Goal: Information Seeking & Learning: Learn about a topic

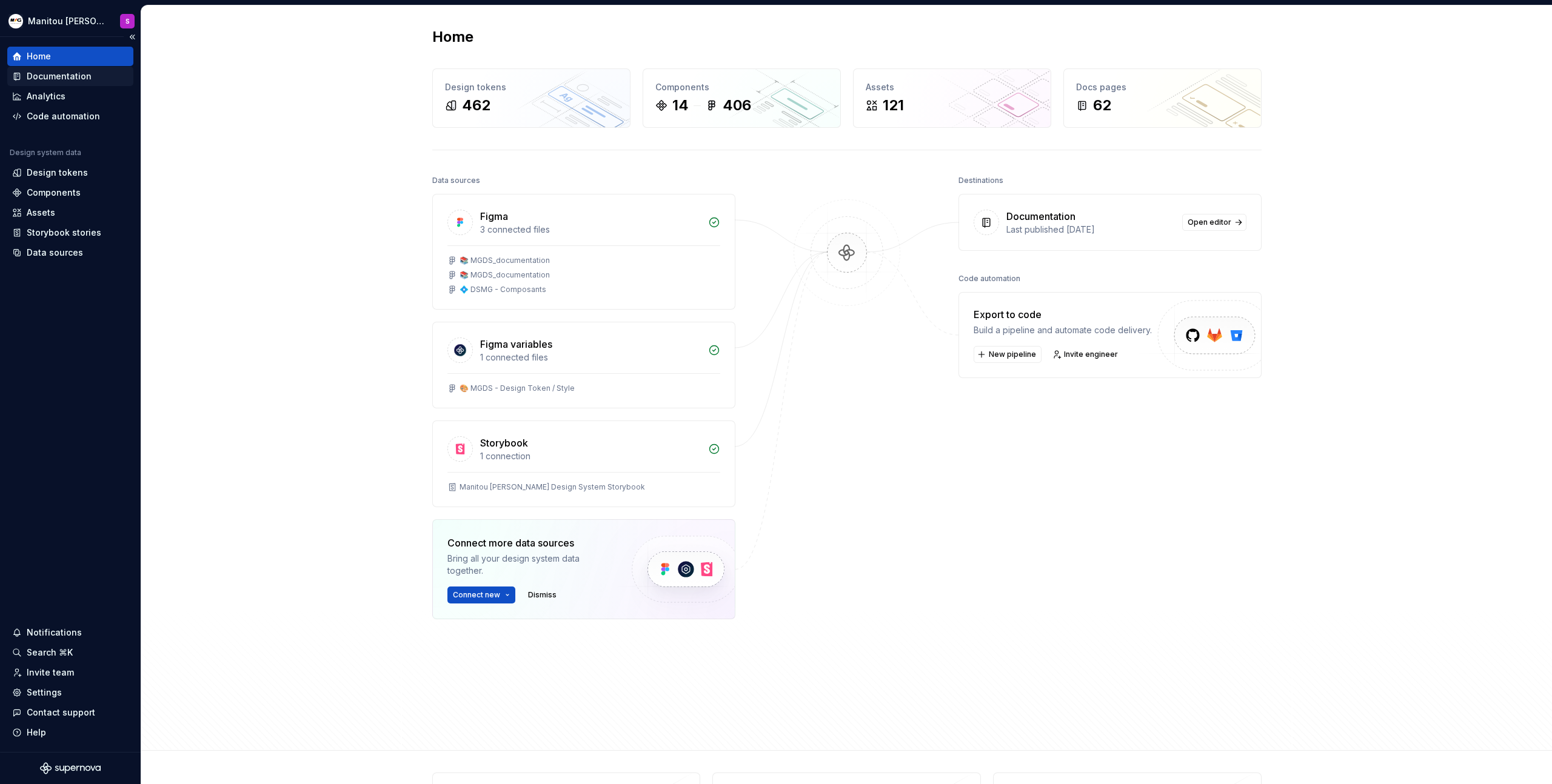
click at [51, 72] on div "Documentation" at bounding box center [59, 76] width 65 height 12
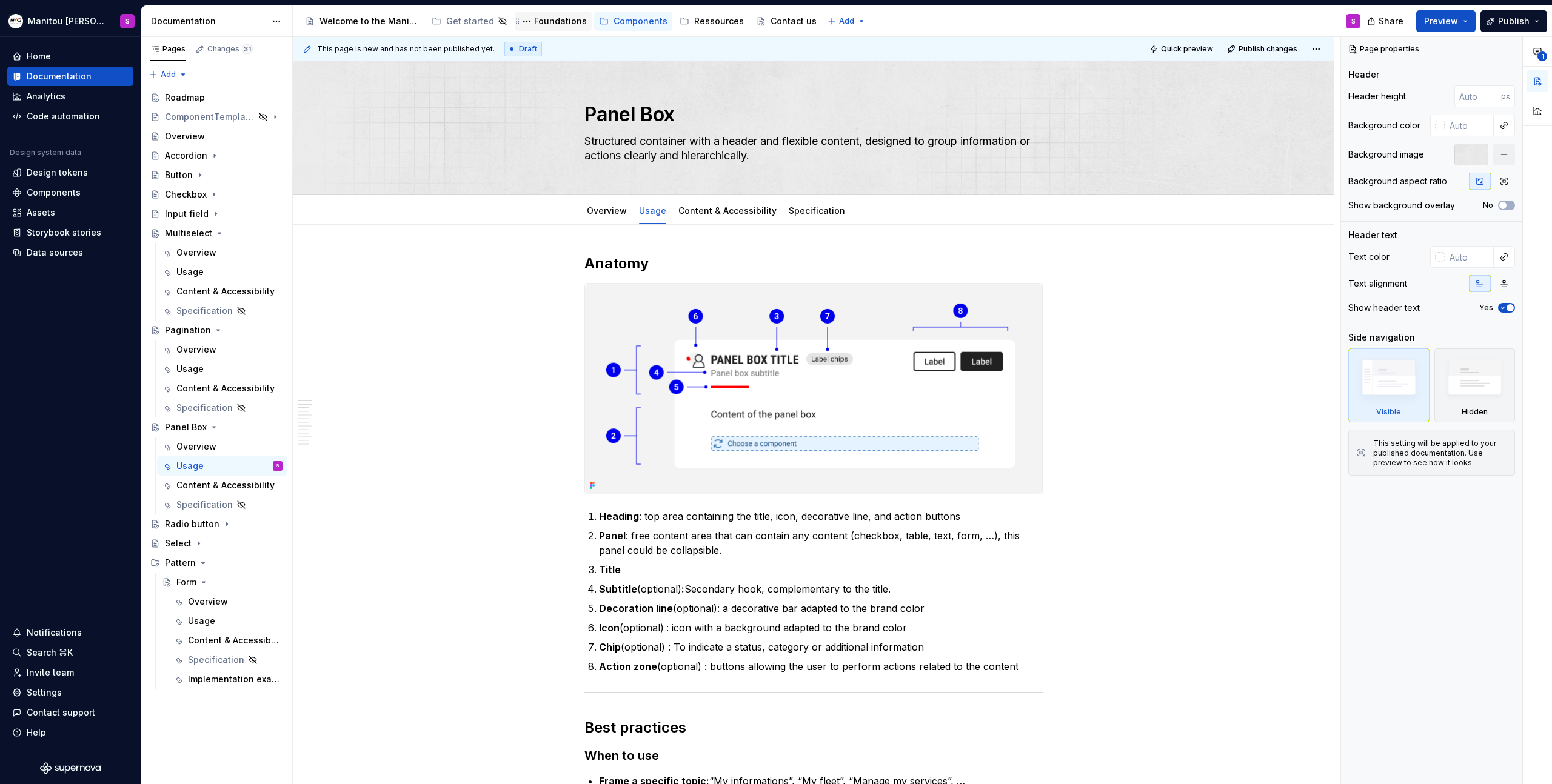
click at [542, 19] on div "Foundations" at bounding box center [560, 21] width 53 height 12
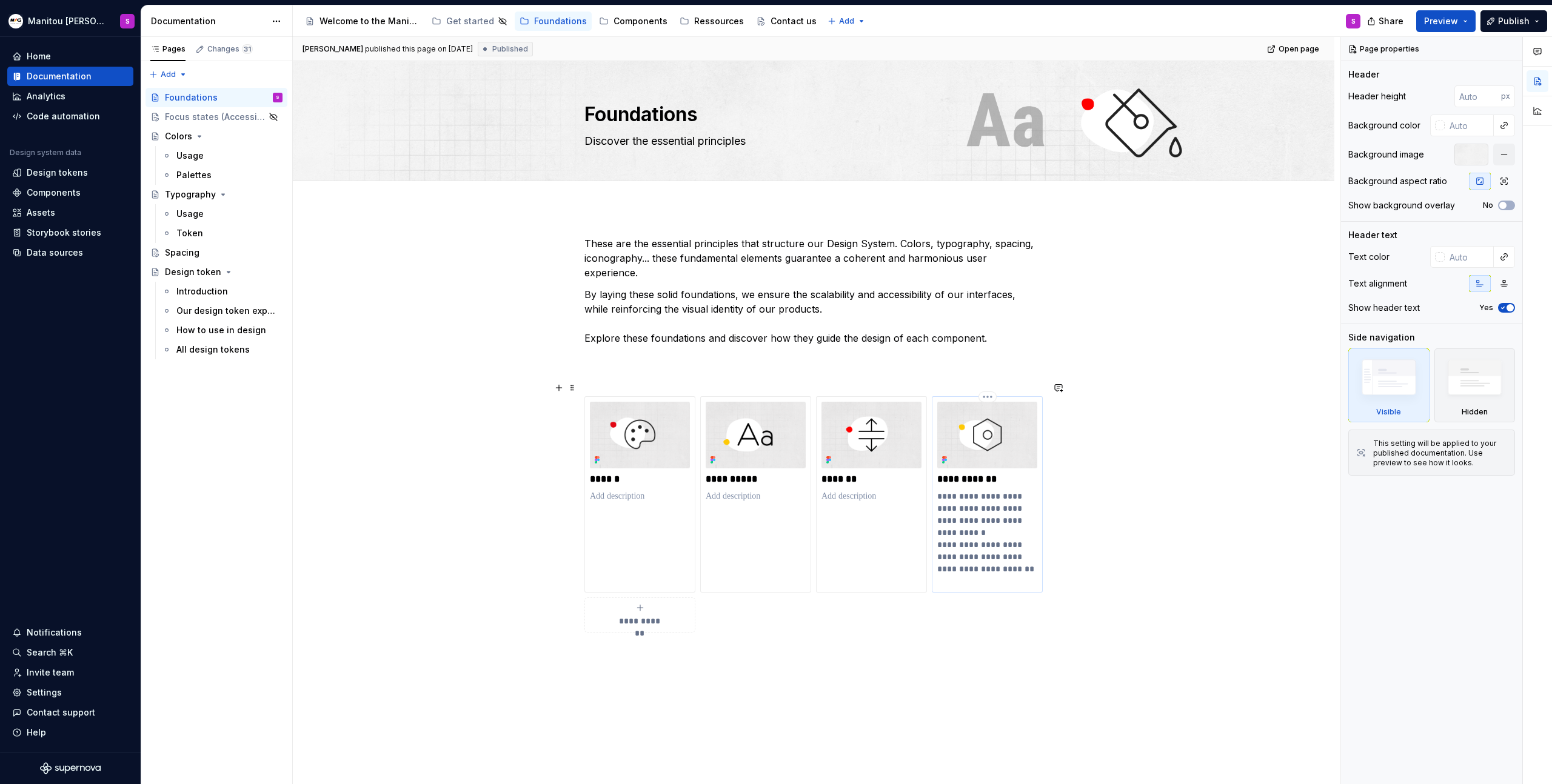
click at [979, 504] on p "**********" at bounding box center [987, 539] width 100 height 97
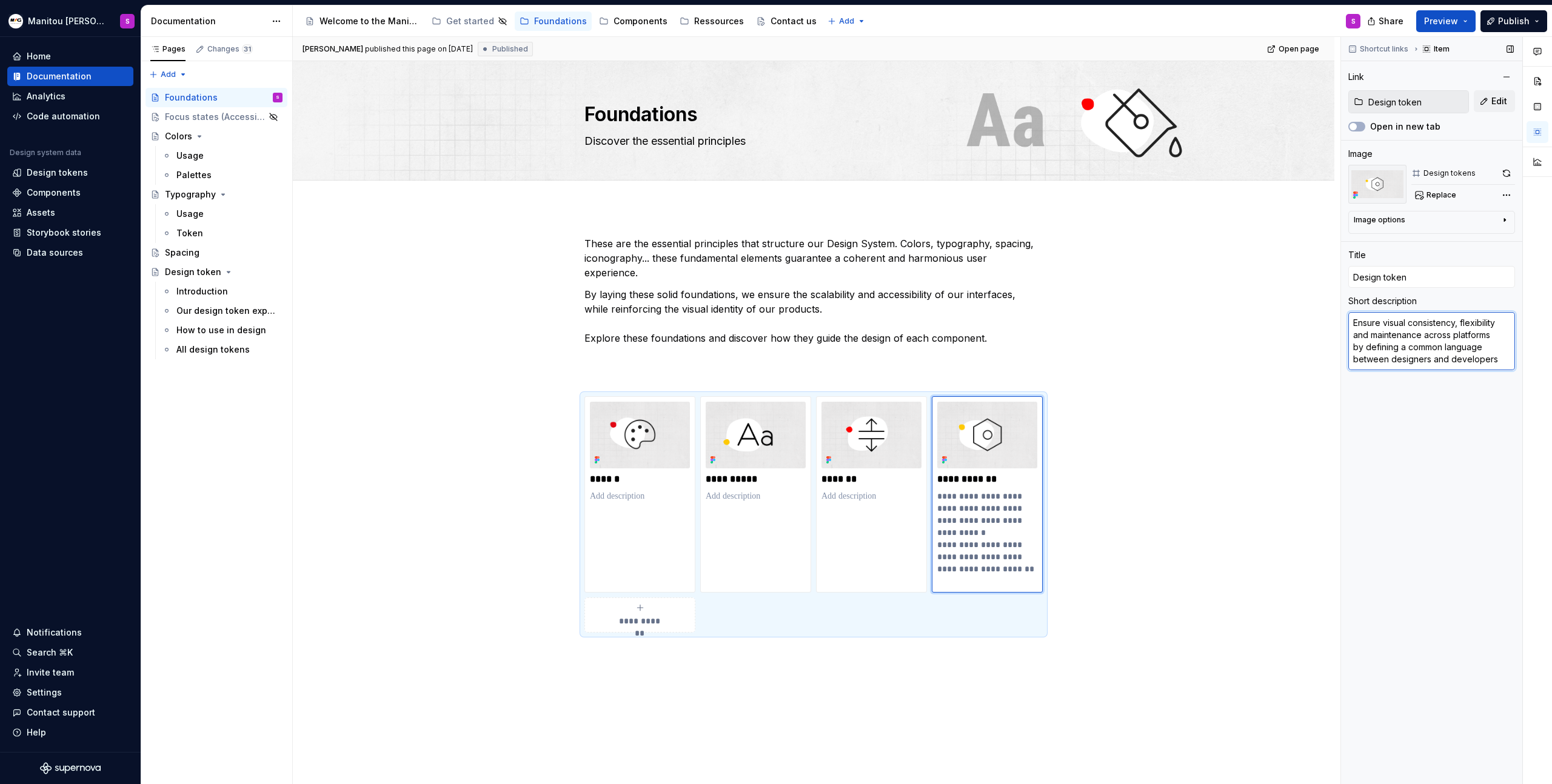
type textarea "*"
click at [1426, 334] on textarea "Ensure visual consistency, flexibility and maintenance across platforms by defi…" at bounding box center [1432, 341] width 167 height 58
type textarea "*"
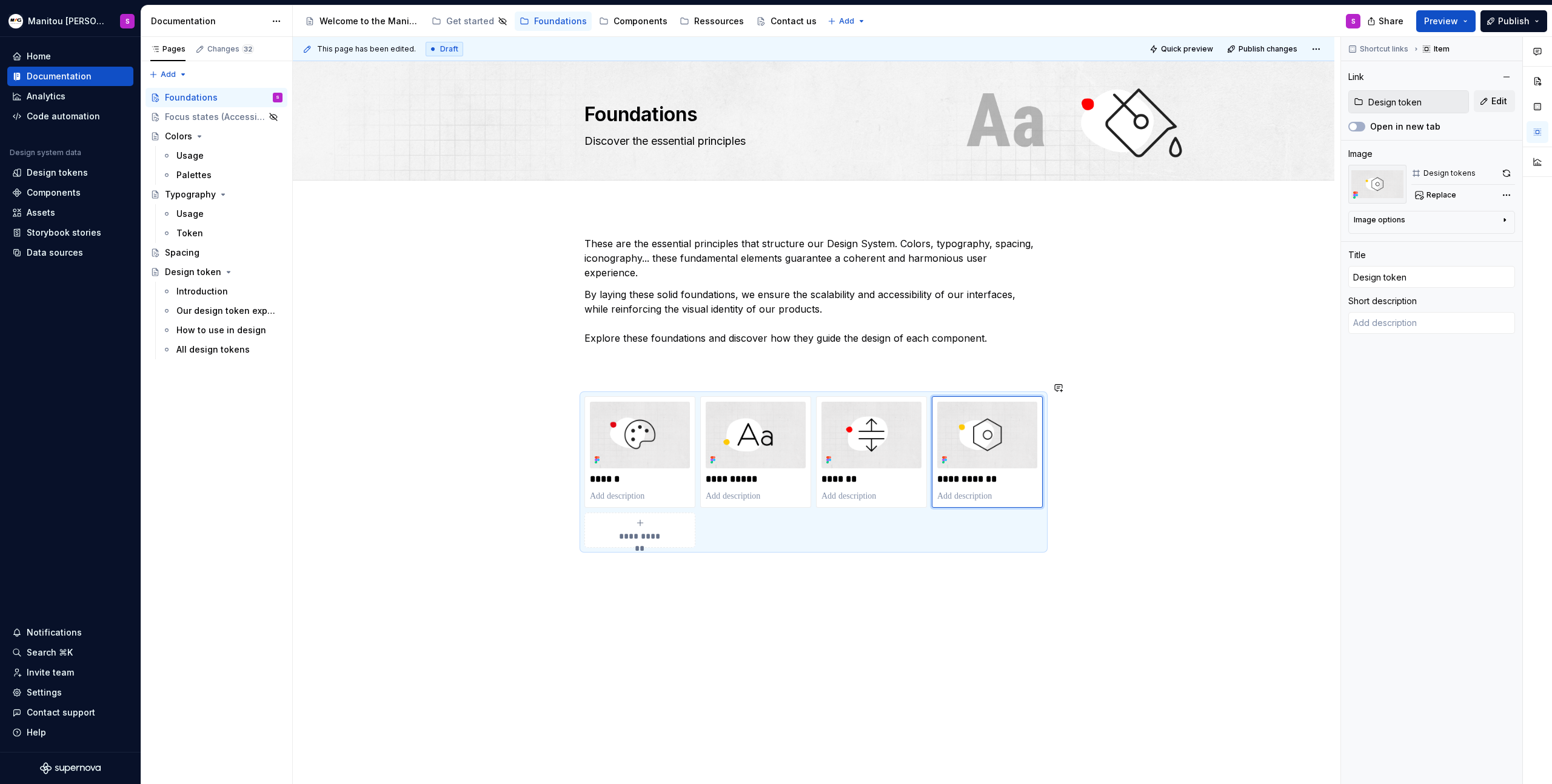
click at [760, 601] on div "**********" at bounding box center [814, 516] width 1042 height 619
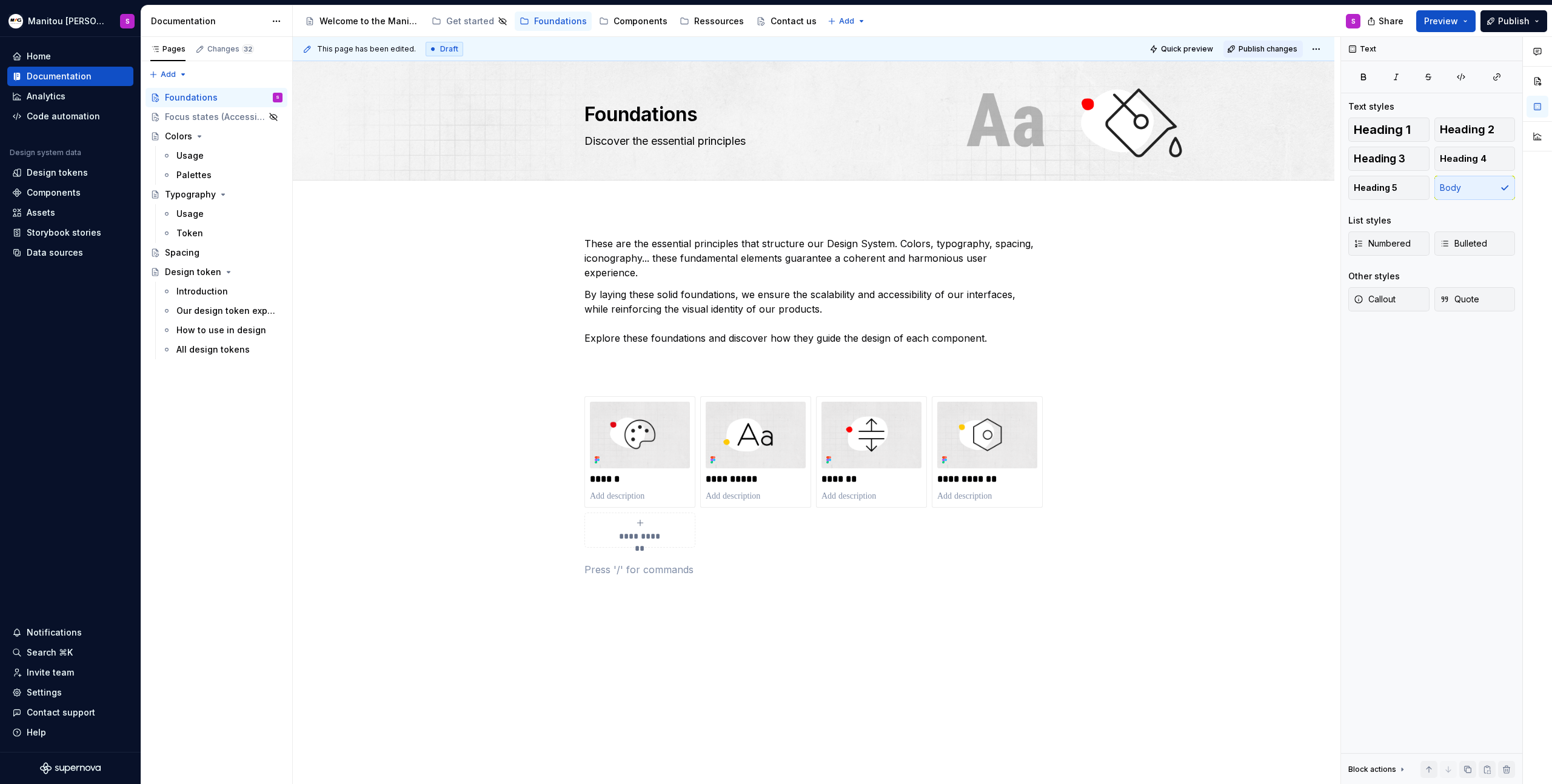
click at [1265, 55] on button "Publish changes" at bounding box center [1263, 49] width 80 height 17
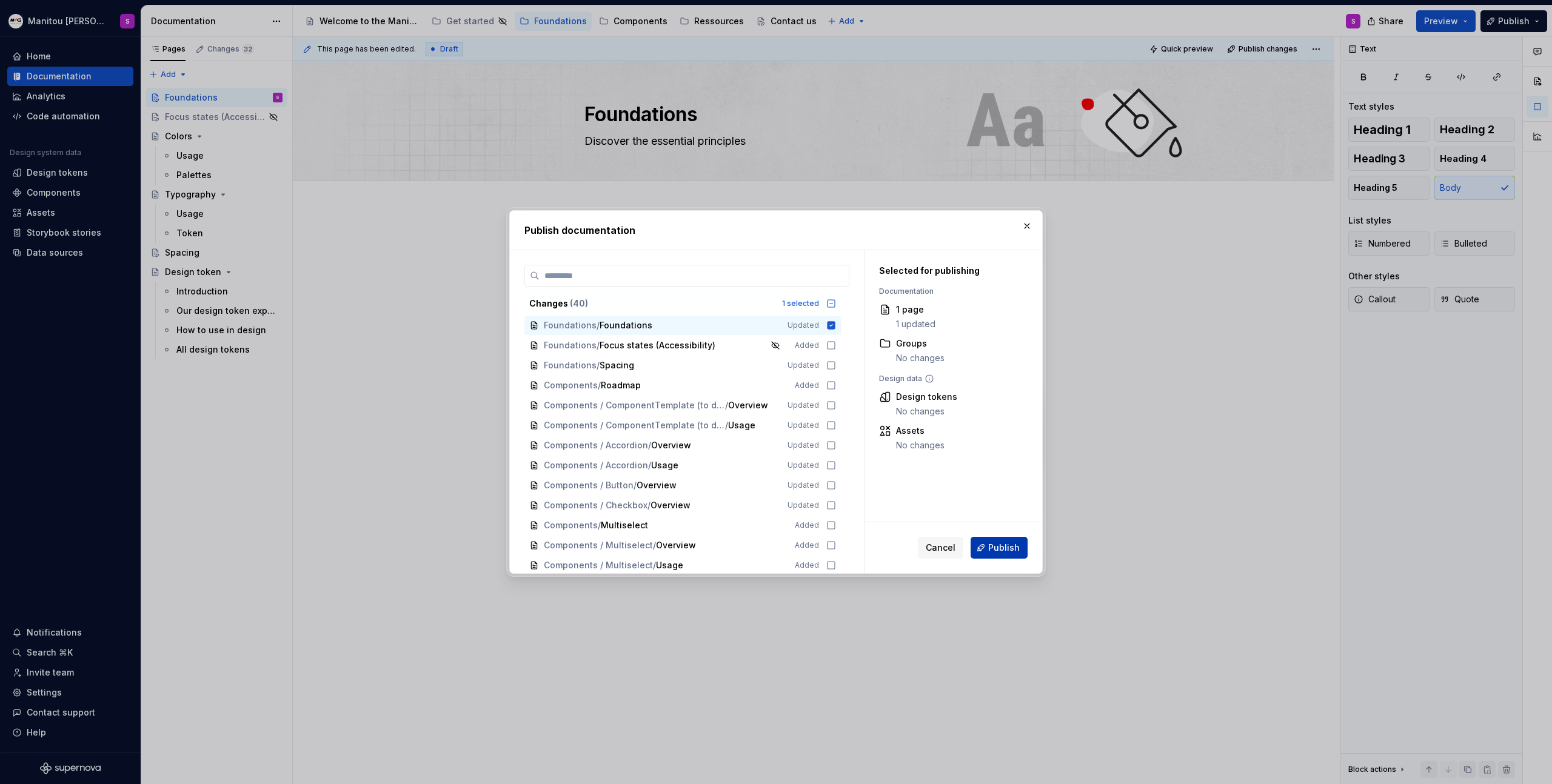
click at [1002, 546] on span "Publish" at bounding box center [1004, 548] width 31 height 12
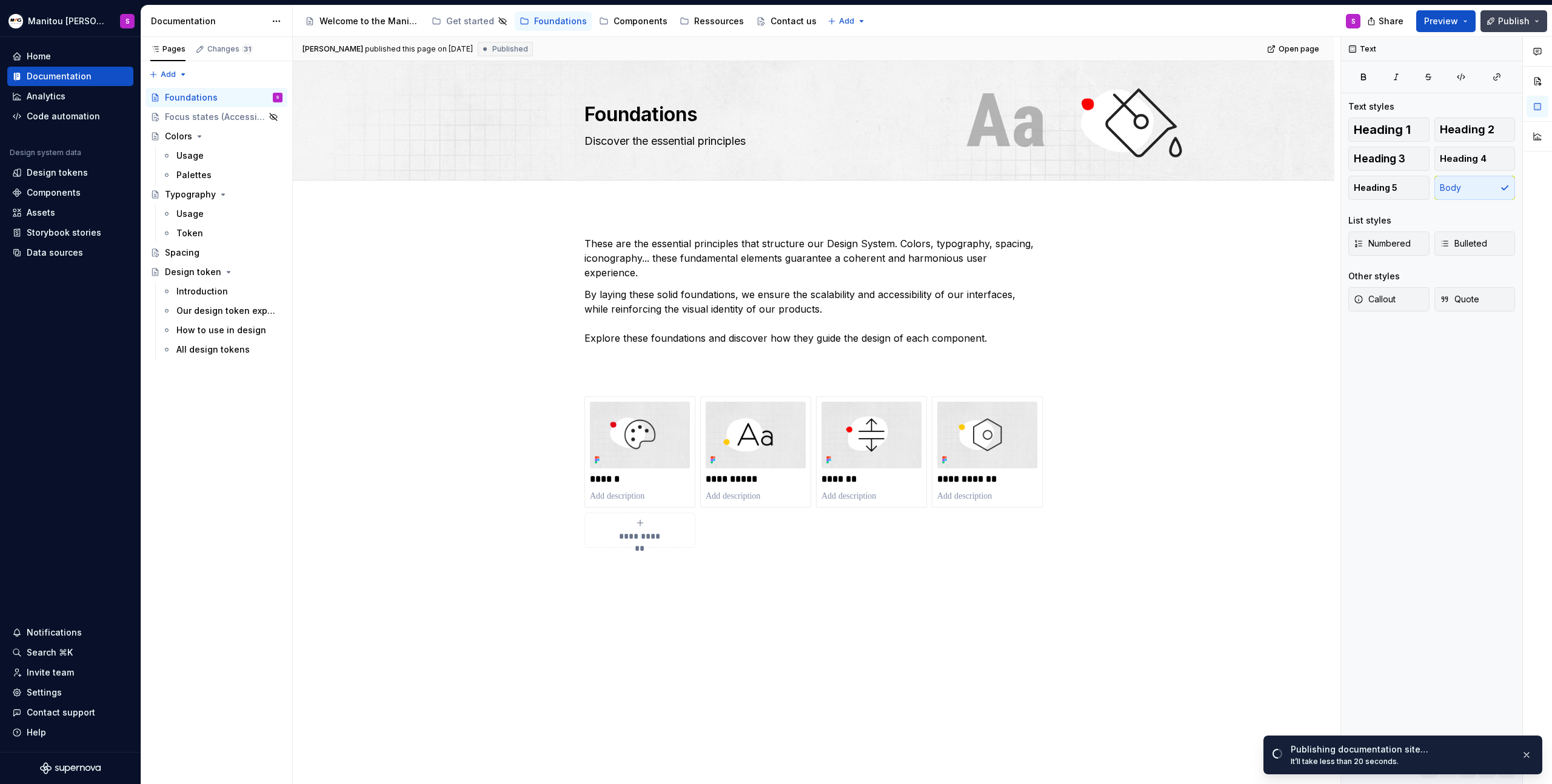
click at [1528, 27] on span "Publish" at bounding box center [1514, 21] width 31 height 12
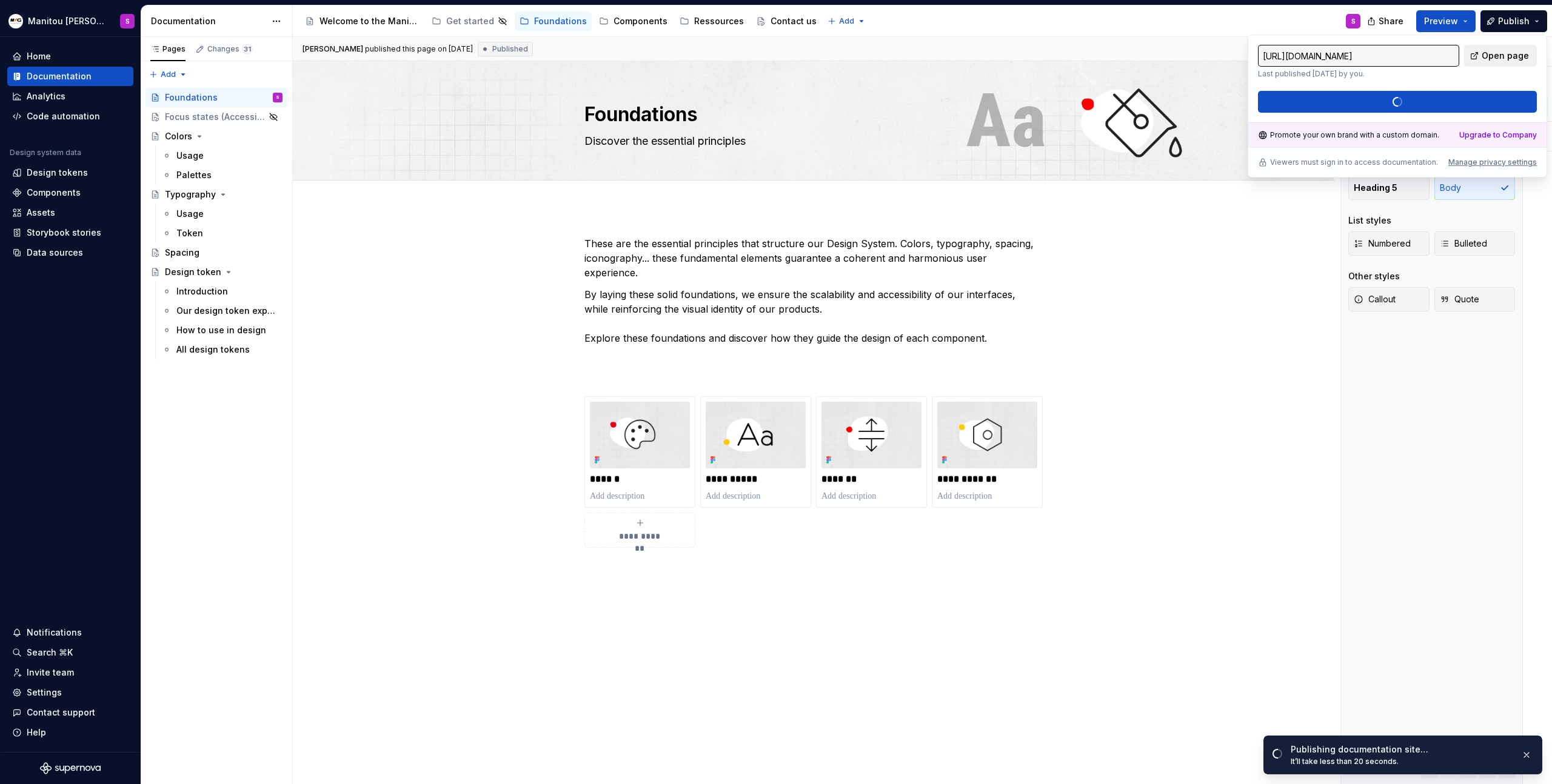
click at [1497, 51] on span "Open page" at bounding box center [1505, 55] width 47 height 12
type textarea "*"
type input "[URL][DOMAIN_NAME]"
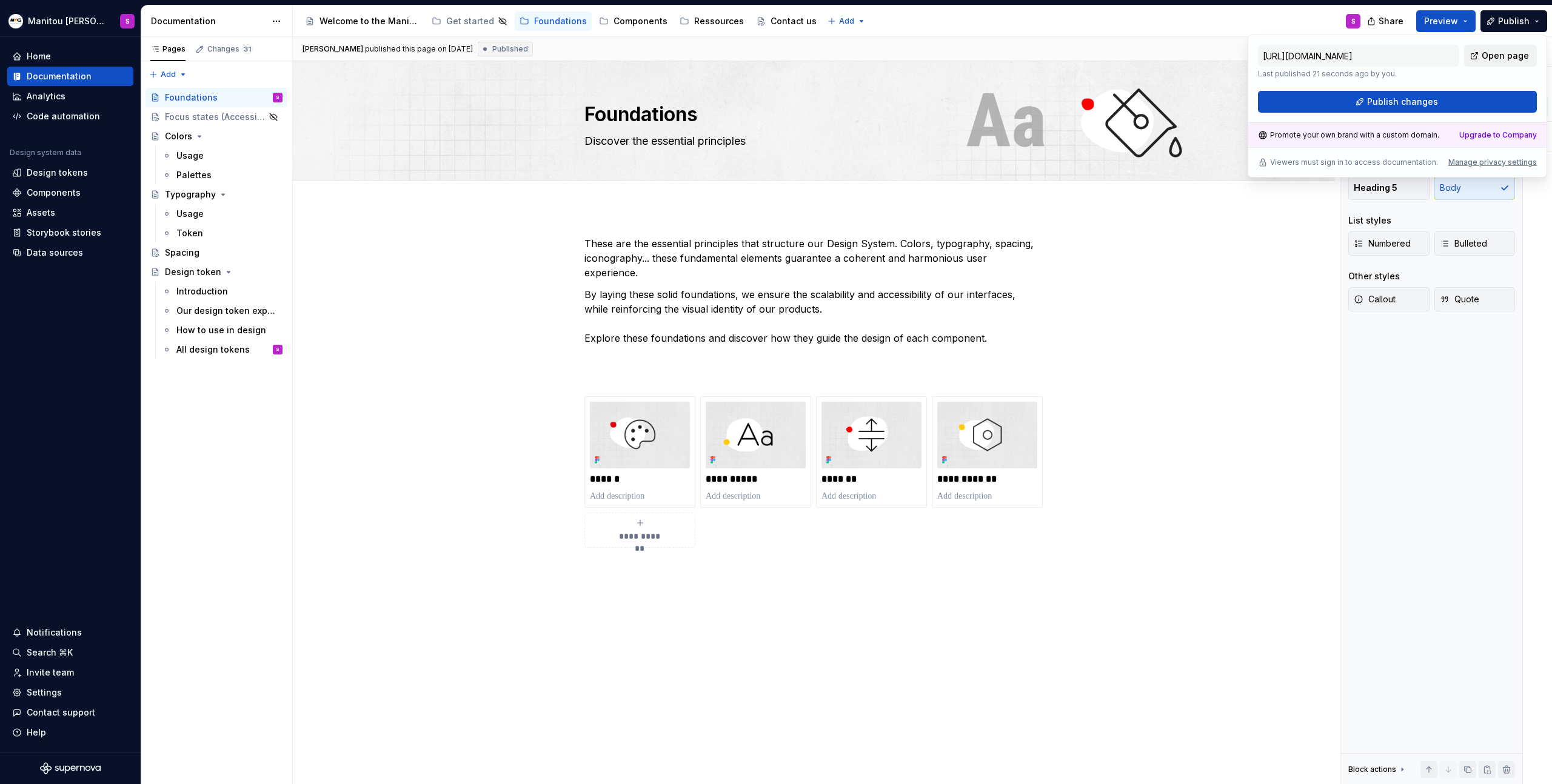
click at [1509, 45] on link "Open page" at bounding box center [1501, 55] width 73 height 22
click at [626, 19] on div "Components" at bounding box center [641, 21] width 54 height 12
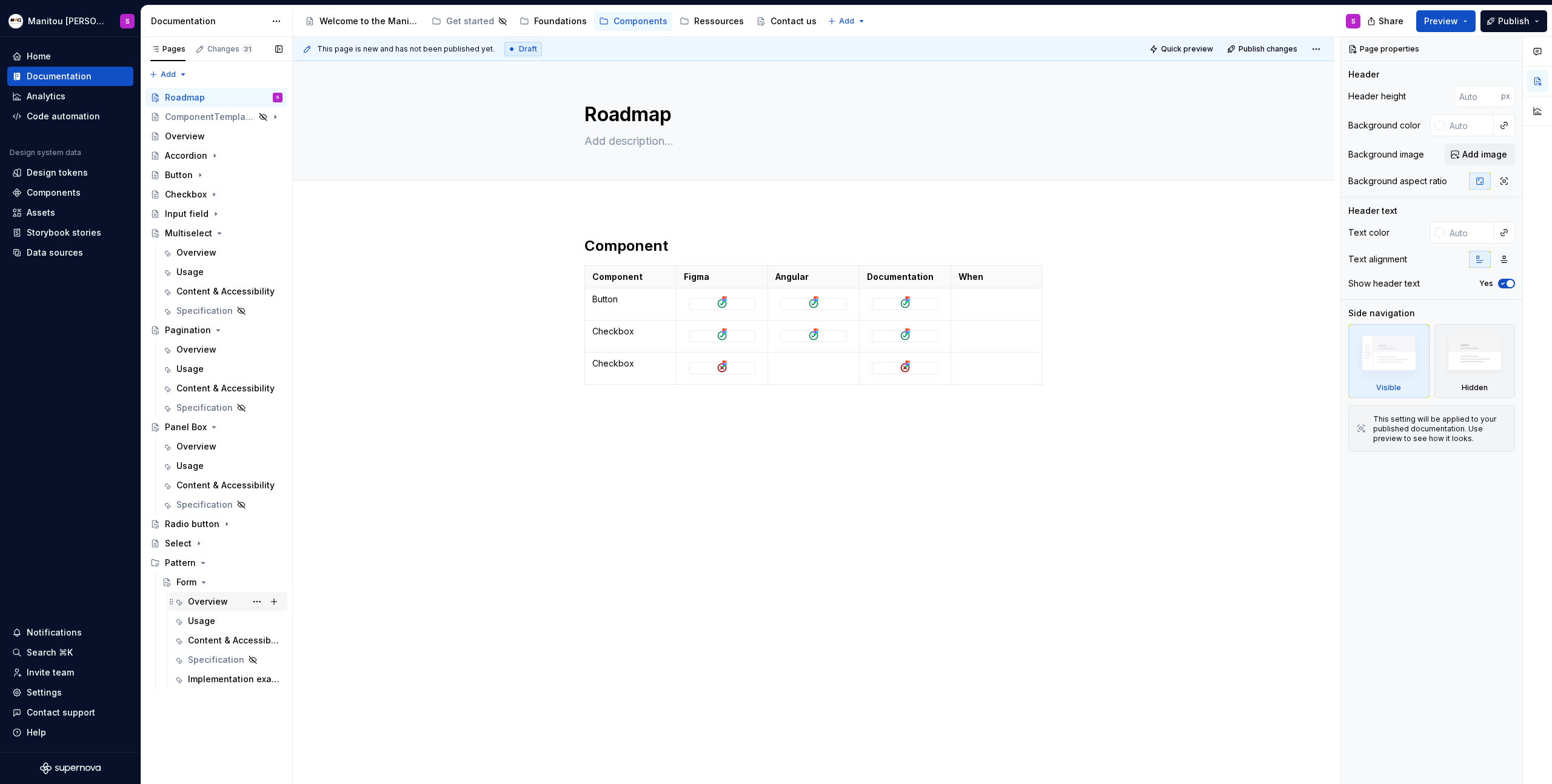
click at [198, 599] on div "Overview" at bounding box center [208, 601] width 40 height 12
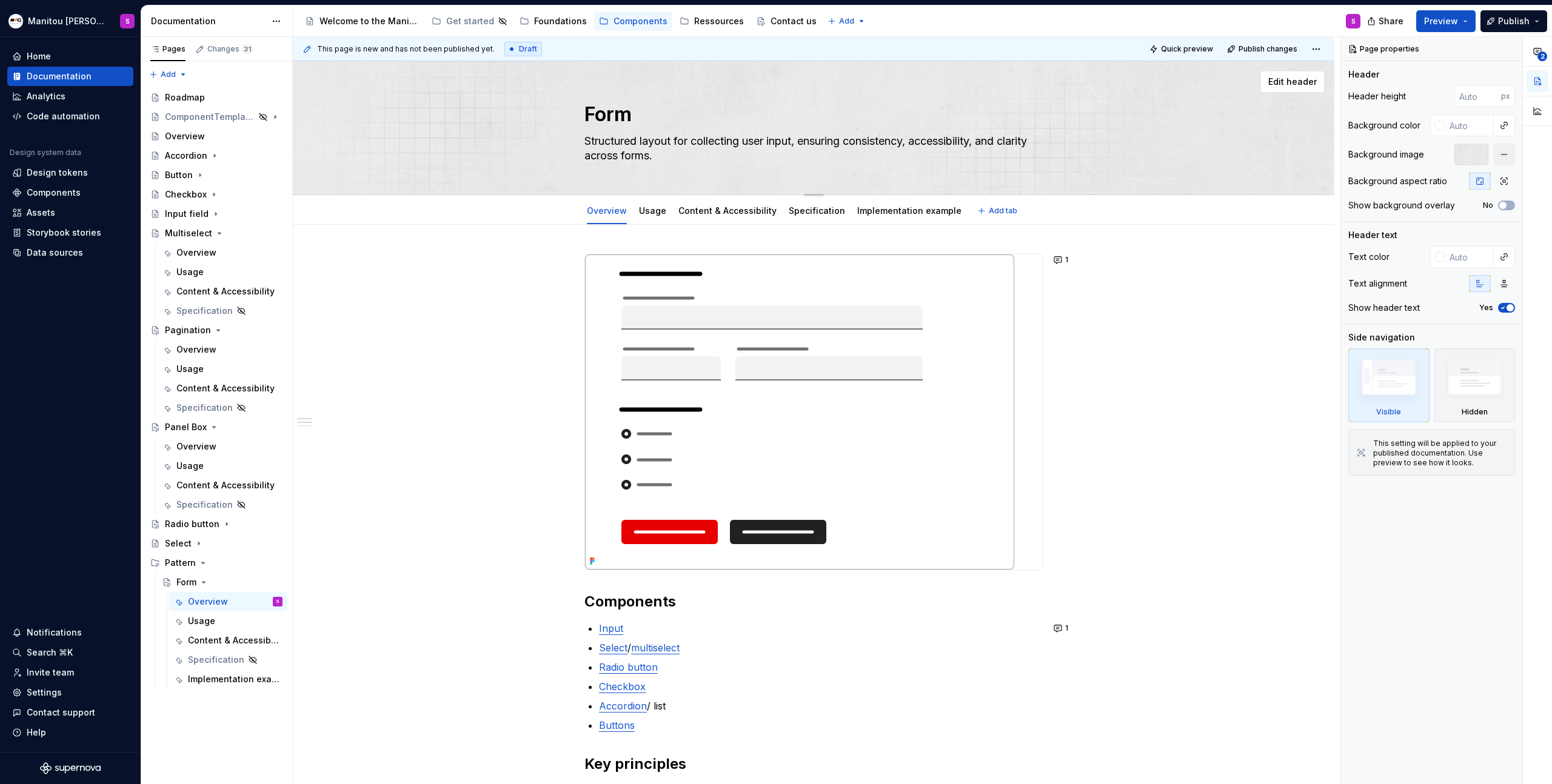
drag, startPoint x: 685, startPoint y: 142, endPoint x: 945, endPoint y: 174, distance: 262.0
click at [945, 174] on div "Form Structured layout for collecting user input, ensuring consistency, accessi…" at bounding box center [813, 128] width 458 height 134
click at [1226, 506] on div "**********" at bounding box center [814, 756] width 1042 height 1064
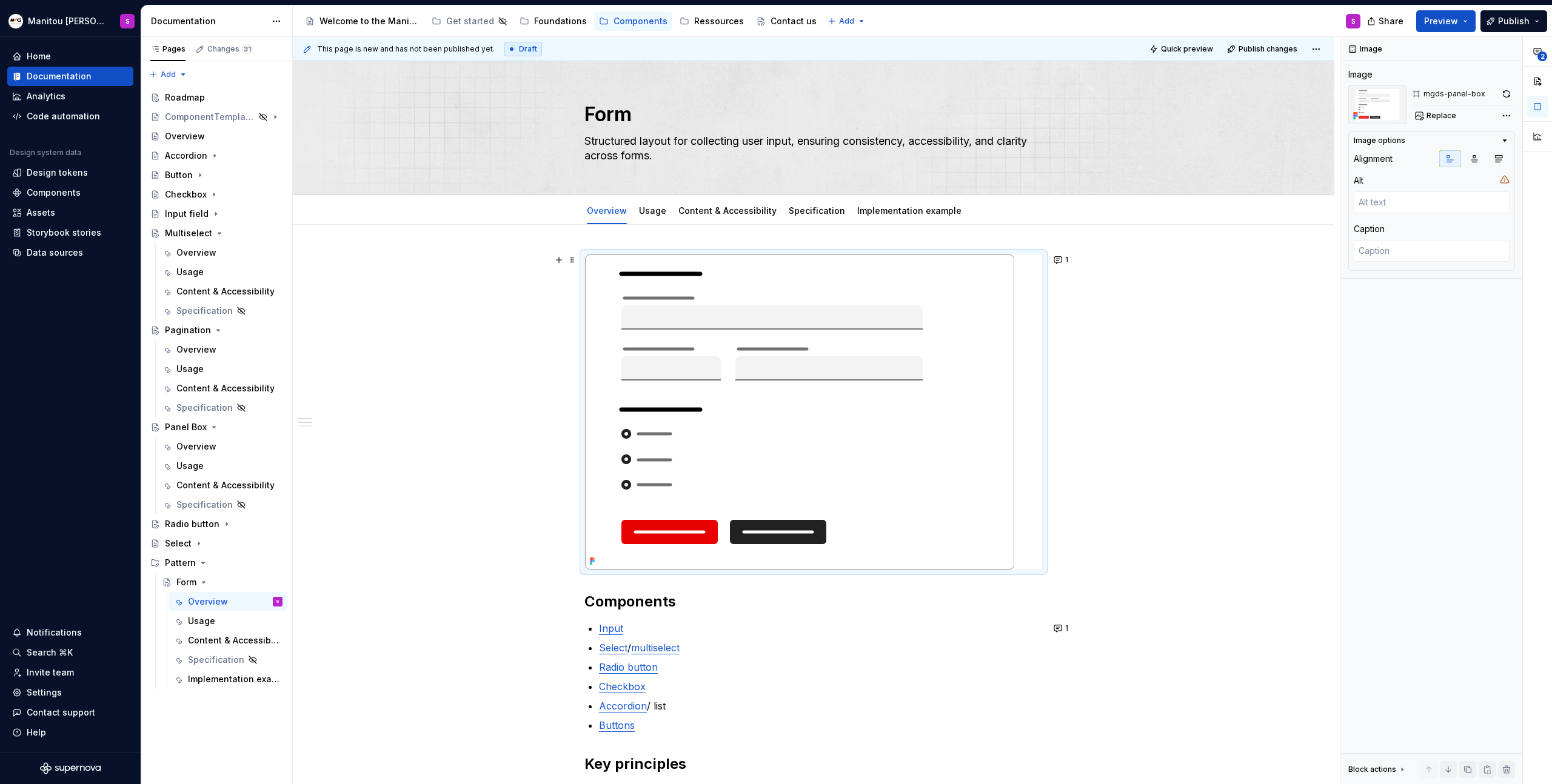
click at [1019, 388] on div at bounding box center [813, 412] width 457 height 315
click at [1003, 386] on img at bounding box center [800, 412] width 429 height 315
click at [1436, 115] on span "Replace" at bounding box center [1441, 115] width 29 height 9
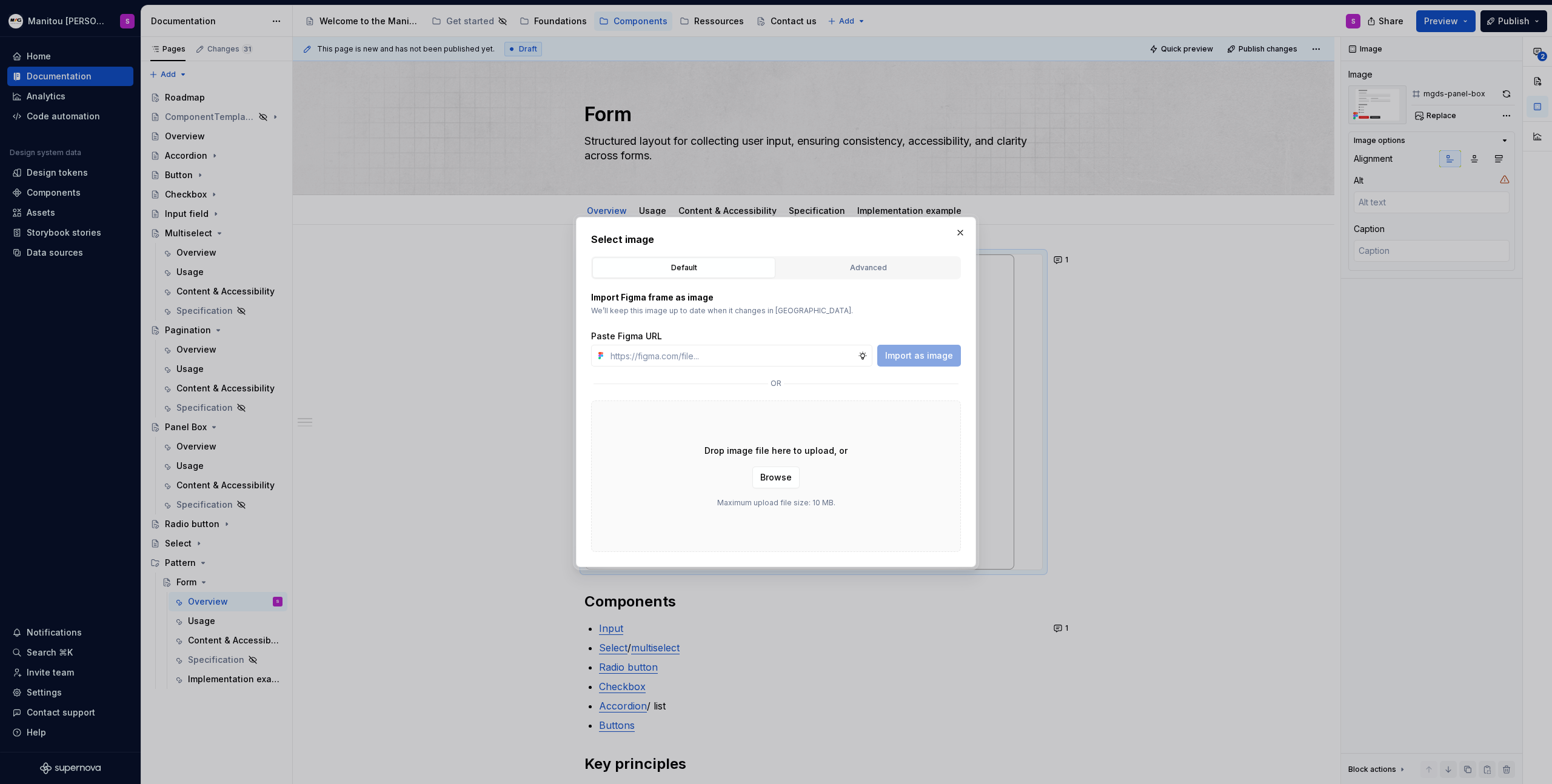
type textarea "*"
type input "[URL][DOMAIN_NAME]"
click at [911, 349] on span "Import as image" at bounding box center [919, 355] width 68 height 12
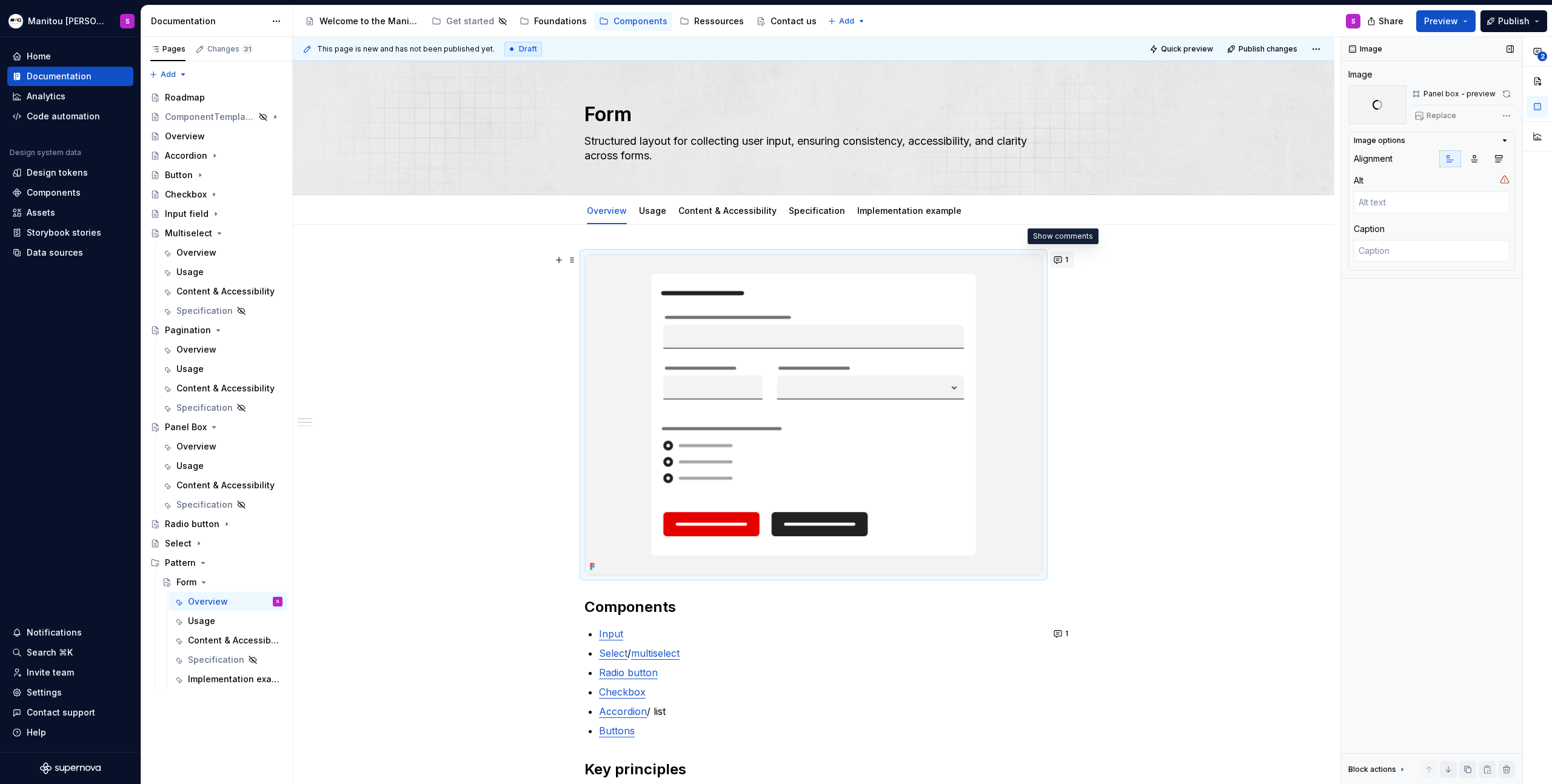
click at [1065, 262] on span "1" at bounding box center [1066, 260] width 3 height 9
click at [1061, 289] on span "Resolve" at bounding box center [1047, 284] width 29 height 9
click at [1197, 326] on div "**********" at bounding box center [814, 759] width 1042 height 1069
type textarea "*"
click at [1159, 487] on div "**********" at bounding box center [814, 759] width 1042 height 1069
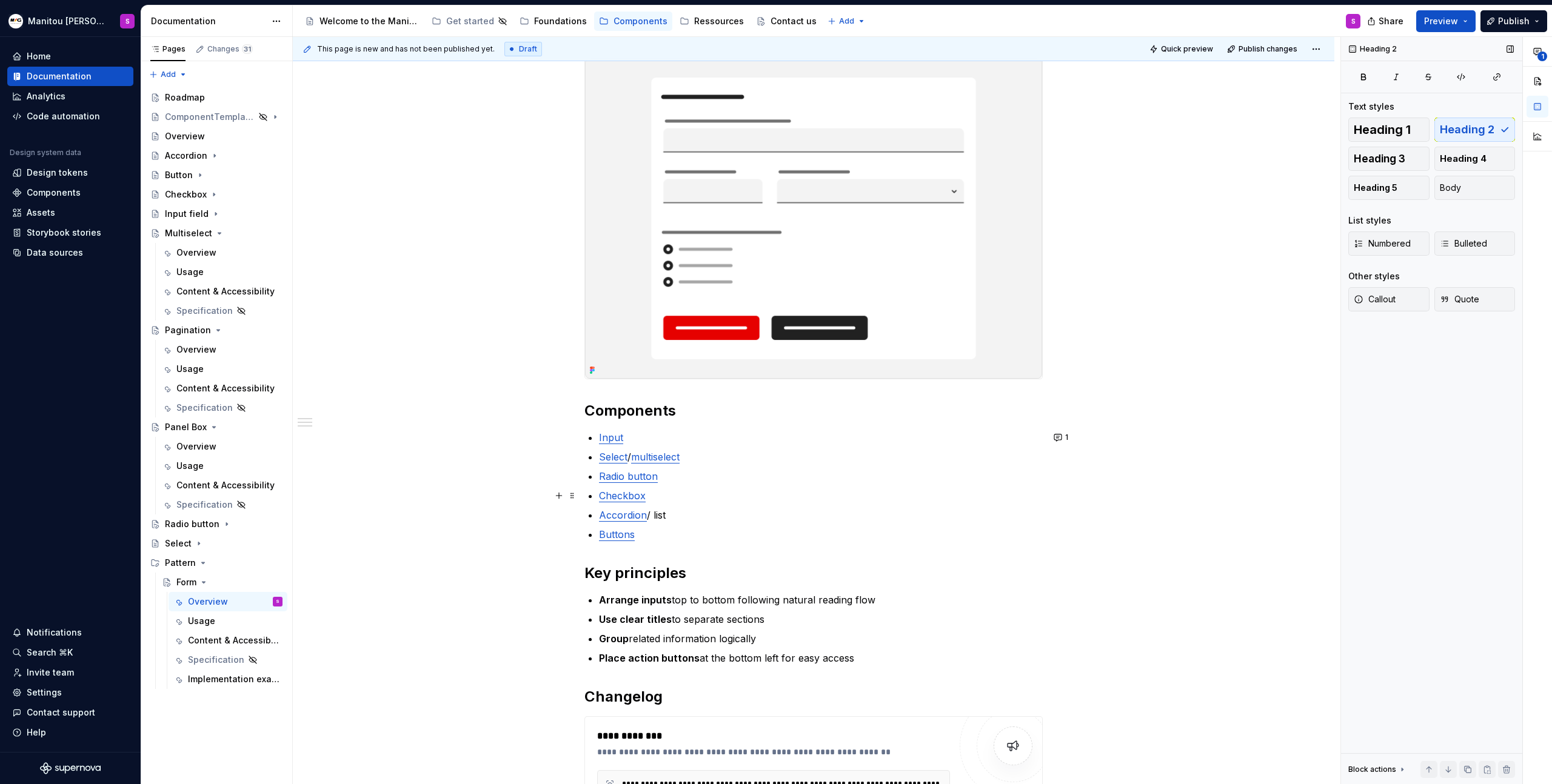
scroll to position [199, 0]
click at [729, 513] on p "Accordion / list" at bounding box center [821, 512] width 444 height 14
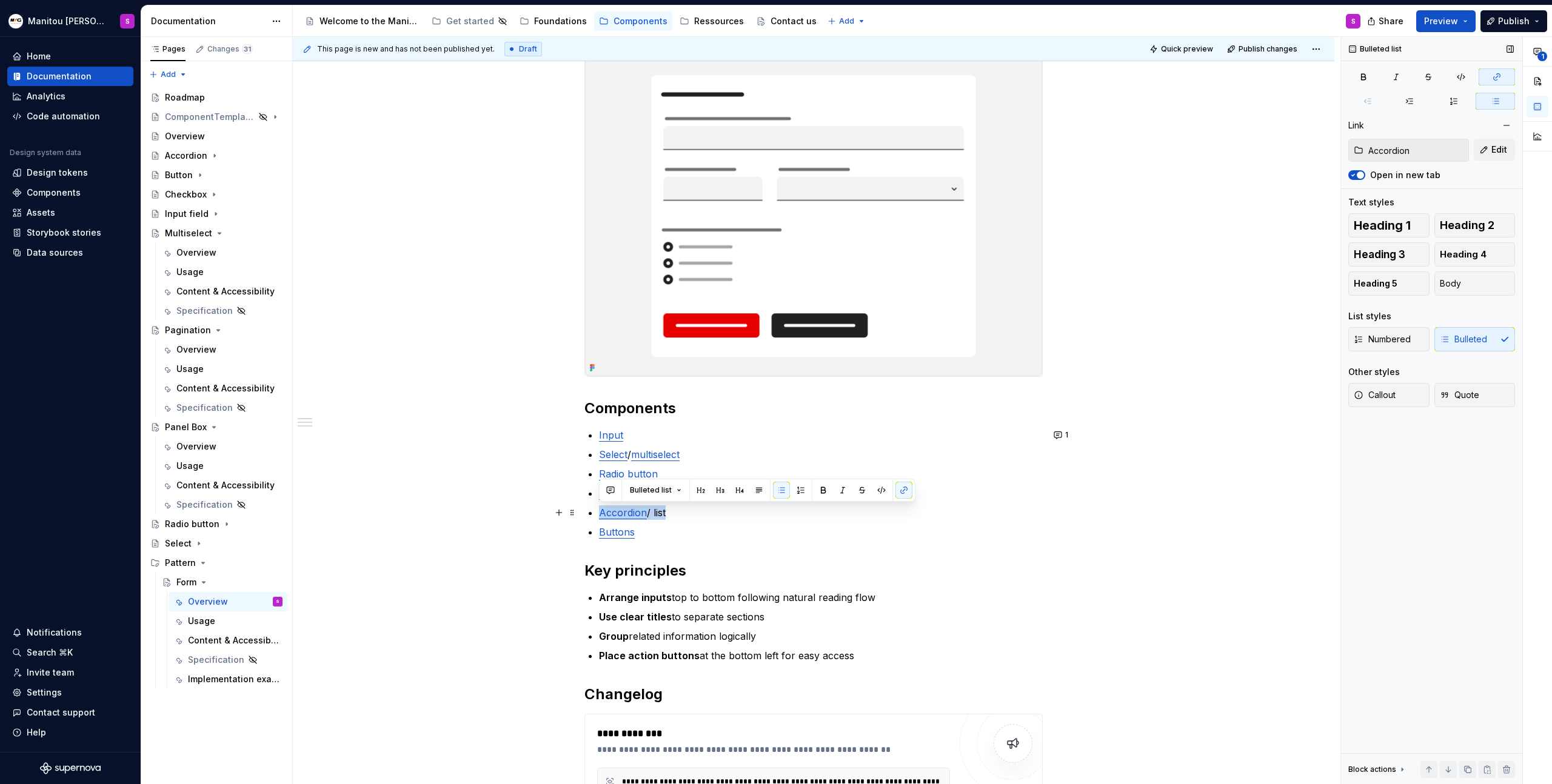
drag, startPoint x: 588, startPoint y: 513, endPoint x: 707, endPoint y: 518, distance: 119.1
click at [707, 518] on li "Accordion / list" at bounding box center [821, 512] width 444 height 14
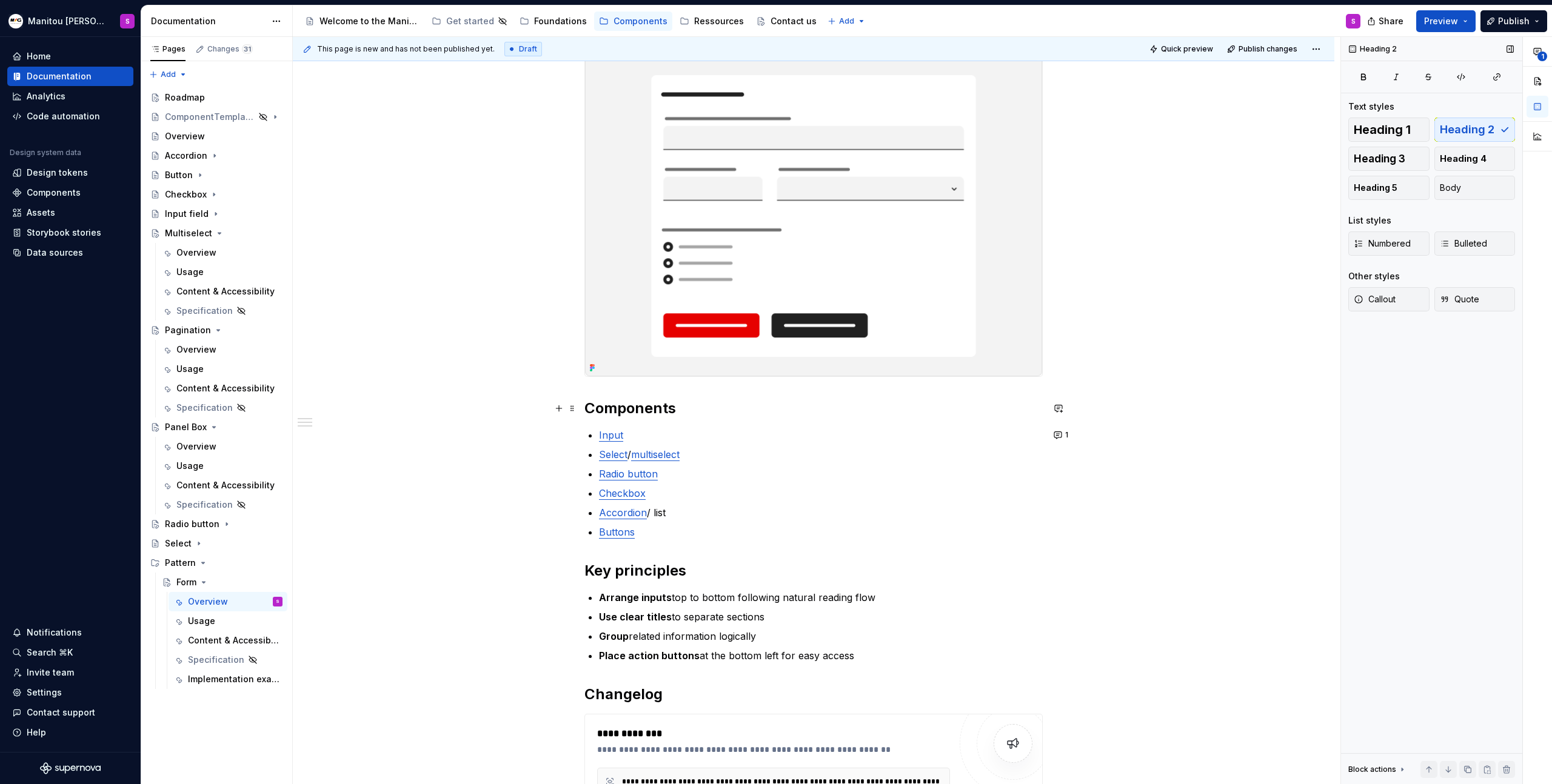
click at [720, 407] on h2 "Components" at bounding box center [813, 408] width 458 height 19
click at [654, 410] on h2 "Components" at bounding box center [813, 408] width 458 height 19
click at [652, 415] on h2 "Components" at bounding box center [813, 408] width 458 height 19
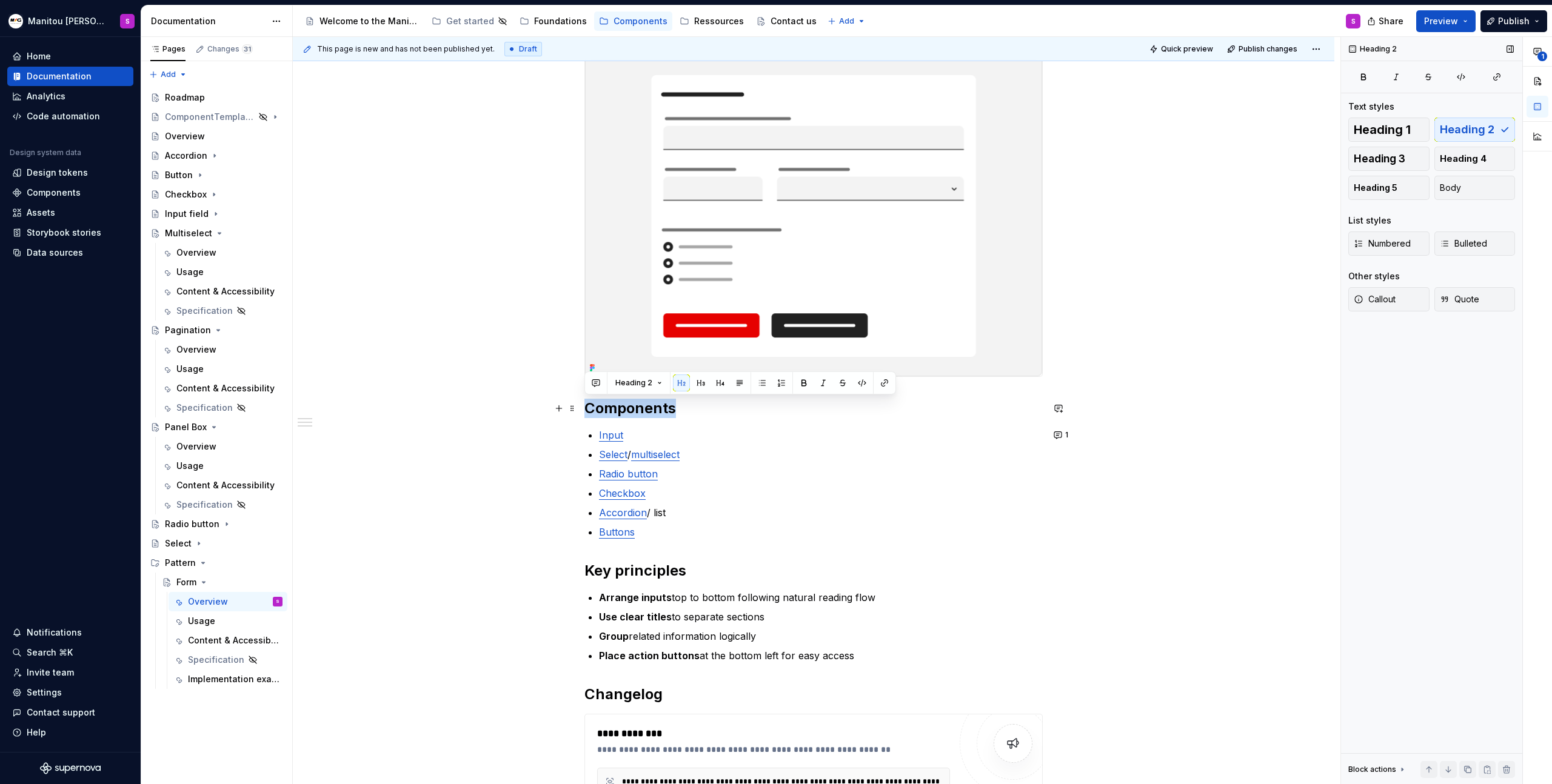
click at [652, 415] on h2 "Components" at bounding box center [813, 408] width 458 height 19
click at [624, 416] on h2 "Components" at bounding box center [813, 408] width 458 height 19
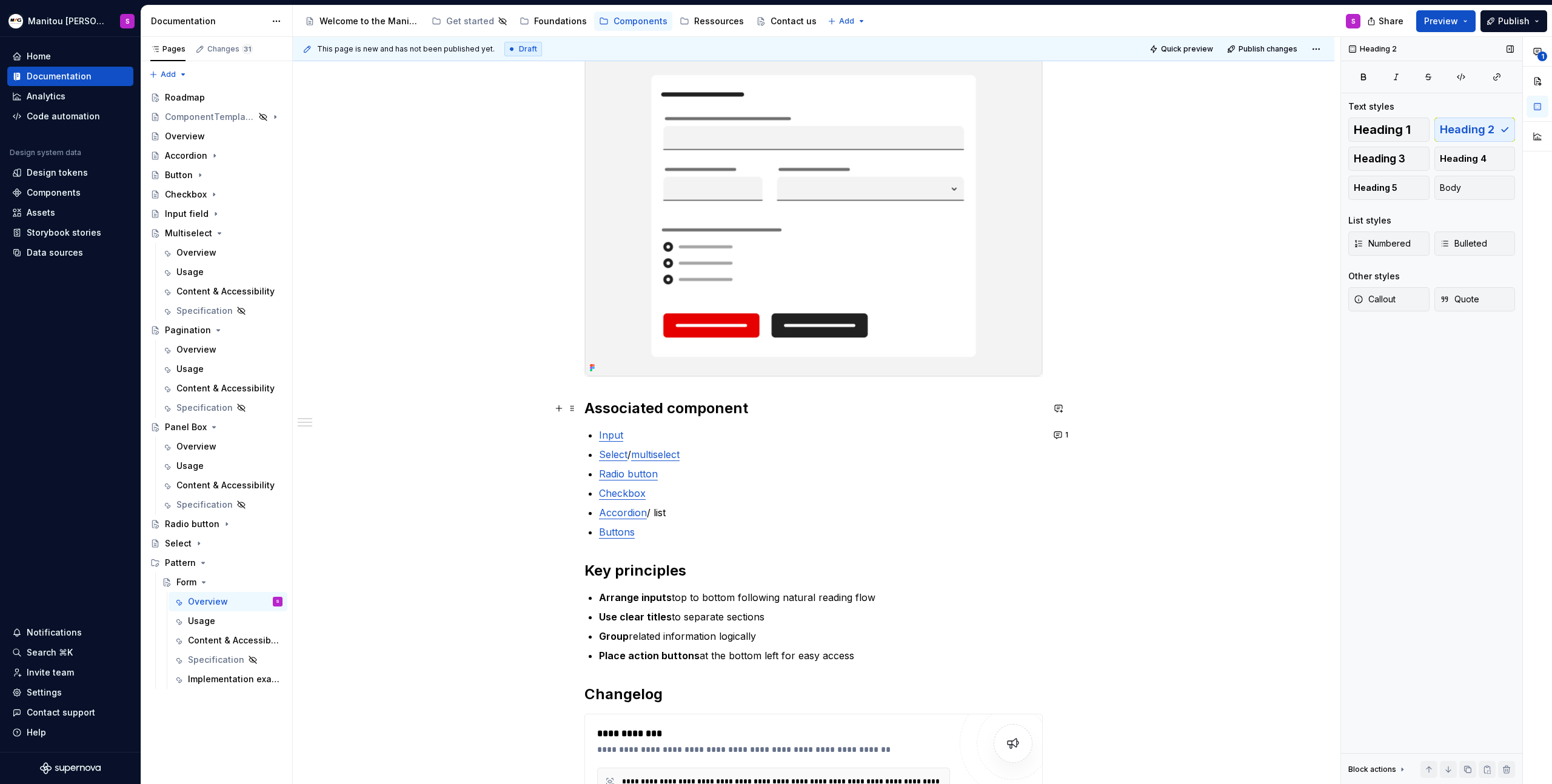
click at [637, 403] on h2 "Associated component" at bounding box center [813, 408] width 458 height 19
click at [1058, 441] on button "1" at bounding box center [1062, 435] width 24 height 17
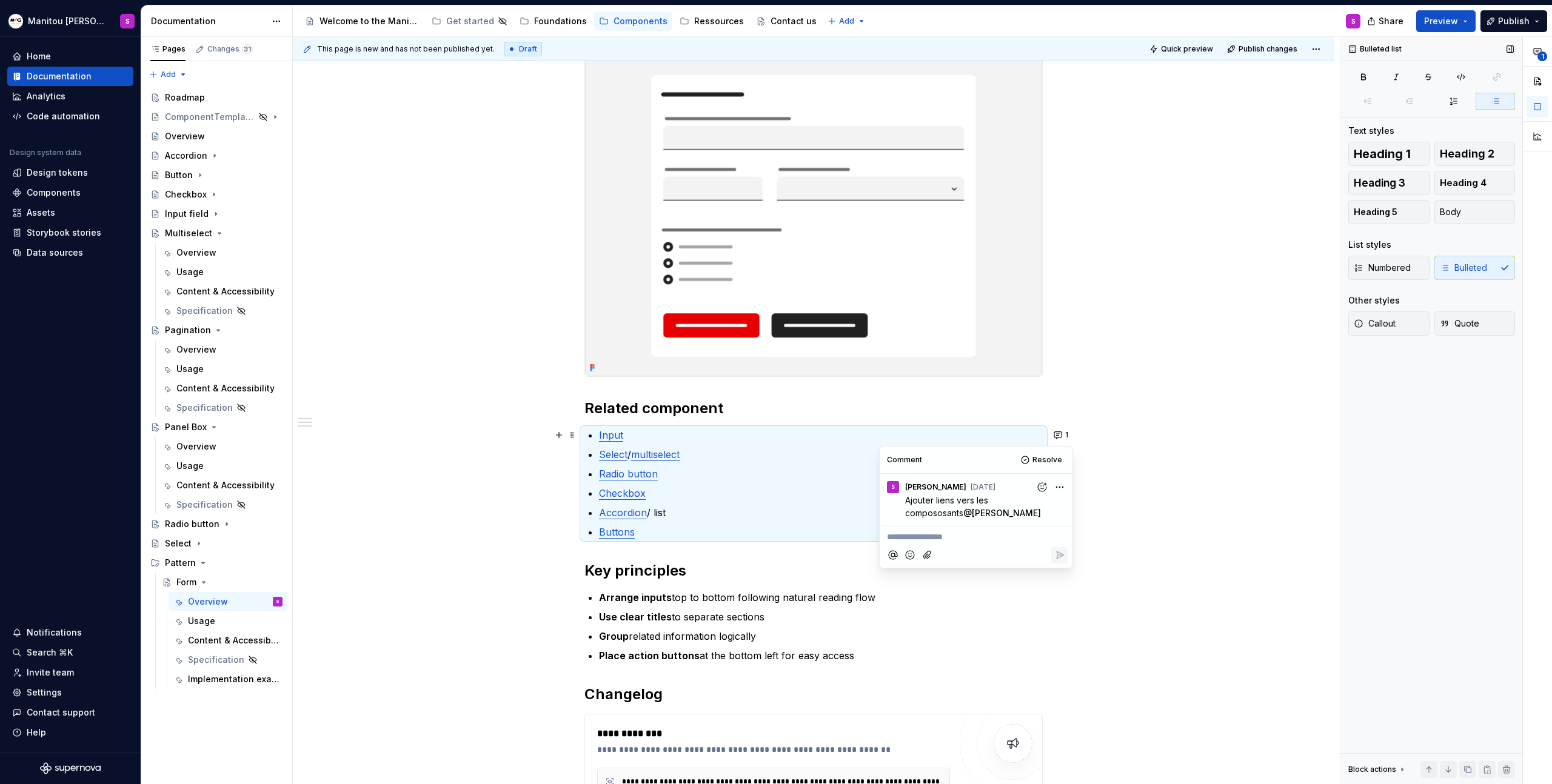
click at [1060, 548] on div at bounding box center [977, 556] width 183 height 25
click at [1056, 482] on div "**********" at bounding box center [976, 507] width 193 height 121
click at [1061, 460] on span "Resolve" at bounding box center [1047, 460] width 29 height 9
click at [722, 573] on h2 "Key principles" at bounding box center [813, 571] width 458 height 19
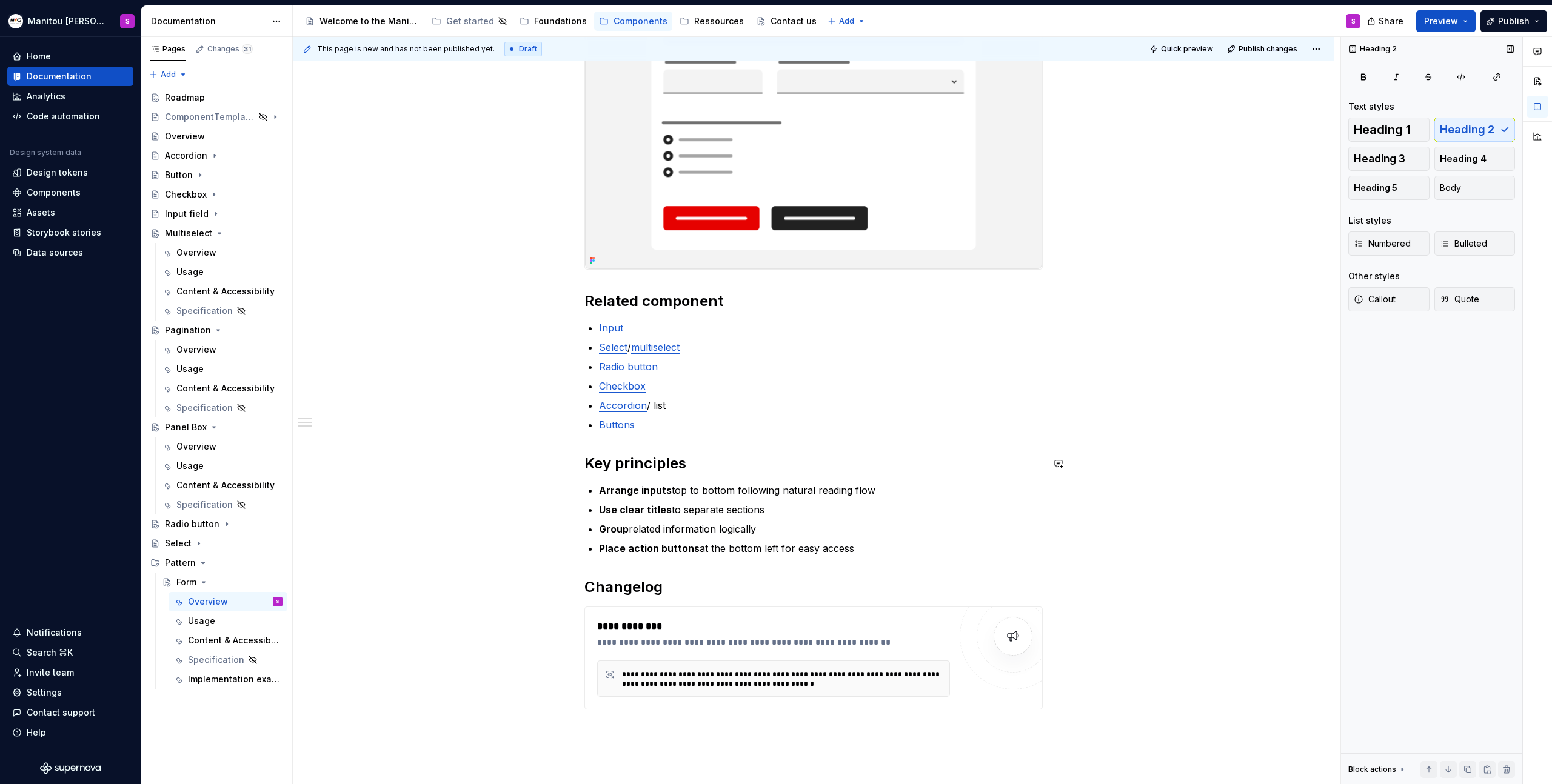
scroll to position [312, 0]
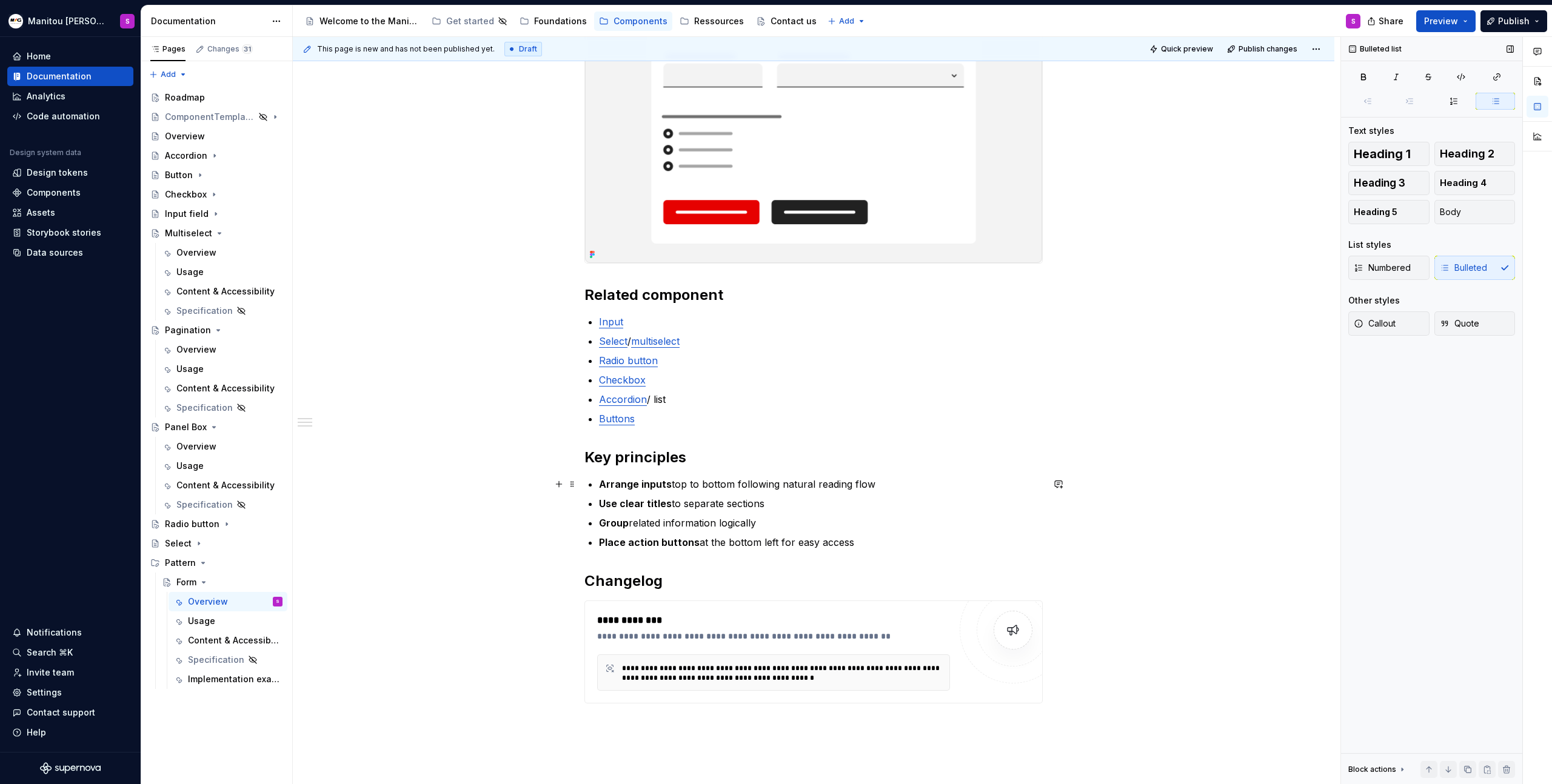
click at [904, 481] on p "Arrange inputs top to bottom following natural reading flow" at bounding box center [821, 484] width 444 height 14
click at [806, 506] on p "Use clear titles to separate sections" at bounding box center [821, 503] width 444 height 14
click at [796, 526] on p "Group related information logically" at bounding box center [821, 522] width 444 height 14
click at [916, 550] on div "**********" at bounding box center [813, 337] width 458 height 791
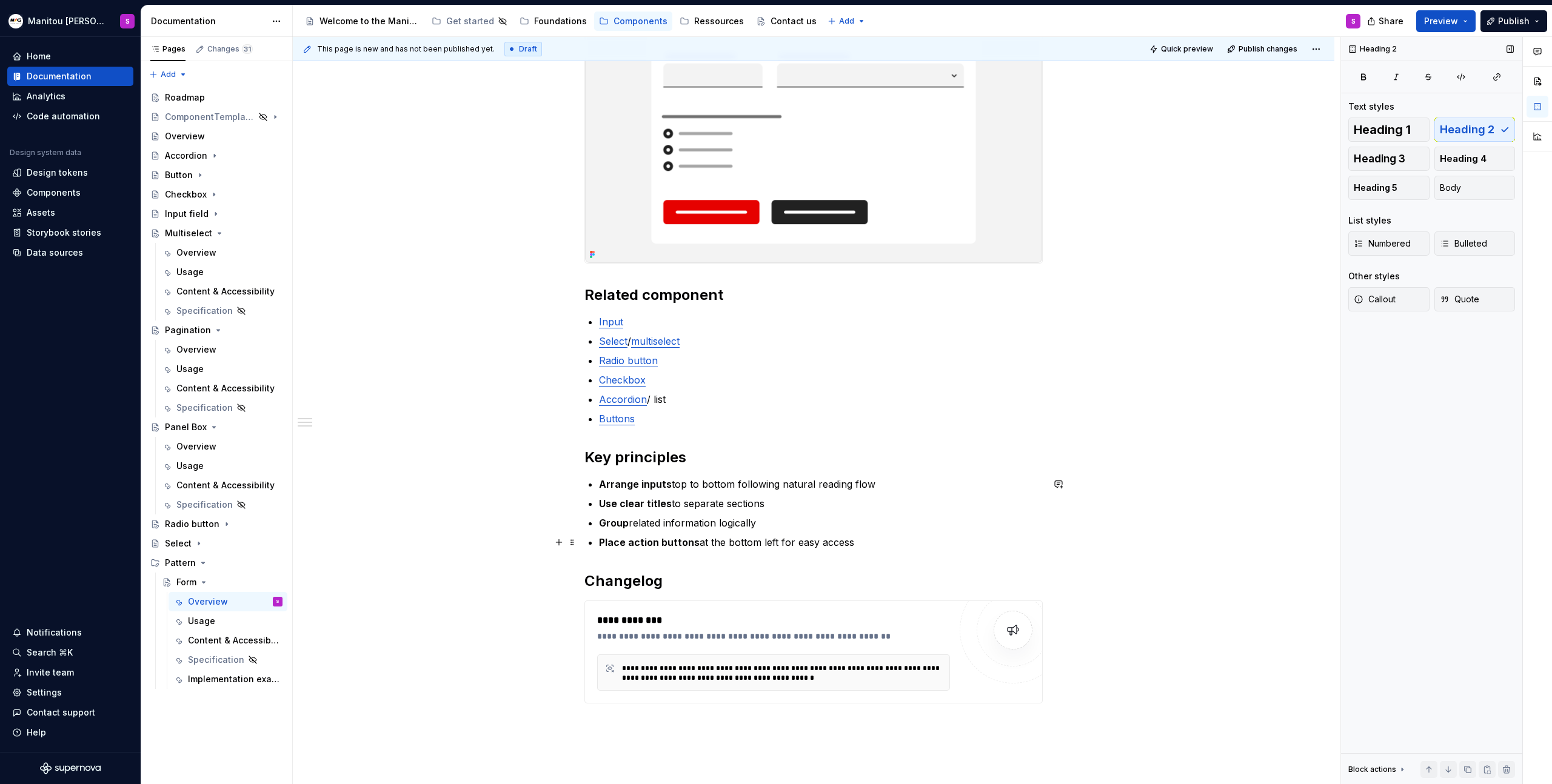
scroll to position [0, 0]
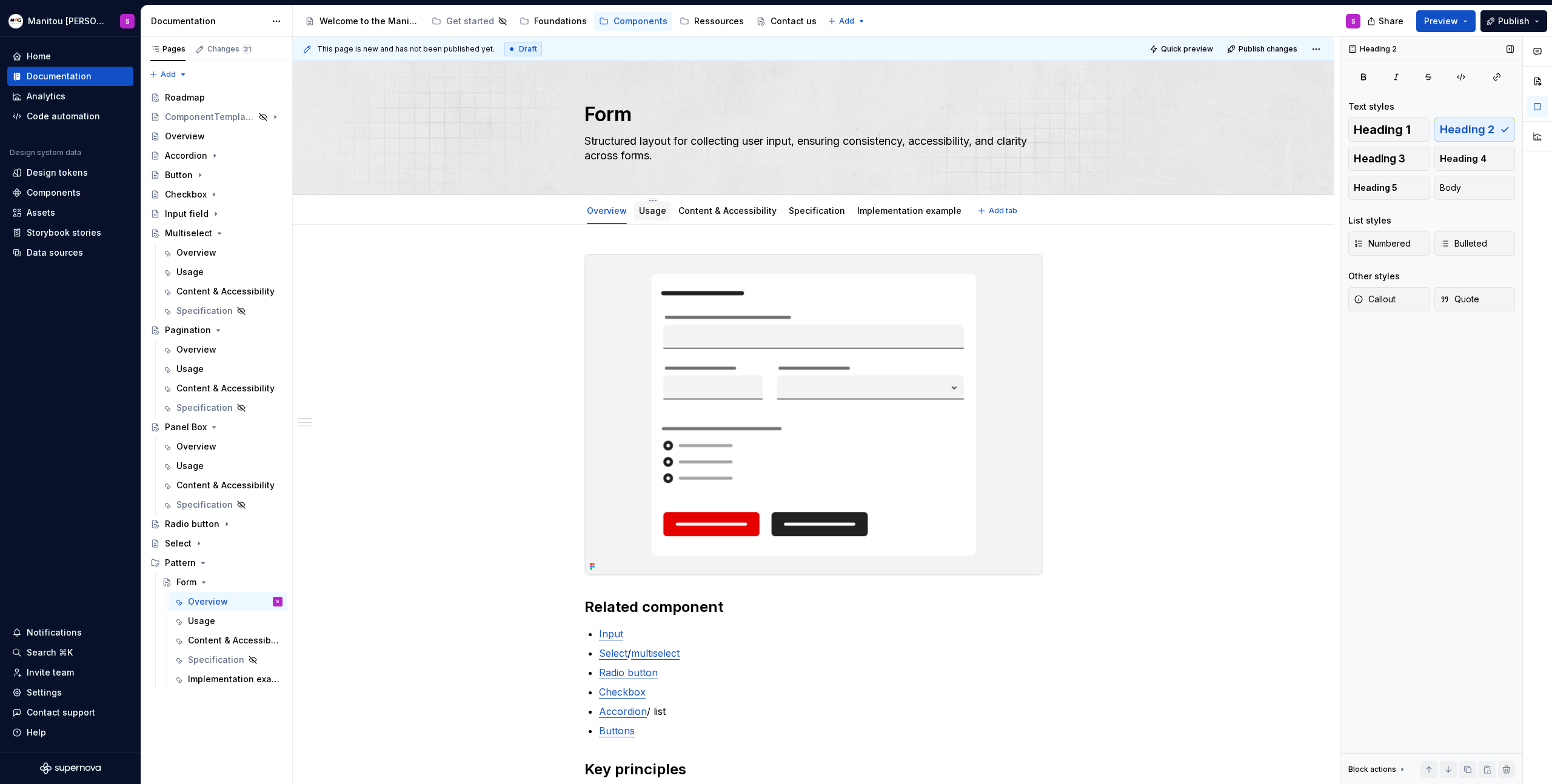
click at [642, 216] on div "Usage" at bounding box center [652, 211] width 27 height 12
click at [656, 211] on link "Usage" at bounding box center [652, 211] width 27 height 10
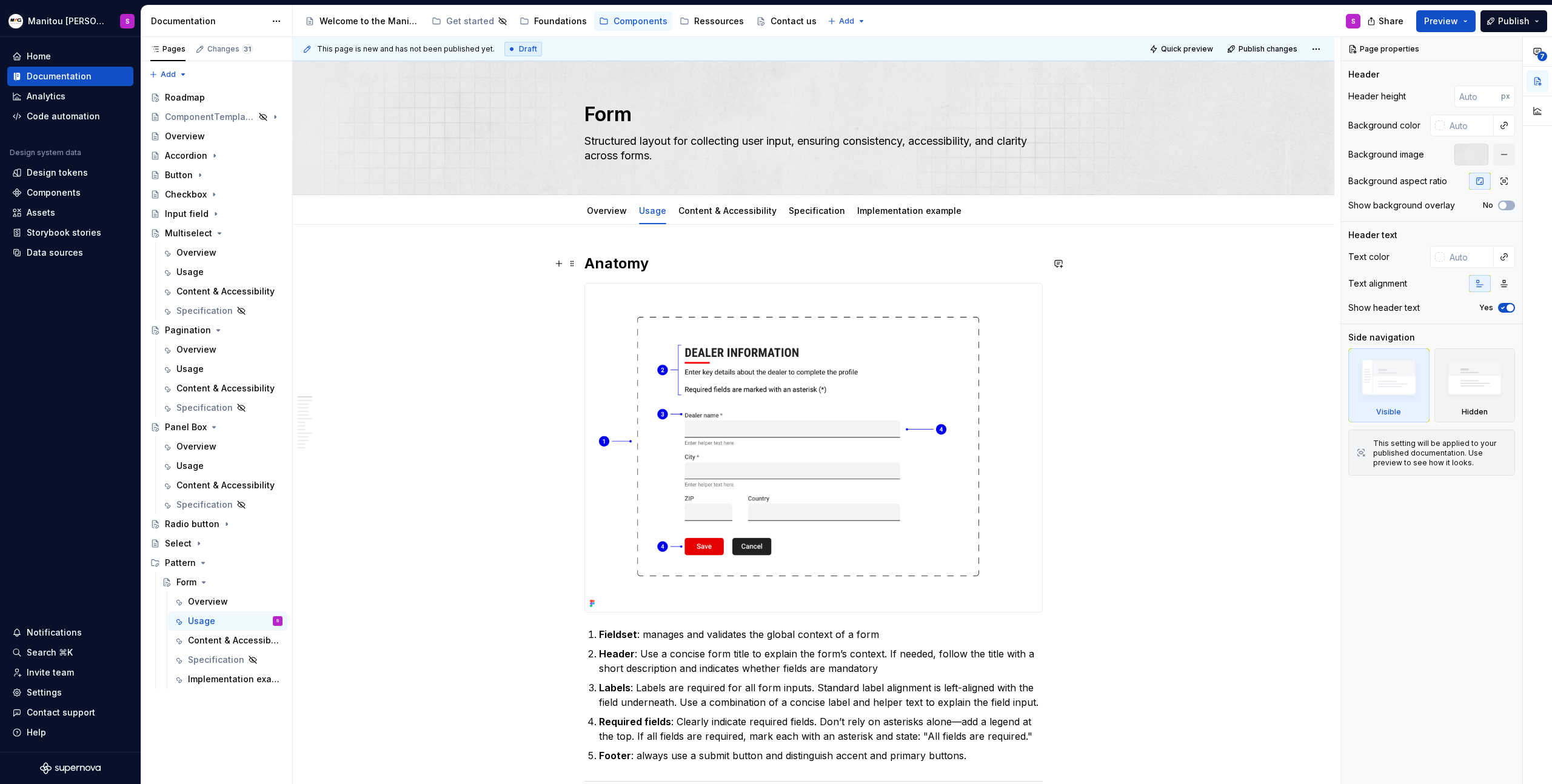
type textarea "*"
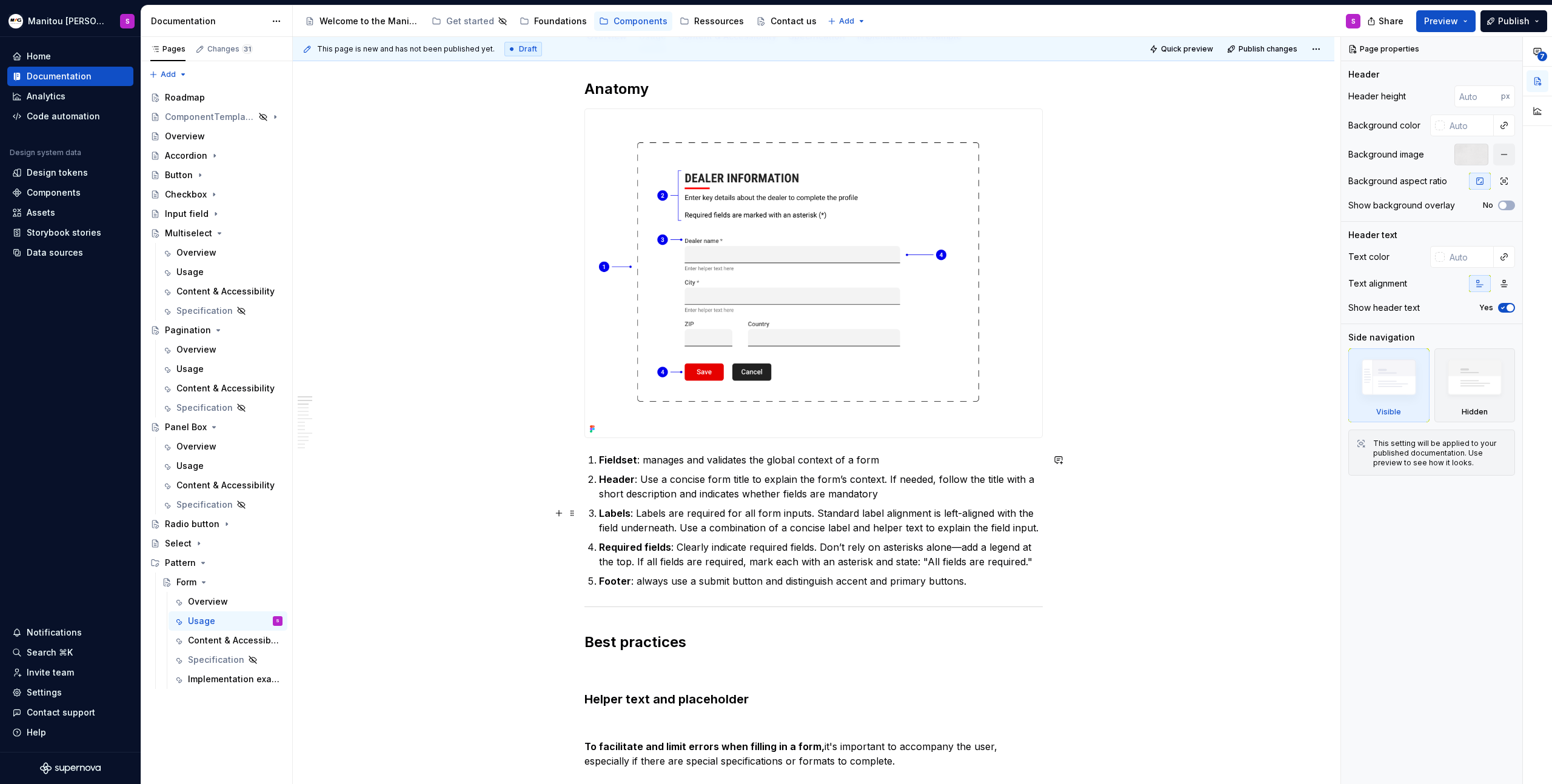
scroll to position [175, 0]
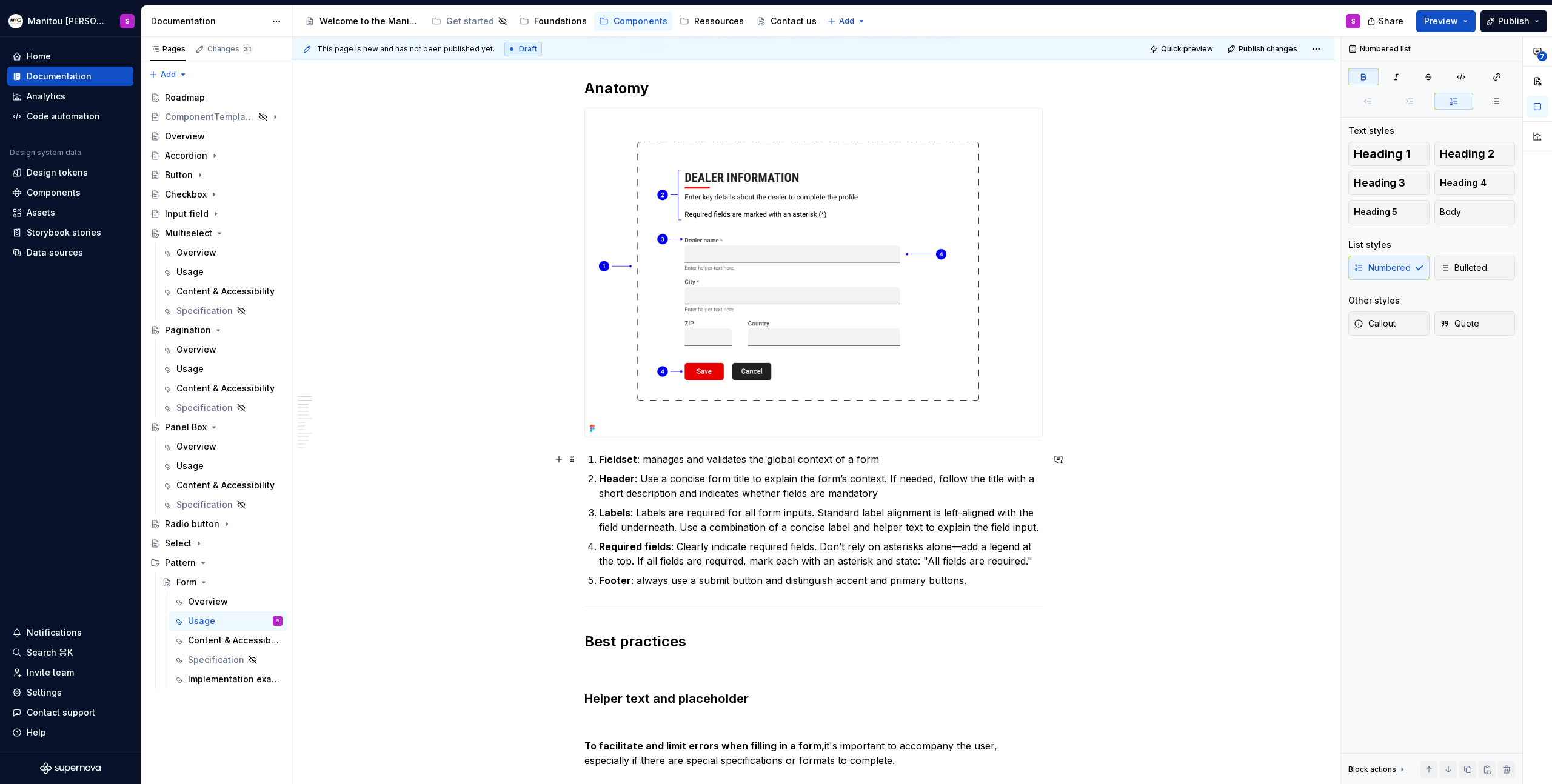
click at [605, 460] on strong "Fieldset" at bounding box center [618, 459] width 38 height 12
click at [886, 456] on p "Form container : manages and validates the global context of a form" at bounding box center [821, 459] width 444 height 14
click at [924, 459] on p "Form container : manages and validates the global context of a form" at bounding box center [821, 459] width 444 height 14
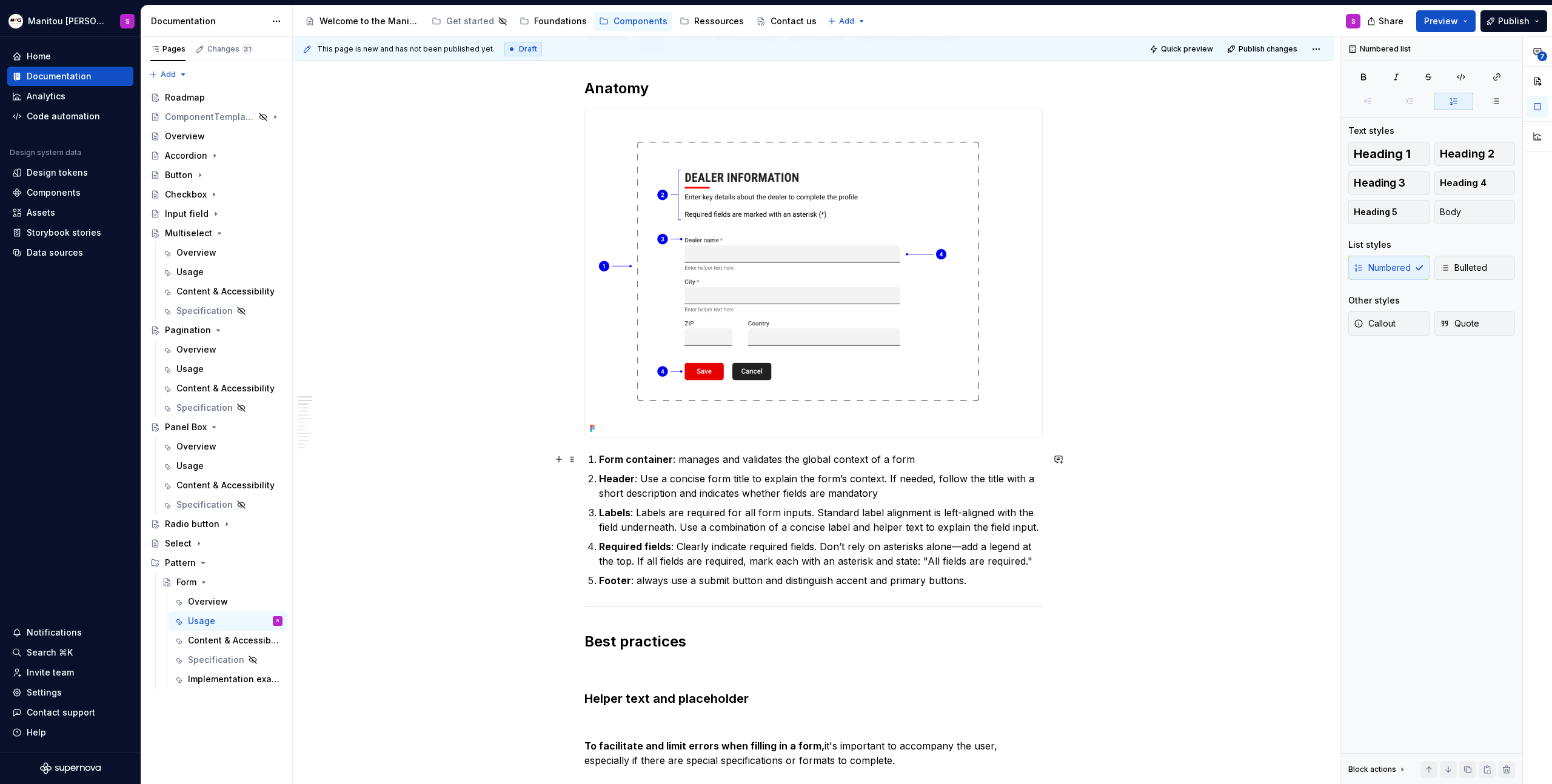
drag, startPoint x: 675, startPoint y: 457, endPoint x: 715, endPoint y: 458, distance: 40.0
click at [676, 458] on p "Form container : manages and validates the global context of a form" at bounding box center [821, 459] width 444 height 14
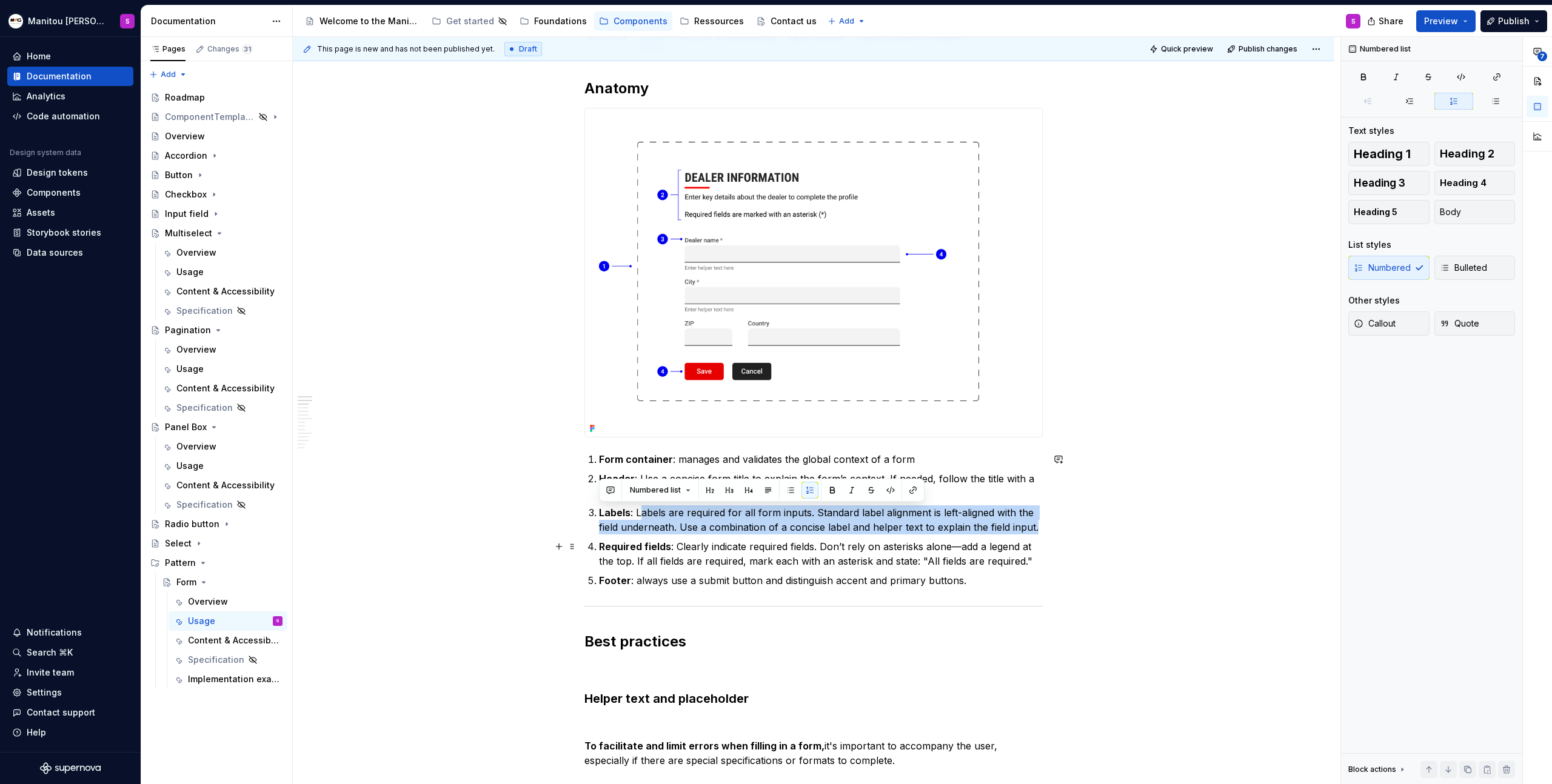
drag, startPoint x: 642, startPoint y: 511, endPoint x: 844, endPoint y: 535, distance: 203.4
click at [844, 535] on ol "Form container : manages and validates the global context of a form Header : Us…" at bounding box center [821, 520] width 444 height 135
click at [845, 535] on ol "Form container : manages and validates the global context of a form Header : Us…" at bounding box center [821, 520] width 444 height 135
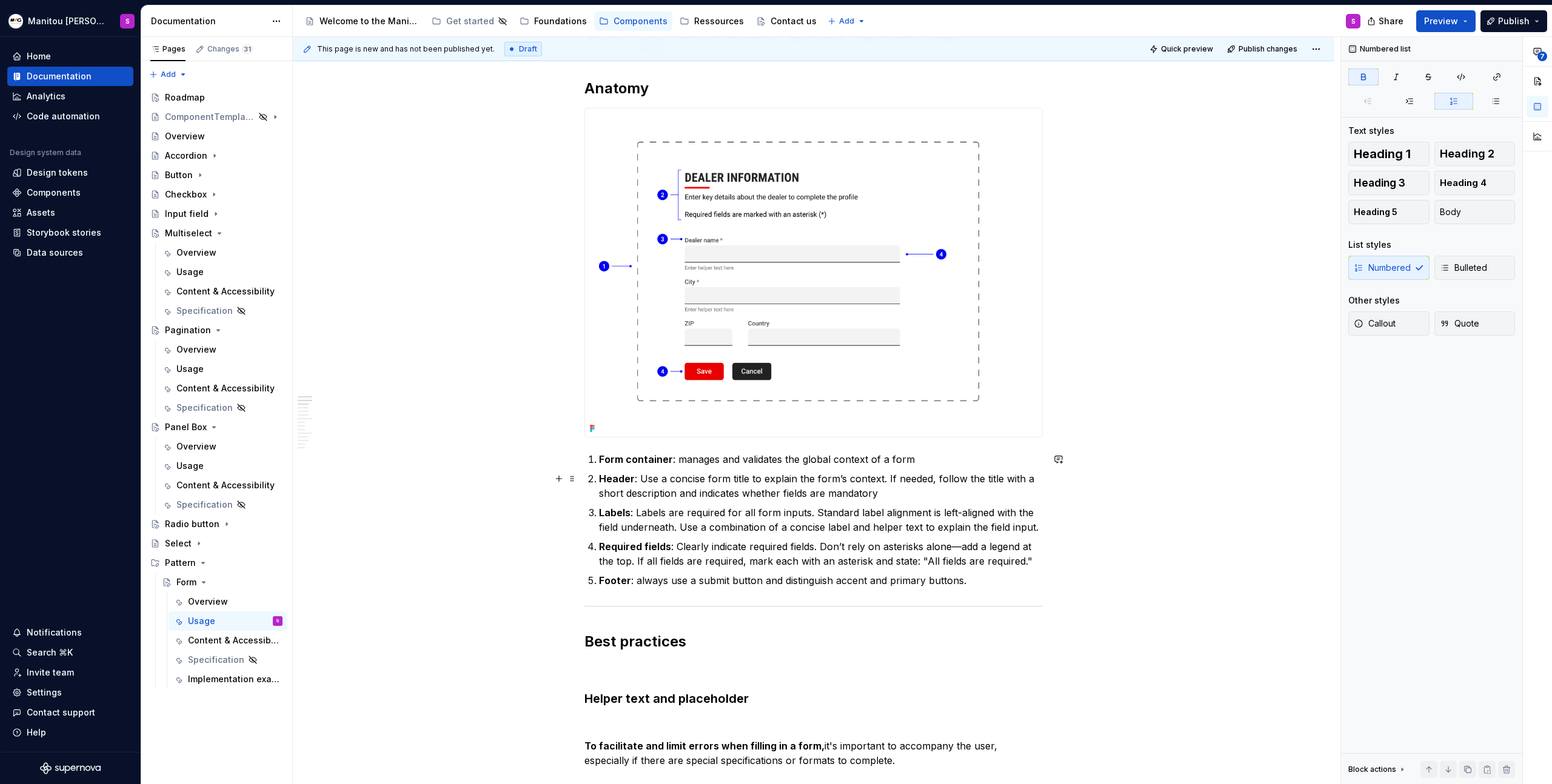
click at [941, 496] on p "Header : Use a concise form title to explain the form’s context. If needed, fol…" at bounding box center [821, 486] width 444 height 29
click at [864, 493] on p "Header : Use a concise form title to explain the form’s context. If needed, fol…" at bounding box center [821, 486] width 444 height 29
click at [205, 682] on div "Implementation example" at bounding box center [217, 679] width 58 height 12
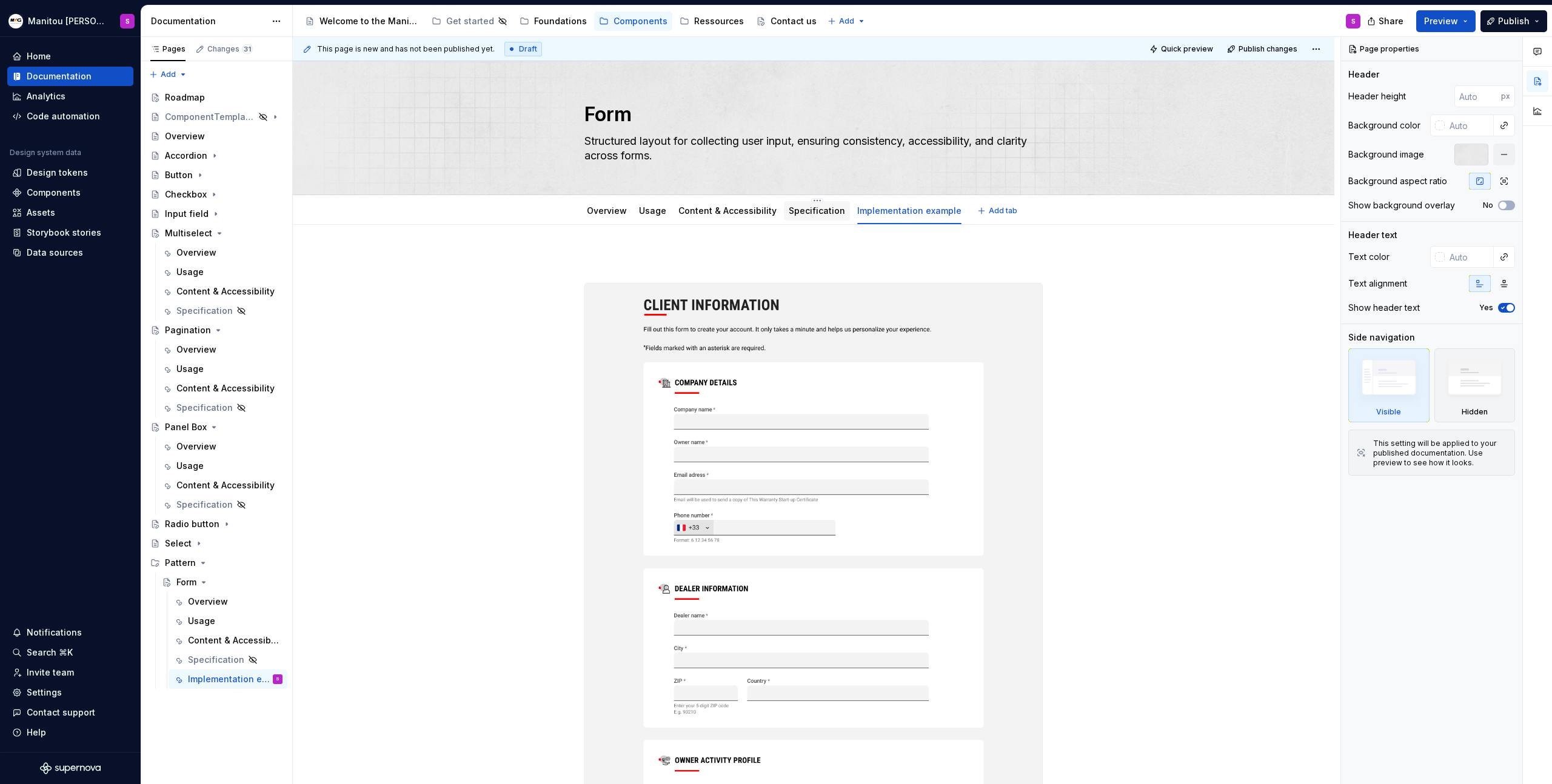
click at [822, 214] on link "Specification" at bounding box center [817, 211] width 56 height 10
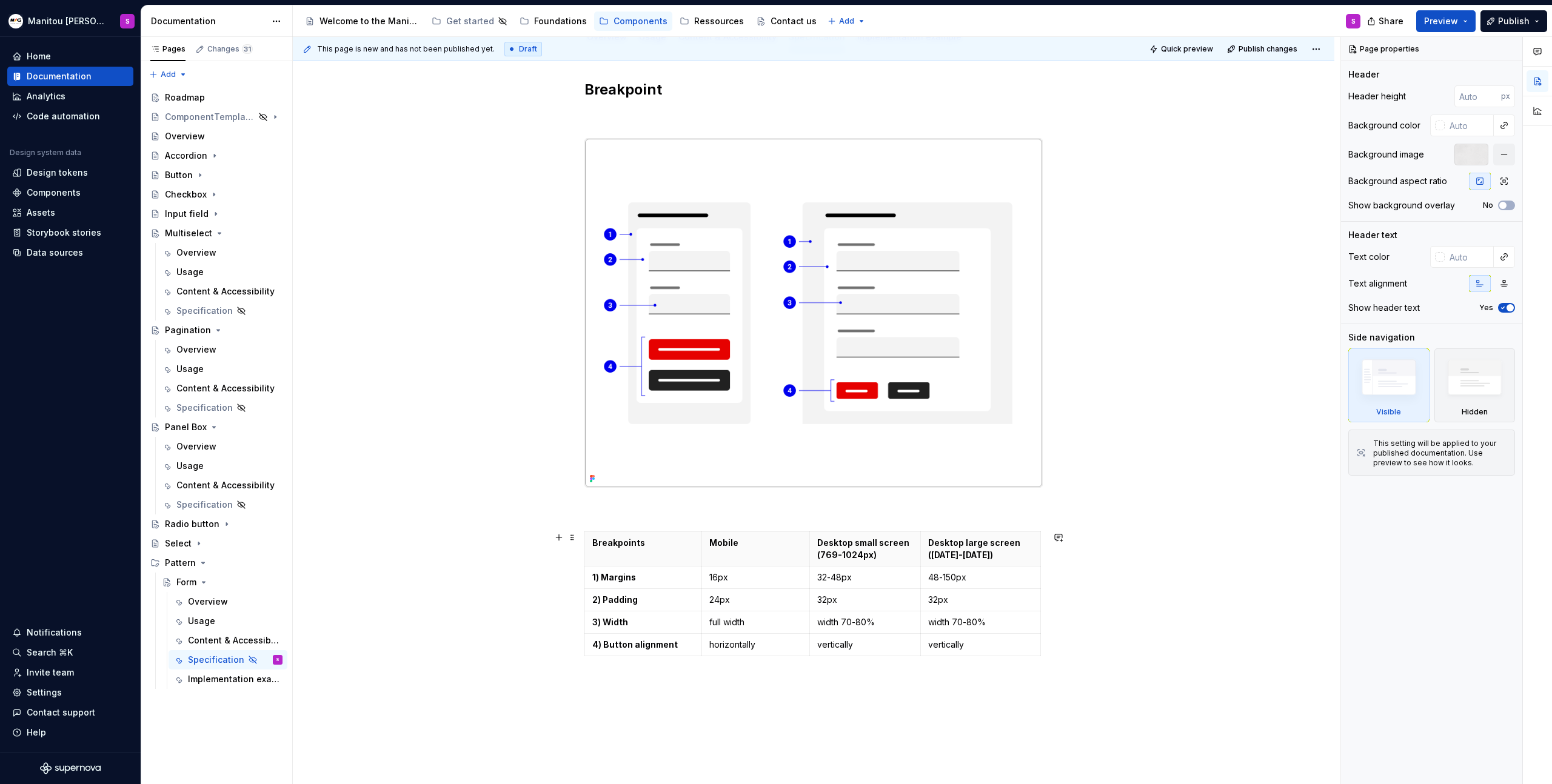
scroll to position [180, 0]
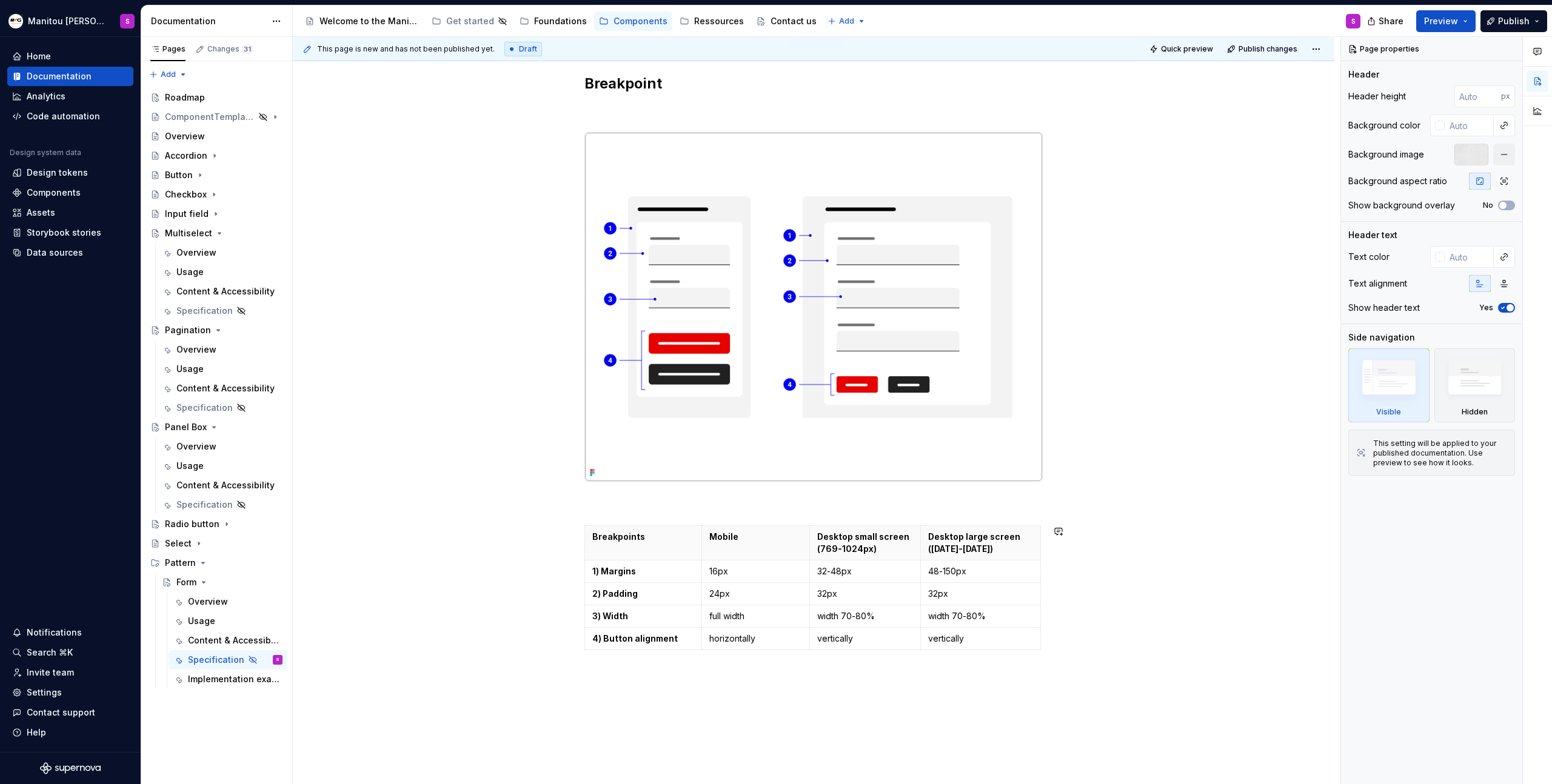
type textarea "*"
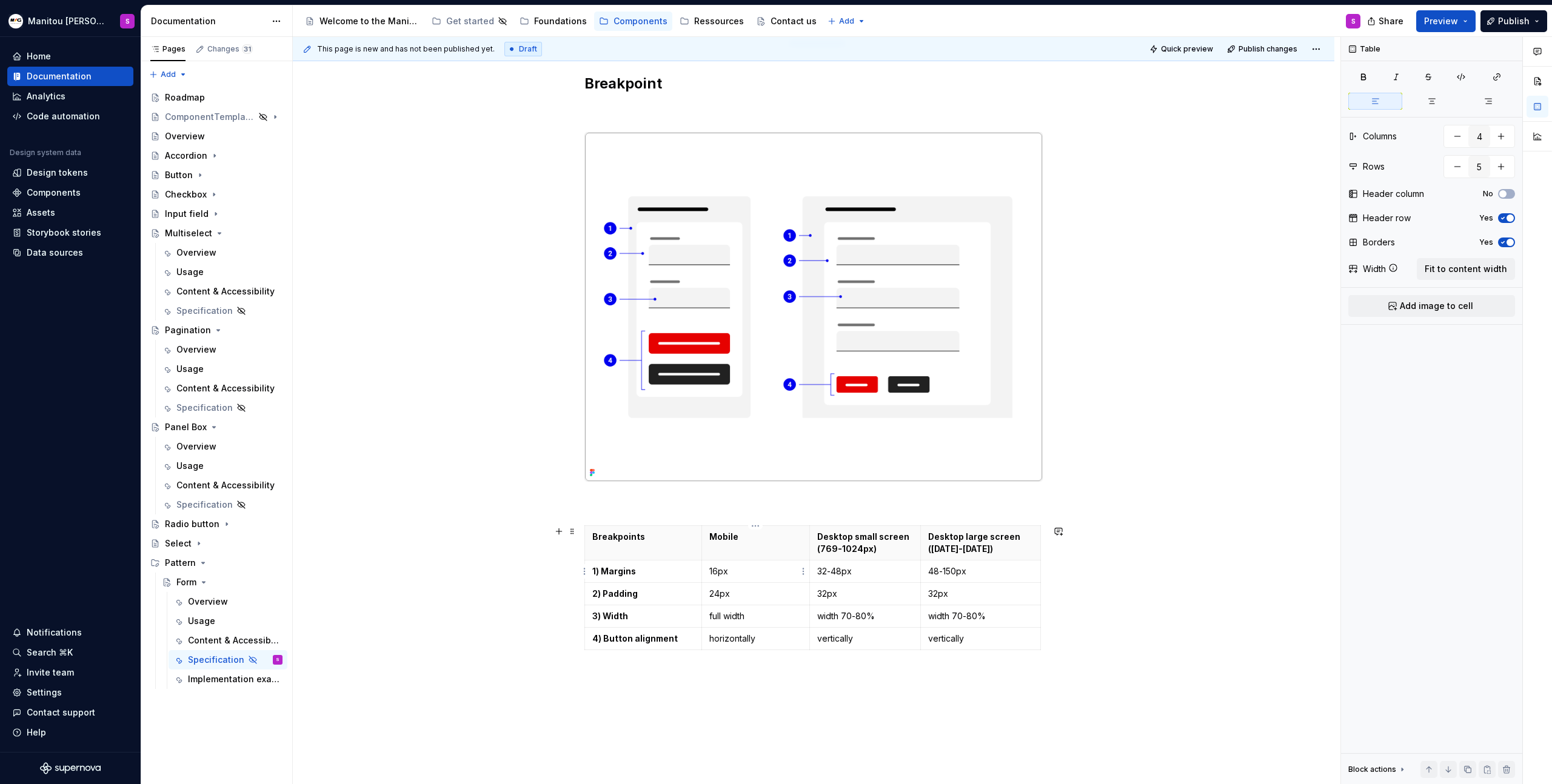
click at [771, 570] on p "16px" at bounding box center [756, 571] width 94 height 12
click at [629, 573] on strong "1) Margins" at bounding box center [614, 571] width 44 height 10
click at [651, 571] on p "1) Margins" at bounding box center [643, 571] width 102 height 12
click at [644, 569] on p "1) Margins" at bounding box center [643, 571] width 102 height 12
click at [642, 573] on p "1) Margins" at bounding box center [643, 571] width 102 height 12
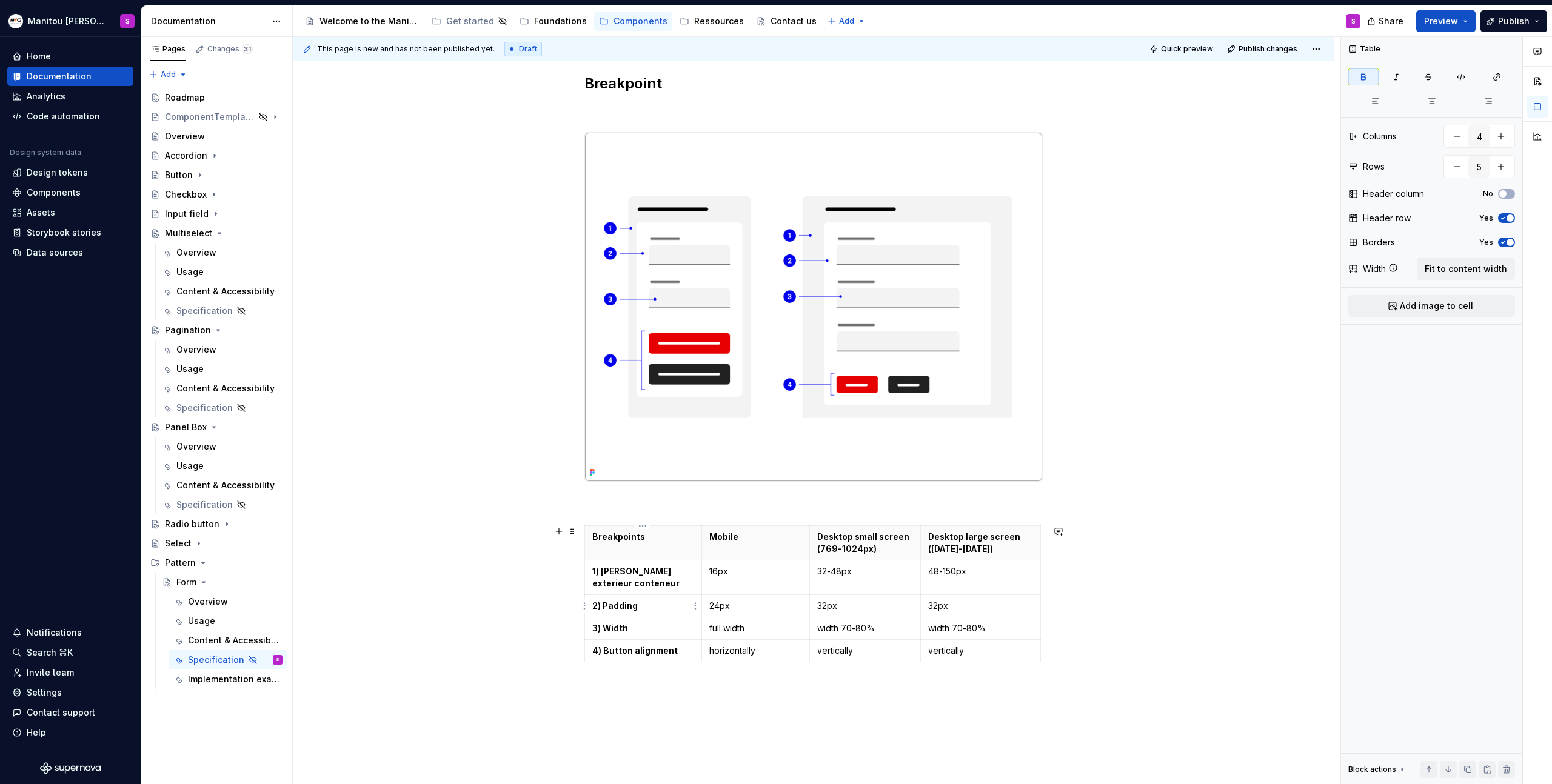
click at [673, 609] on p "2) Padding" at bounding box center [643, 605] width 102 height 12
click at [675, 633] on p "3) Width" at bounding box center [643, 628] width 102 height 12
click at [678, 655] on p "4) Button alignment" at bounding box center [643, 650] width 102 height 12
click at [584, 654] on html "Manitou [PERSON_NAME] Design System S Home Documentation Analytics Code automat…" at bounding box center [776, 392] width 1552 height 784
click at [639, 694] on div "Add row after" at bounding box center [643, 692] width 79 height 12
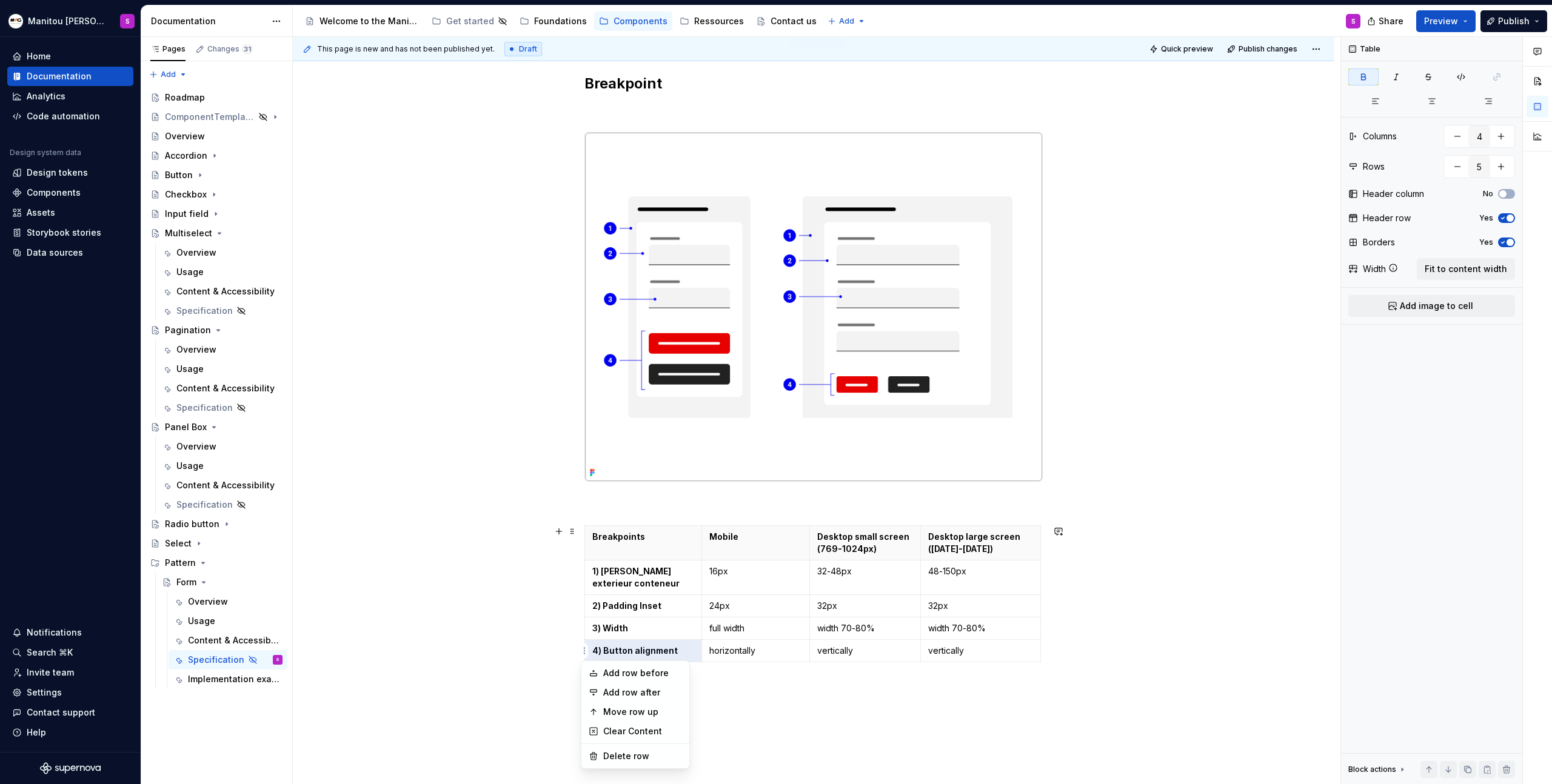
type input "6"
click at [640, 681] on td at bounding box center [643, 674] width 117 height 23
click at [872, 684] on td at bounding box center [865, 679] width 111 height 34
click at [985, 687] on td at bounding box center [981, 679] width 120 height 34
click at [746, 683] on td at bounding box center [756, 679] width 109 height 34
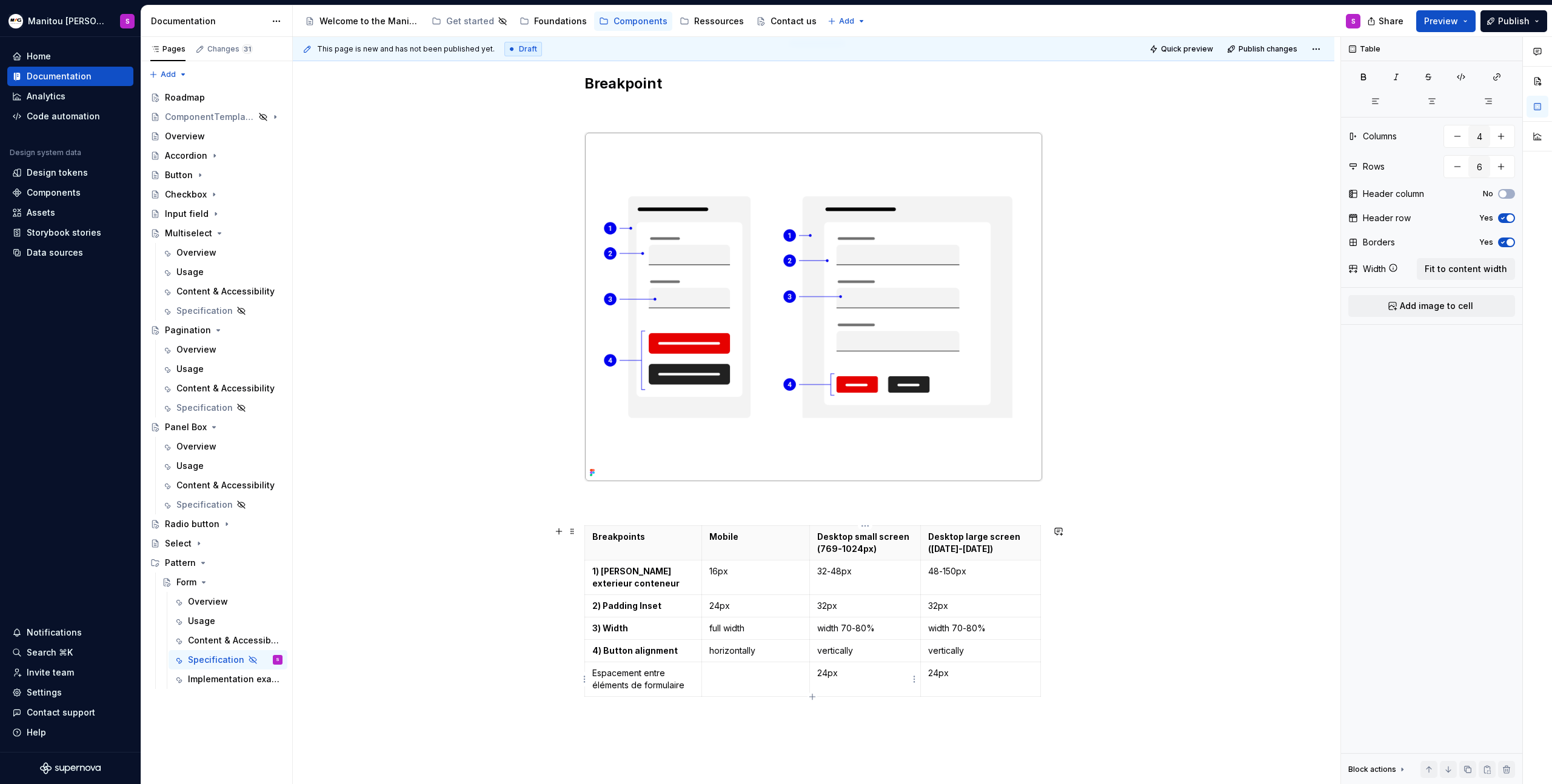
click at [820, 675] on p "24px" at bounding box center [865, 673] width 96 height 12
click at [830, 680] on td "16px" at bounding box center [865, 679] width 111 height 34
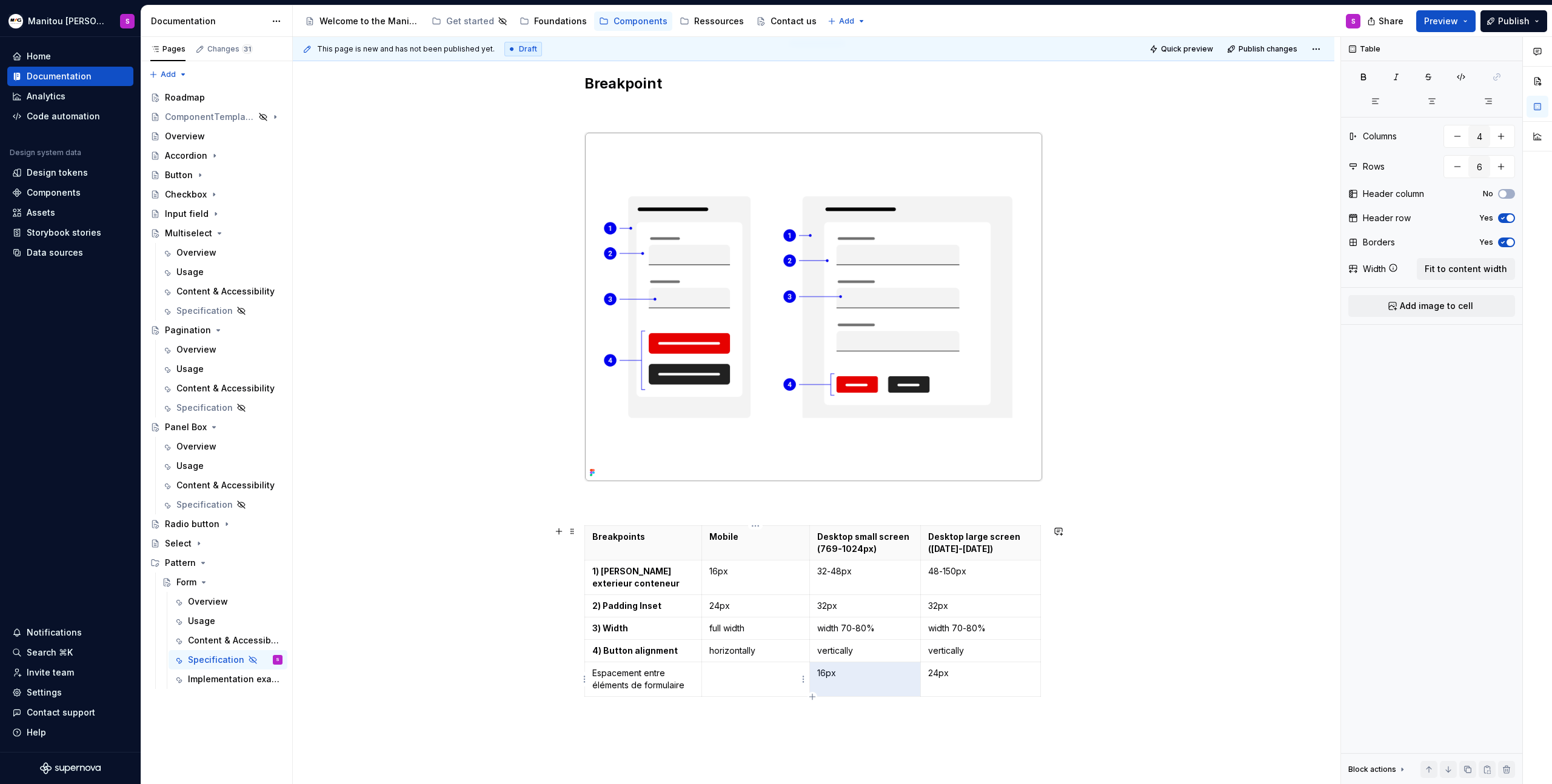
click at [744, 675] on p at bounding box center [756, 673] width 94 height 12
click at [937, 673] on p "24px" at bounding box center [980, 673] width 105 height 12
click at [929, 692] on p "16px" at bounding box center [980, 692] width 105 height 12
click at [939, 675] on p "16px" at bounding box center [980, 673] width 105 height 12
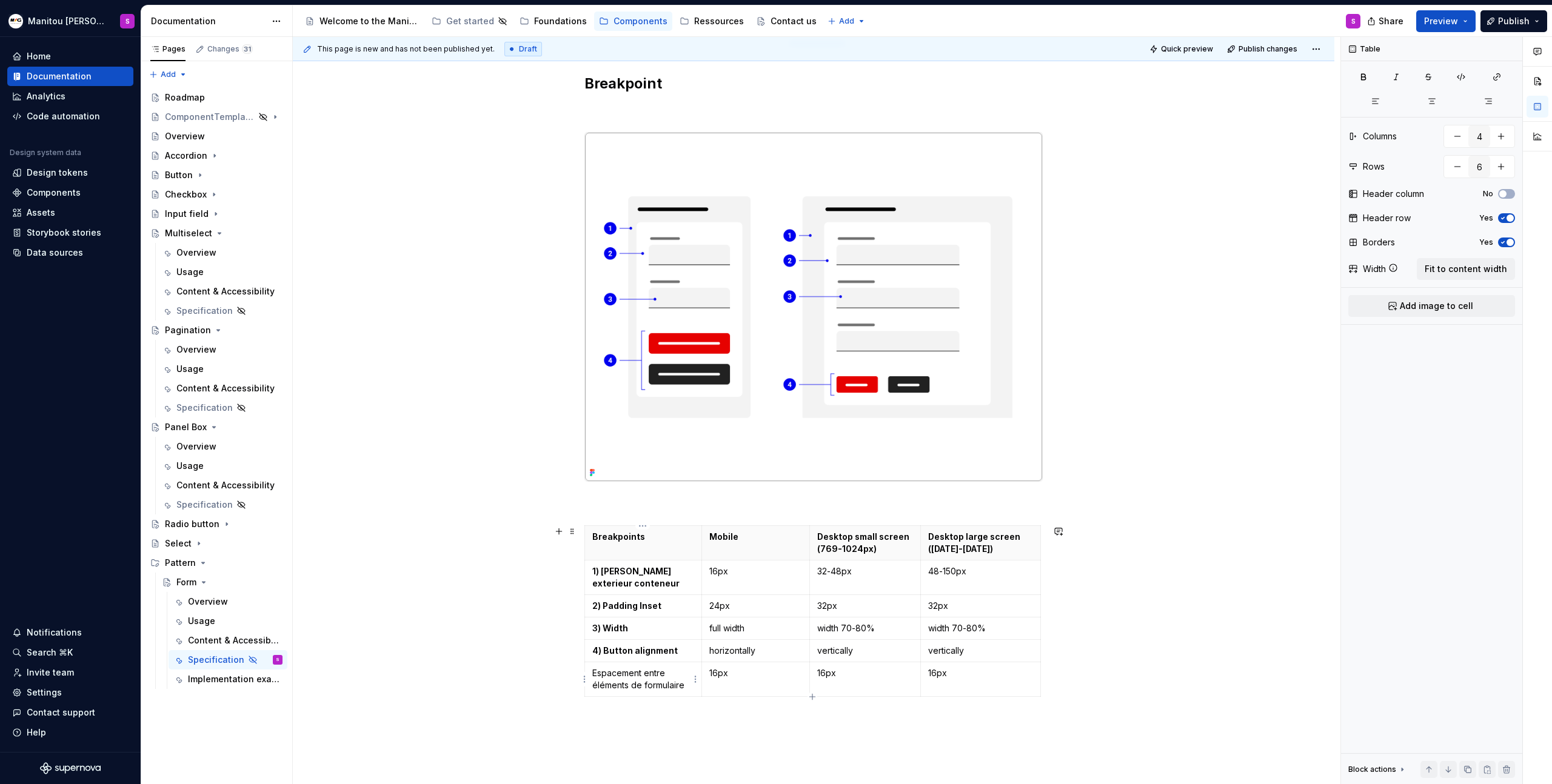
click at [690, 689] on p "Espacement entre éléments de formulaire" at bounding box center [643, 679] width 102 height 24
click at [512, 384] on div "Breakpoint Breakpoints Mobile Desktop small screen (769-1024px) Desktop large s…" at bounding box center [814, 512] width 1042 height 936
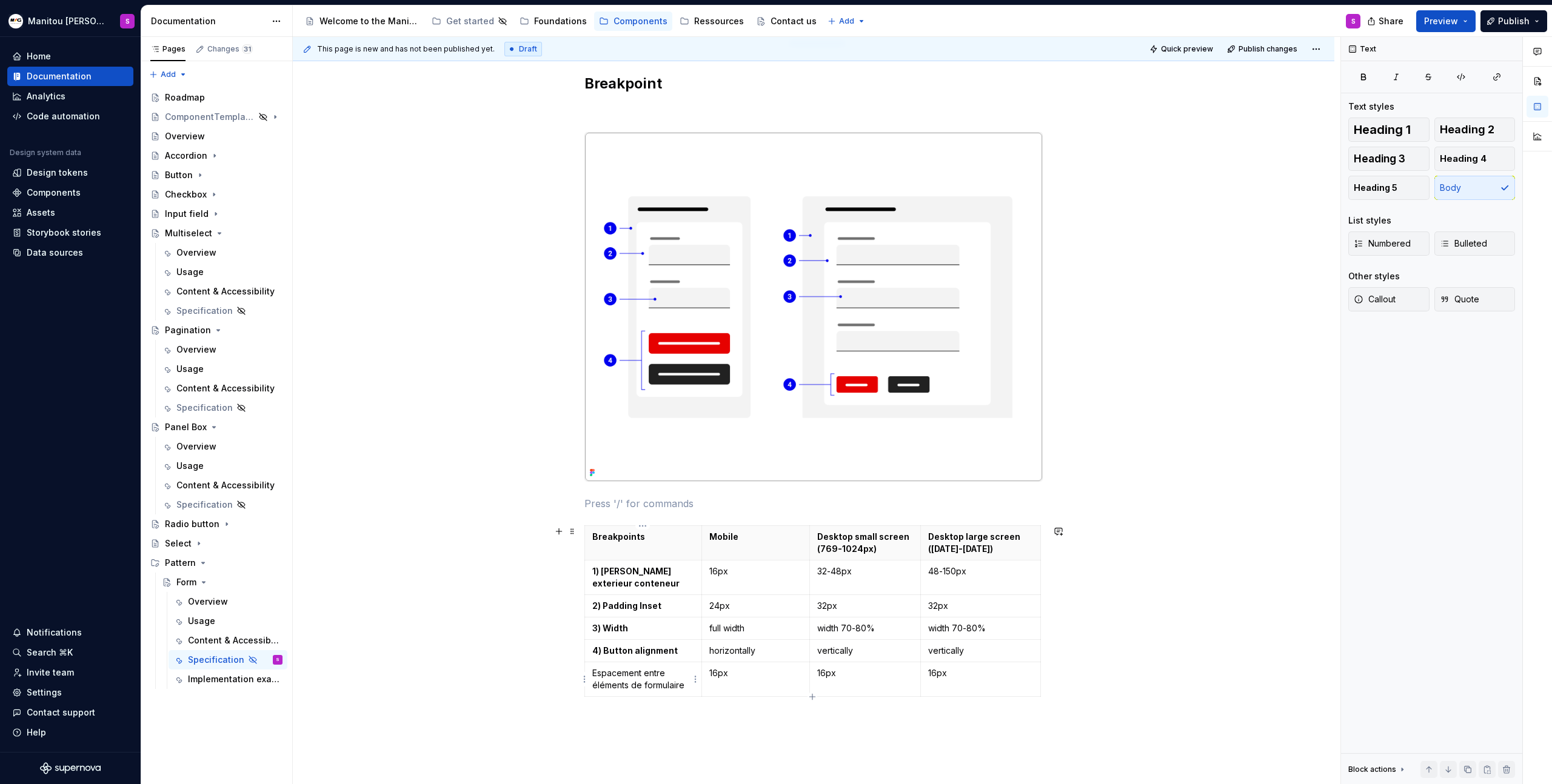
click at [685, 689] on p "Espacement entre éléments de formulaire" at bounding box center [643, 679] width 102 height 24
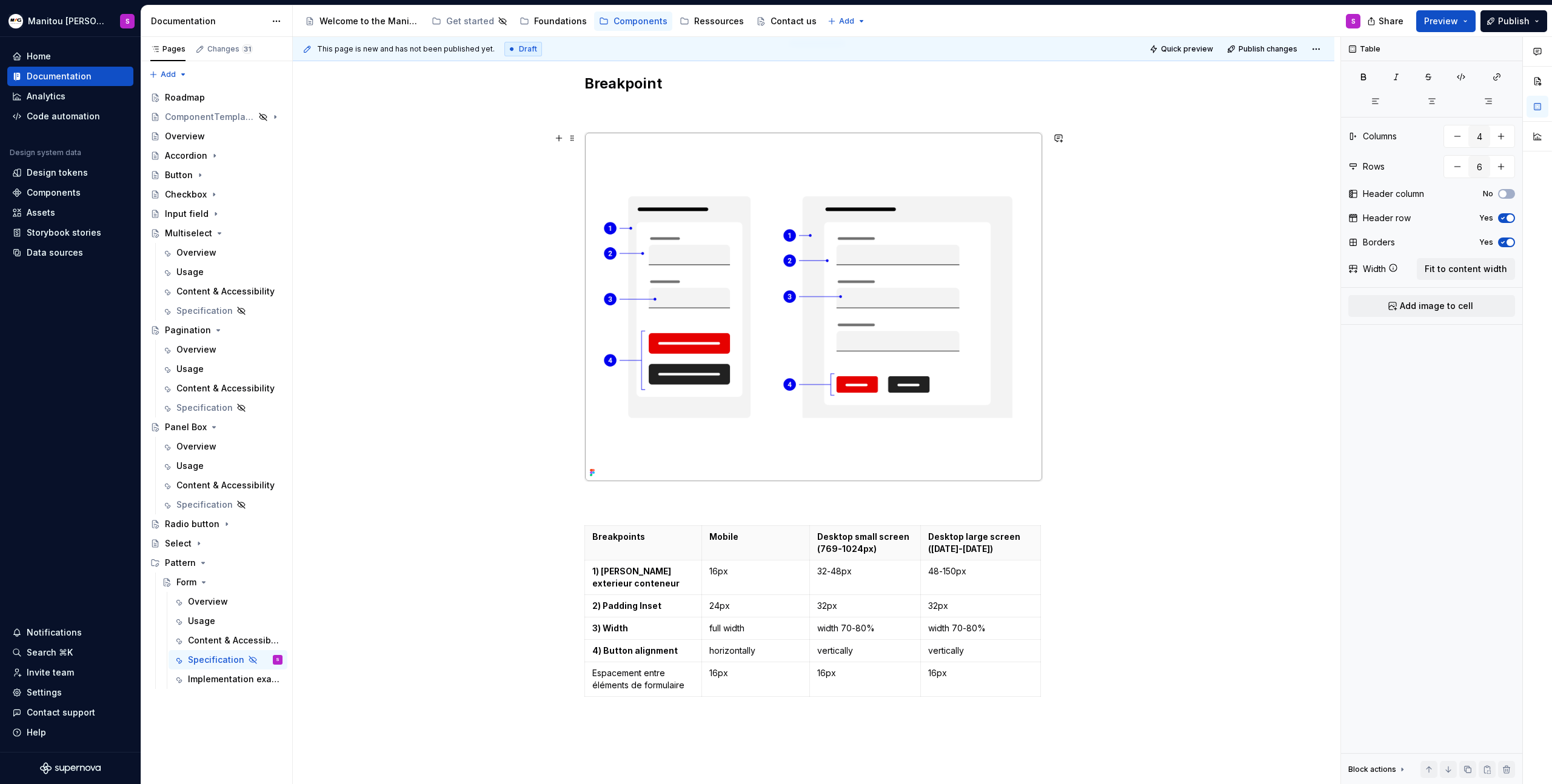
click at [513, 309] on div "Breakpoint Breakpoints Mobile Desktop small screen (769-1024px) Desktop large s…" at bounding box center [814, 512] width 1042 height 936
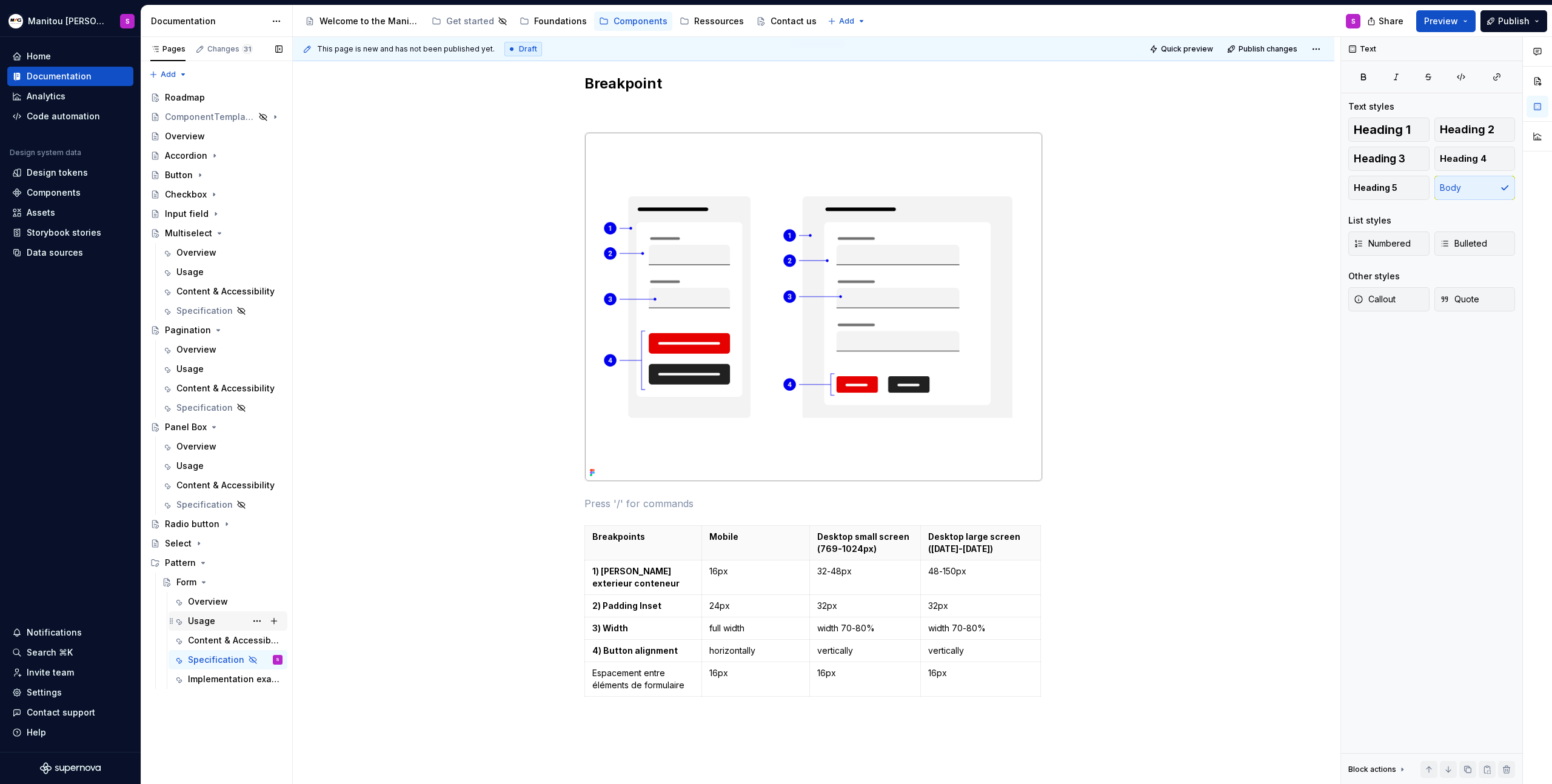
click at [191, 620] on div "Usage" at bounding box center [201, 621] width 27 height 12
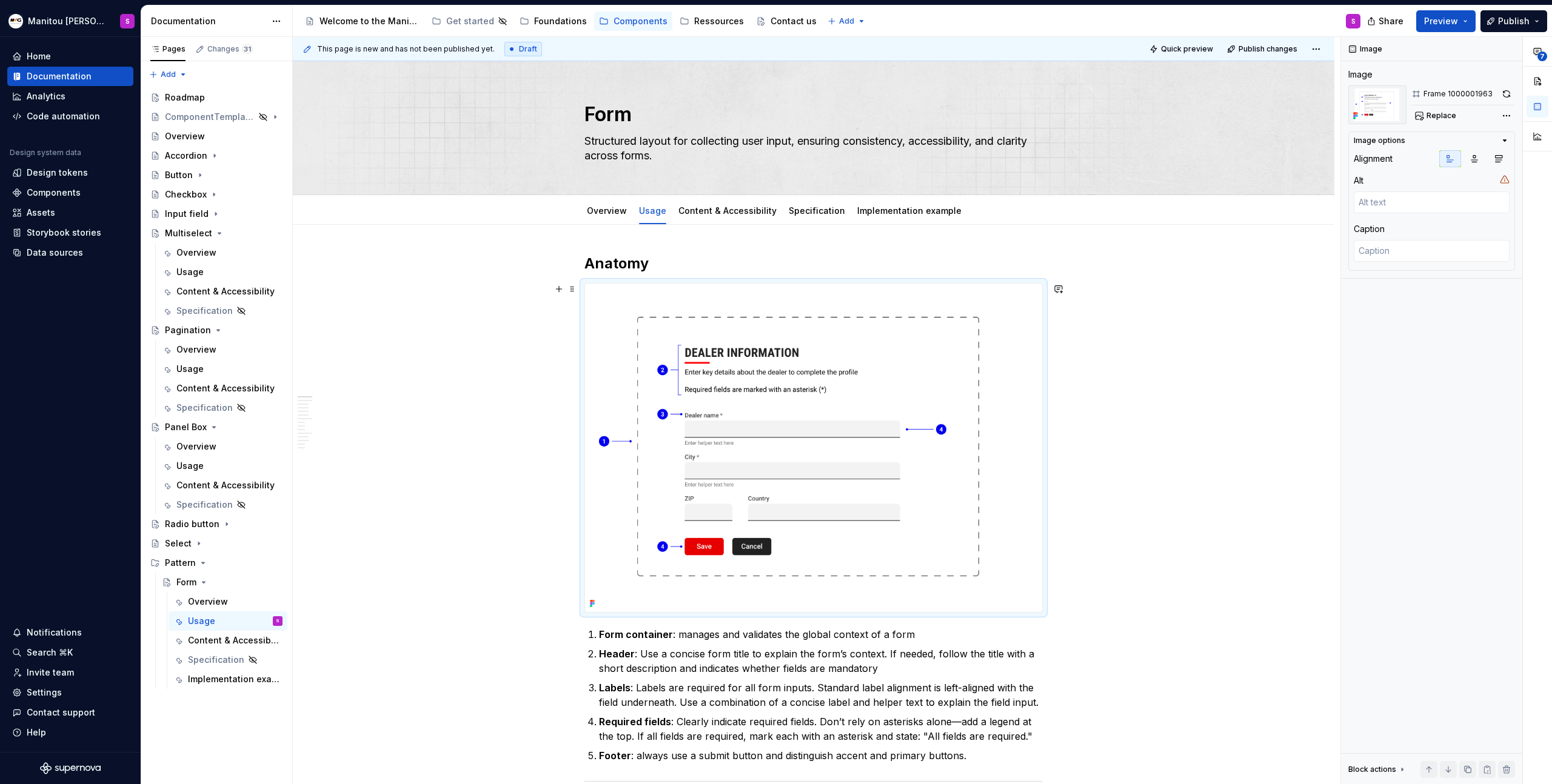
click at [781, 292] on img at bounding box center [813, 448] width 457 height 329
click at [814, 214] on link "Specification" at bounding box center [817, 211] width 56 height 10
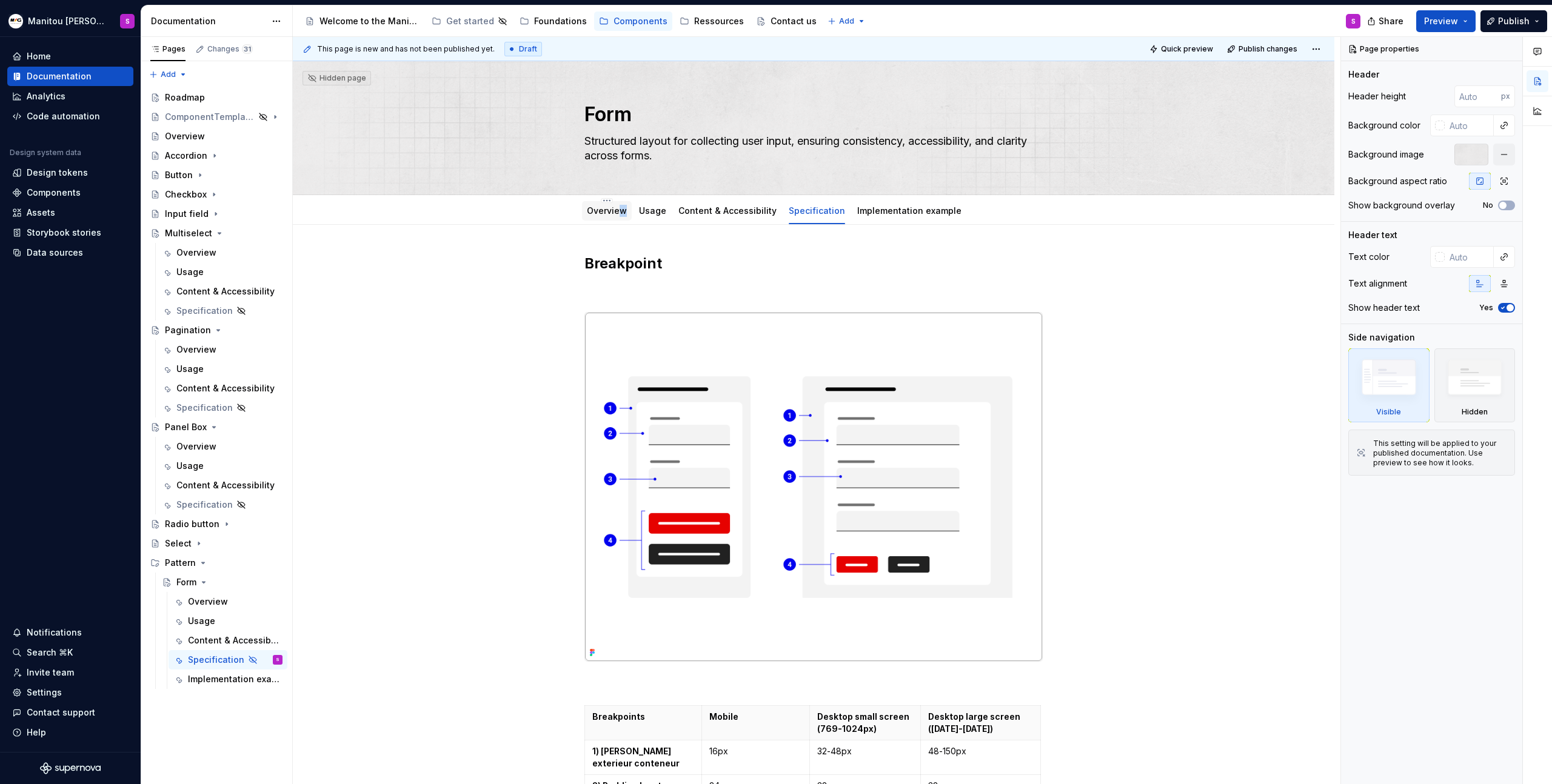
click at [619, 216] on div "Overview" at bounding box center [607, 211] width 40 height 14
click at [658, 216] on div "Usage" at bounding box center [652, 211] width 27 height 12
click at [649, 211] on link "Usage" at bounding box center [652, 211] width 27 height 10
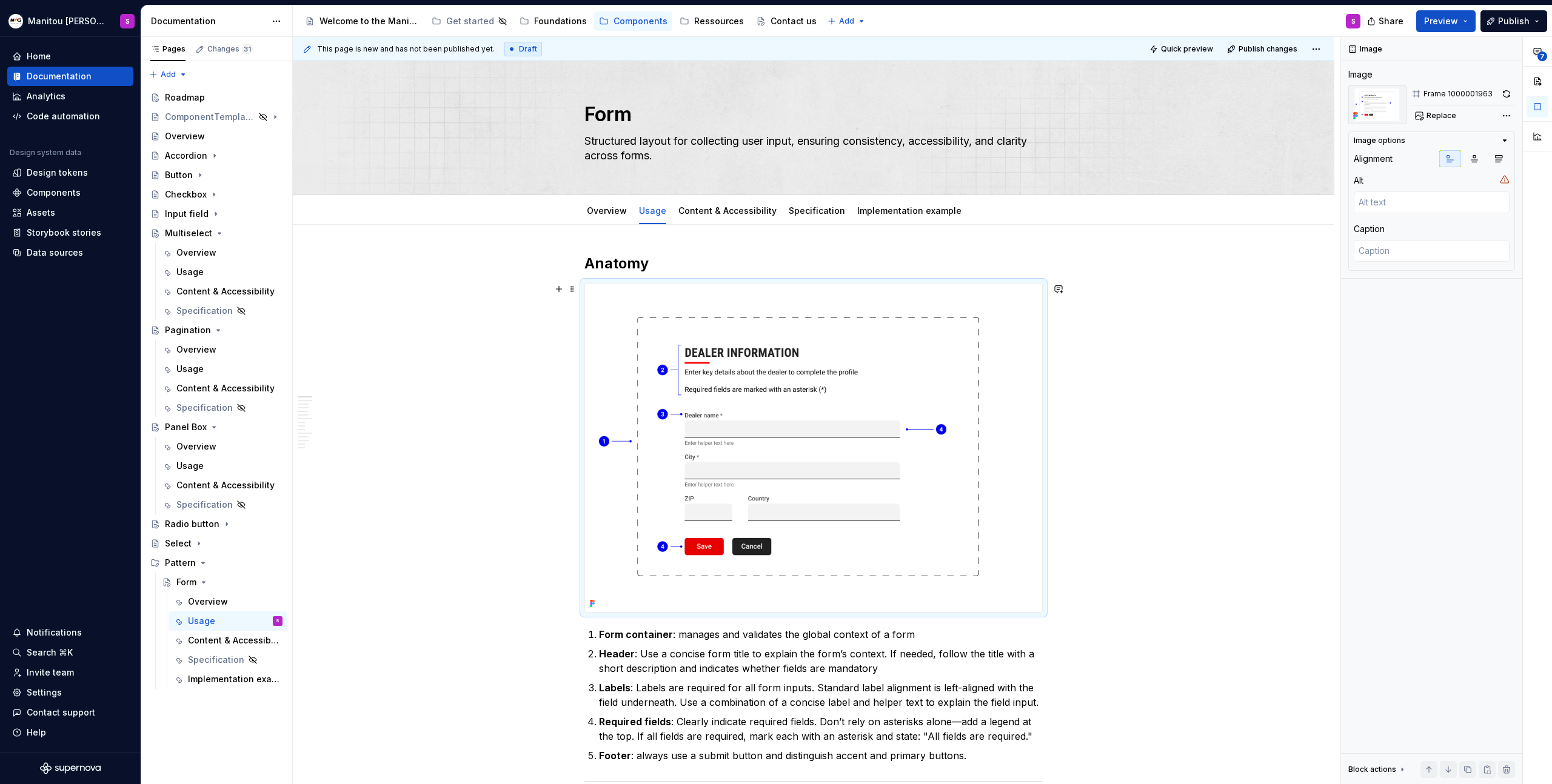
click at [854, 423] on img at bounding box center [813, 448] width 457 height 329
click at [1425, 120] on button "Replace" at bounding box center [1437, 115] width 50 height 17
type textarea "*"
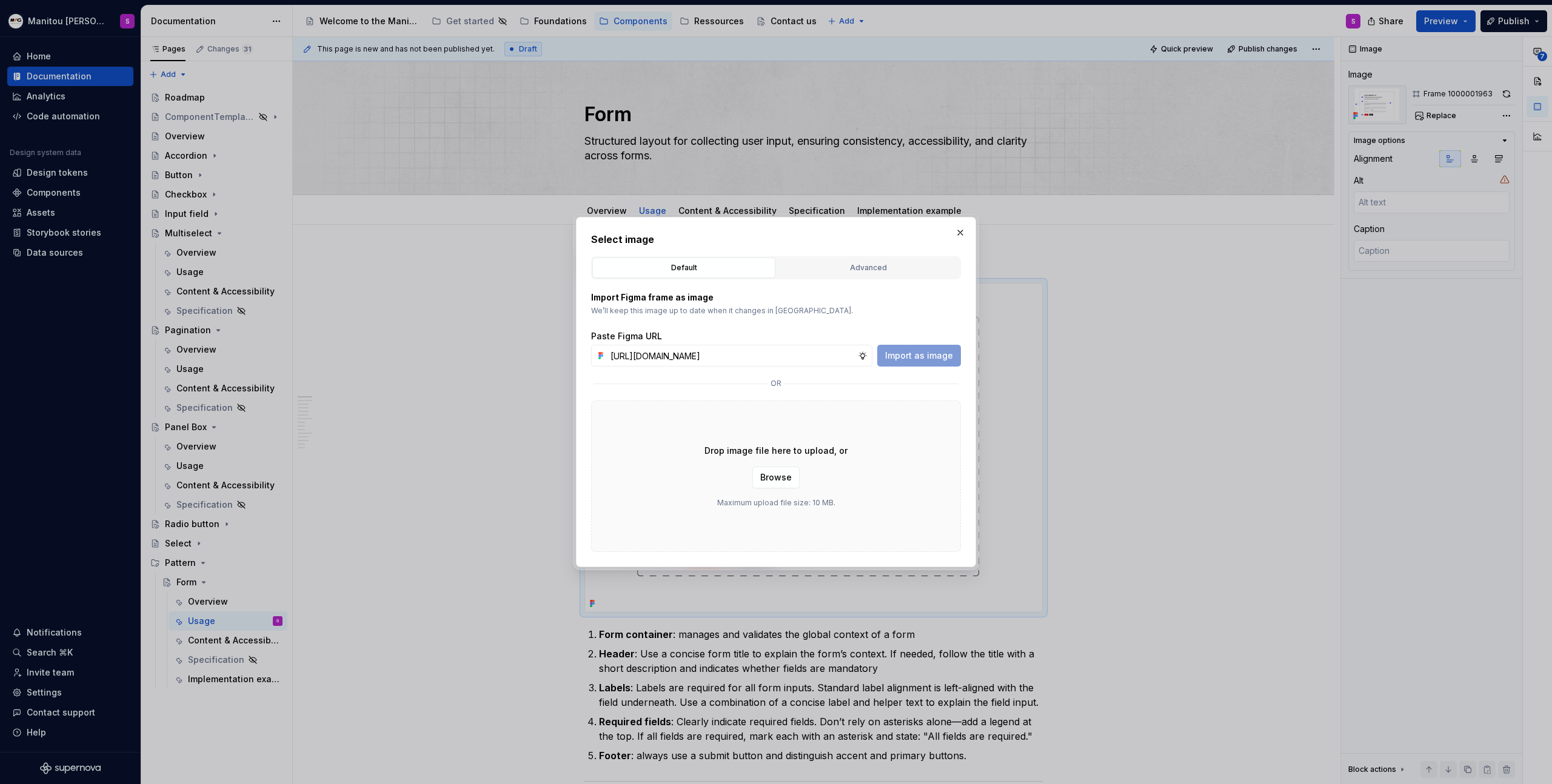
scroll to position [0, 341]
type input "[URL][DOMAIN_NAME]"
click at [947, 361] on span "Import as image" at bounding box center [919, 355] width 68 height 12
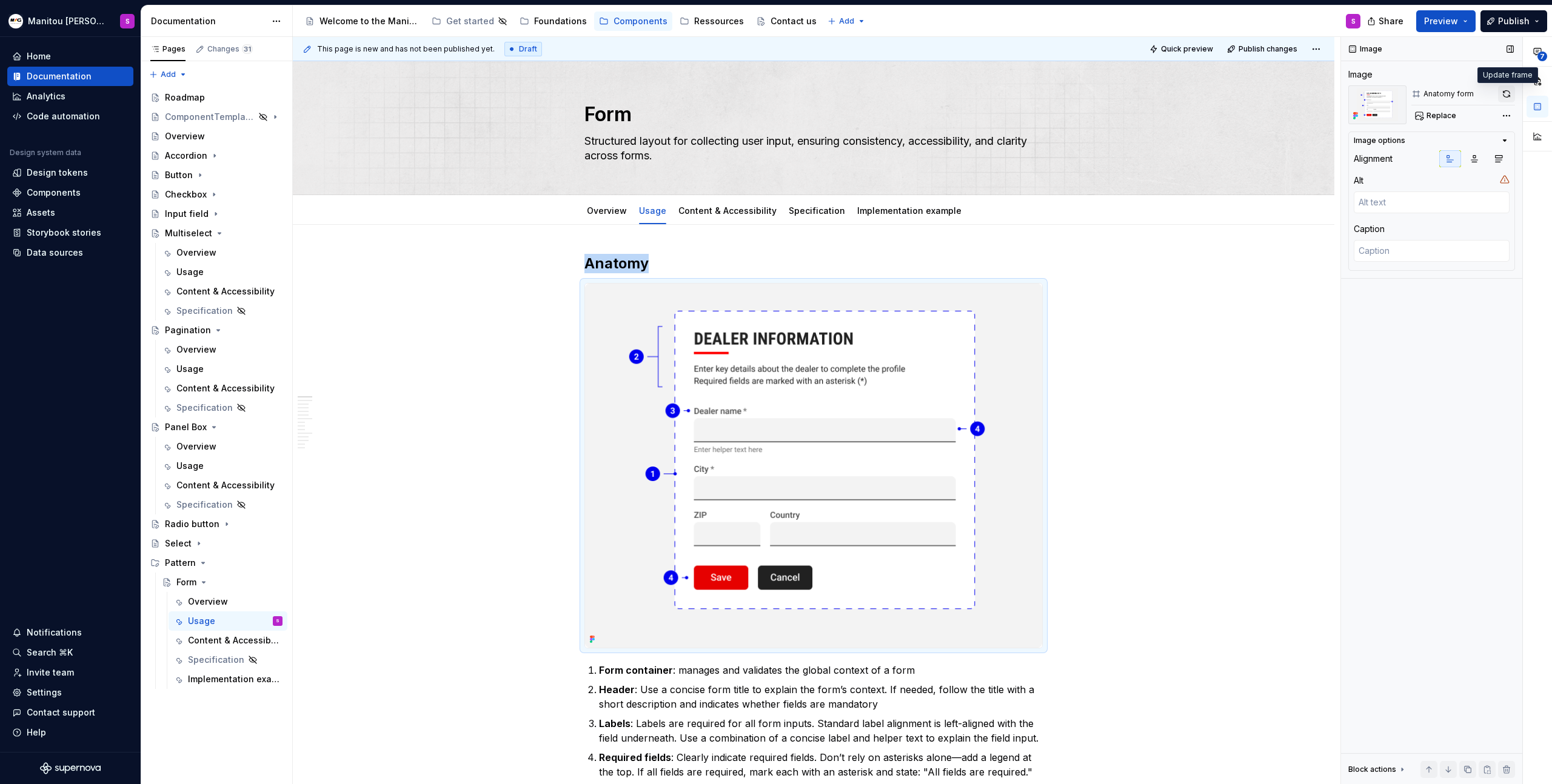
click at [1507, 93] on button "button" at bounding box center [1506, 93] width 17 height 17
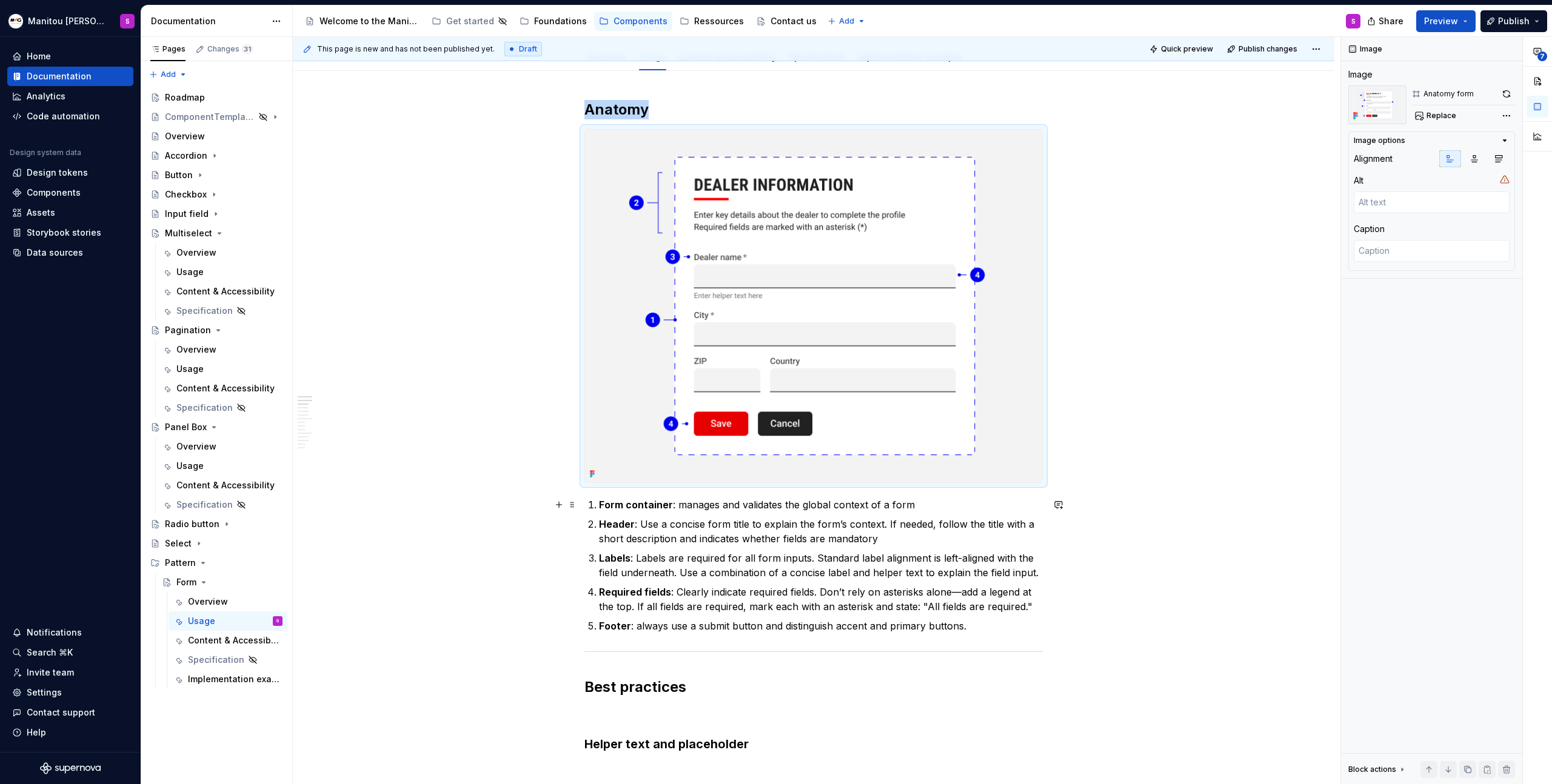
scroll to position [159, 0]
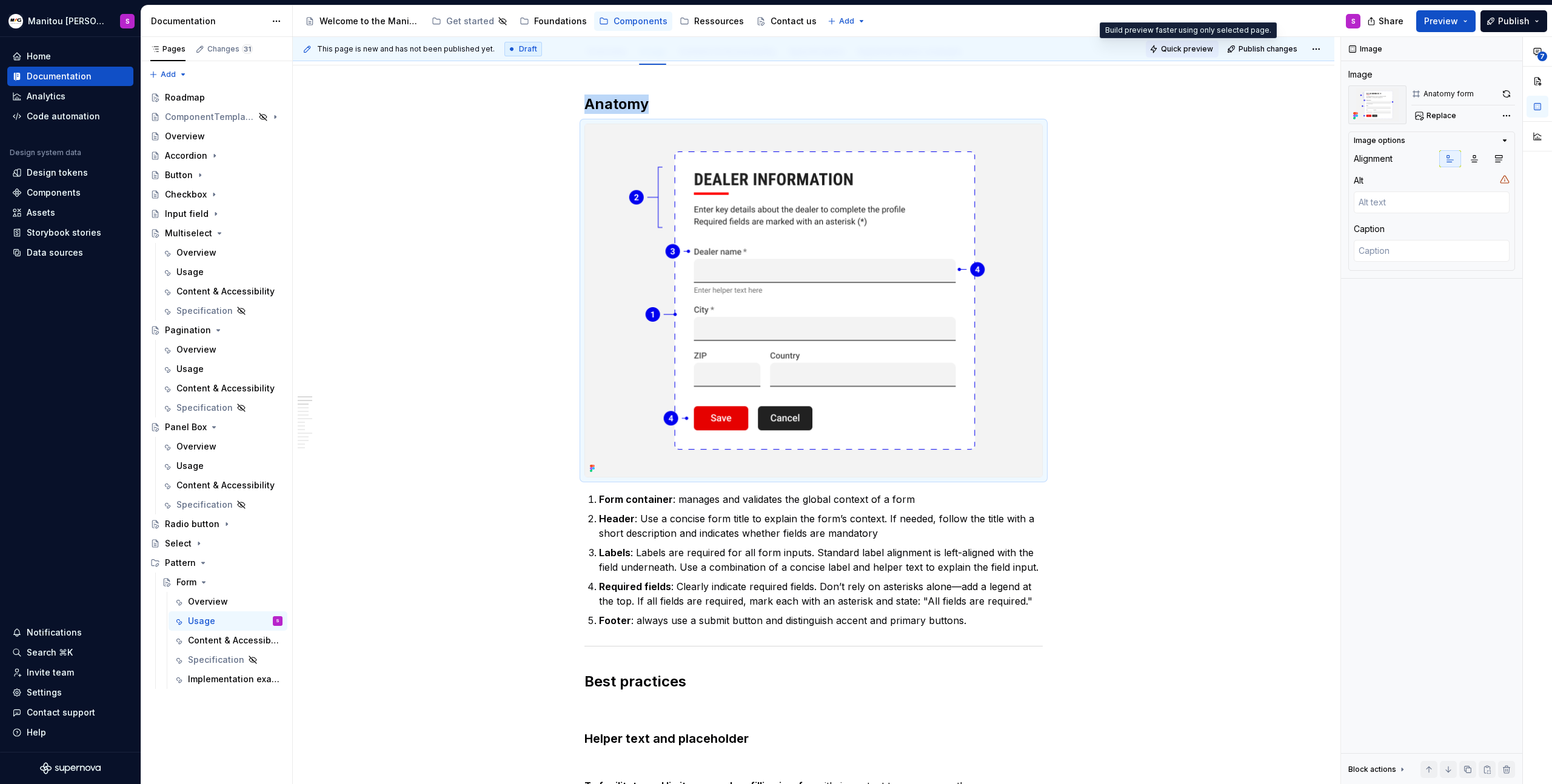
click at [1175, 45] on span "Quick preview" at bounding box center [1187, 49] width 52 height 9
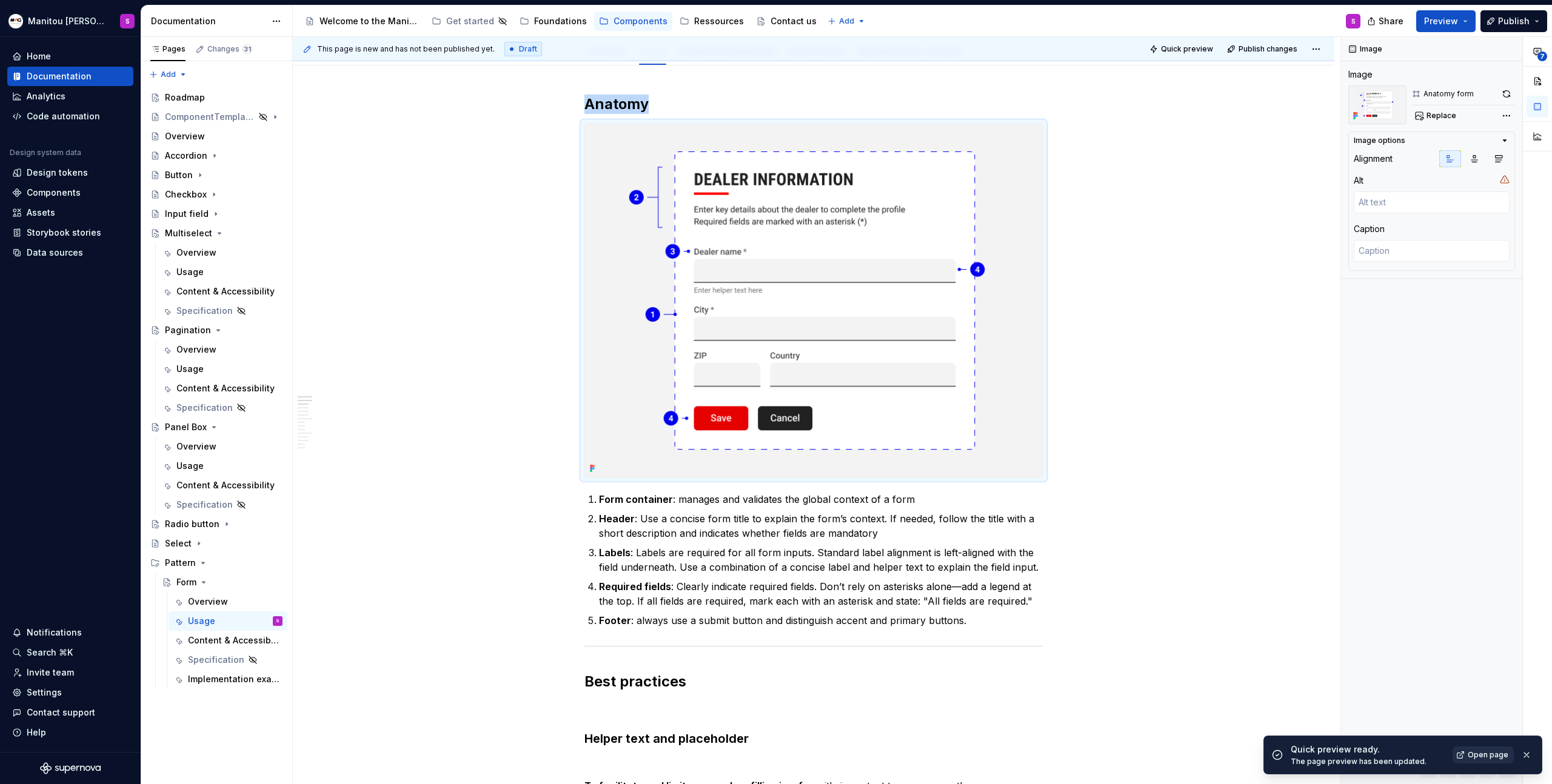
click at [1490, 758] on span "Open page" at bounding box center [1488, 755] width 41 height 9
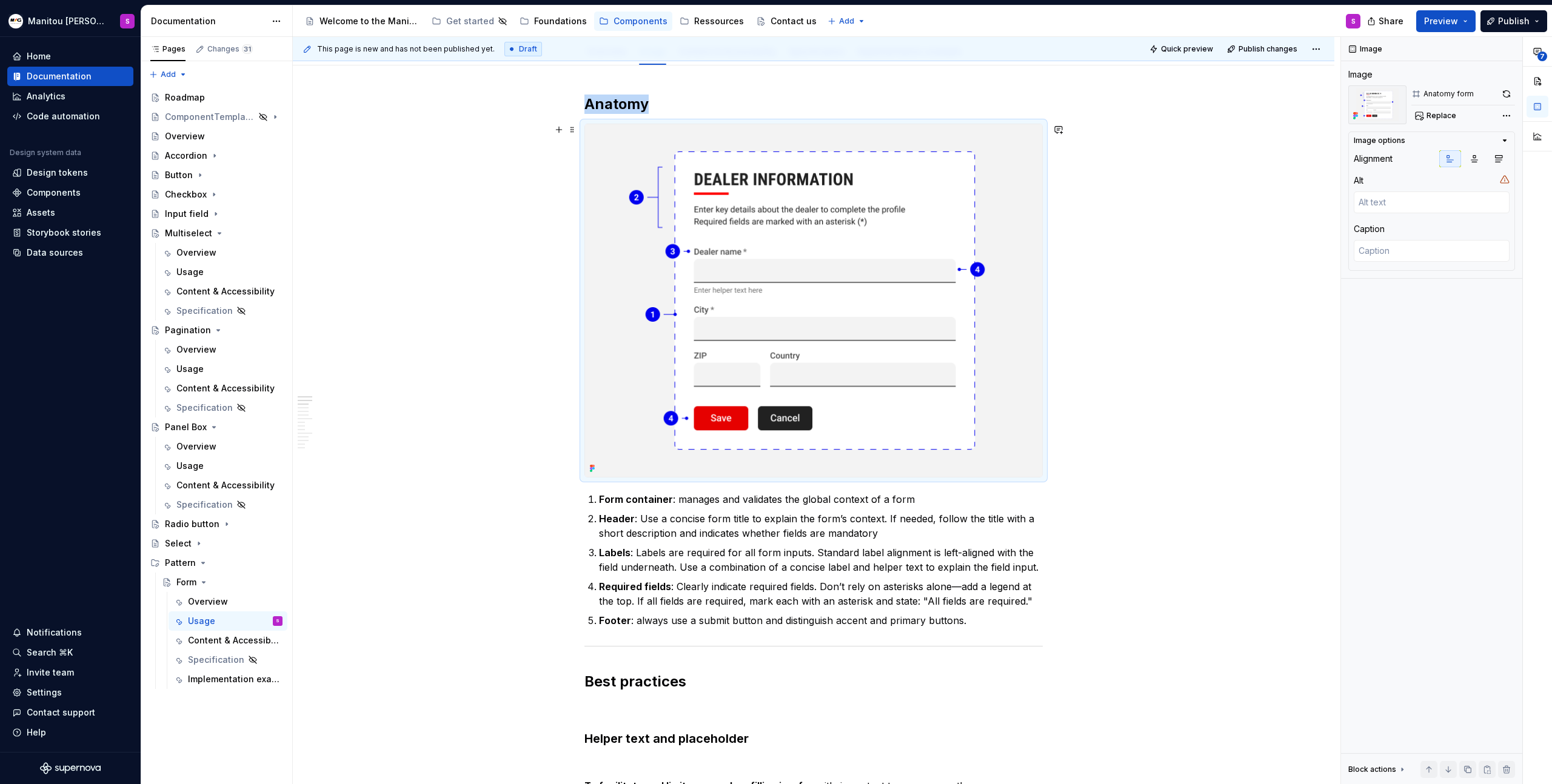
click at [816, 267] on img at bounding box center [813, 300] width 457 height 352
click at [1501, 93] on button "button" at bounding box center [1506, 93] width 17 height 17
type textarea "*"
click at [925, 442] on img at bounding box center [813, 300] width 457 height 352
click at [852, 504] on p "Form container : manages and validates the global context of a form" at bounding box center [821, 499] width 444 height 14
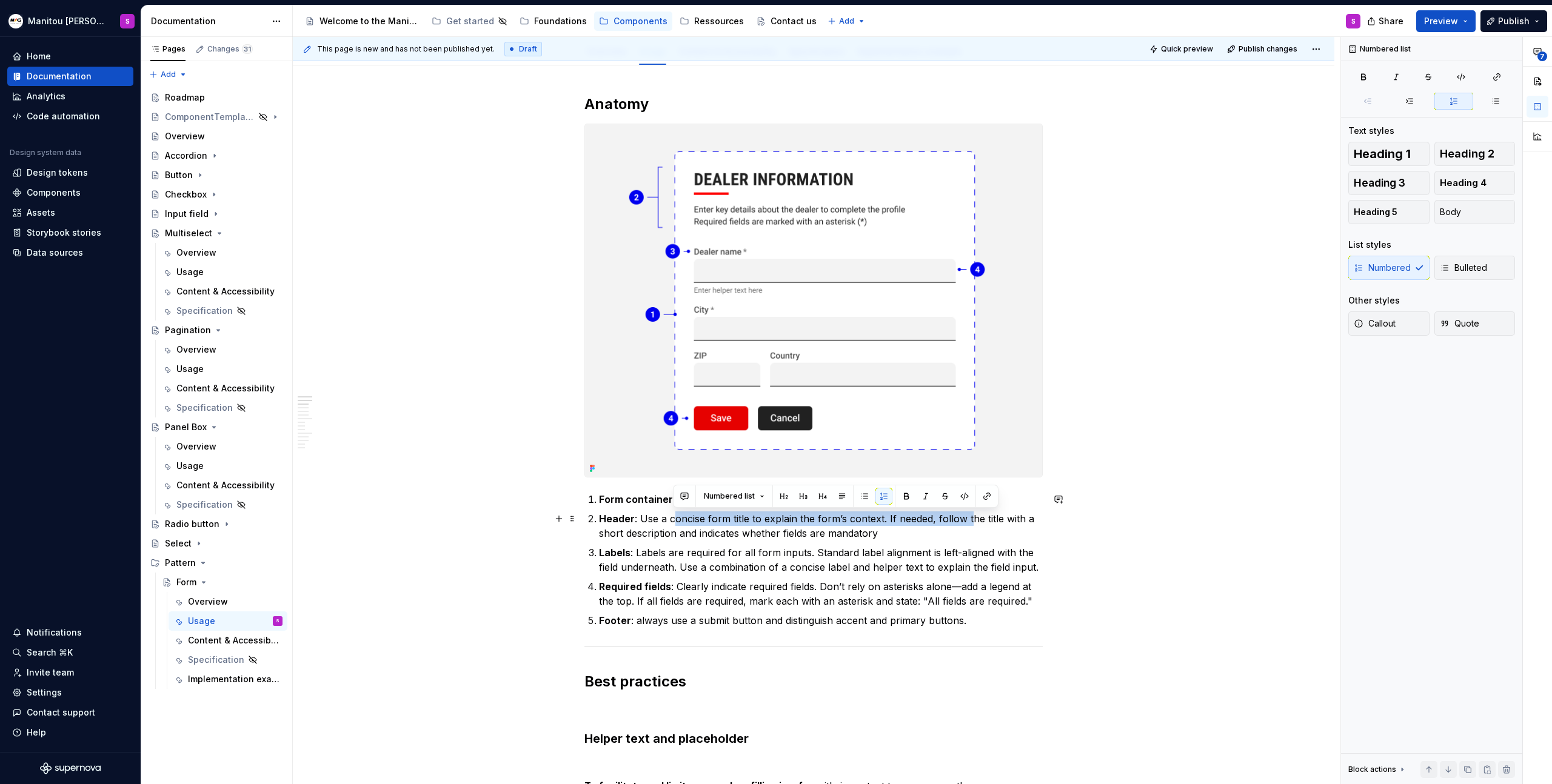
drag, startPoint x: 671, startPoint y: 519, endPoint x: 969, endPoint y: 526, distance: 298.1
click at [969, 526] on p "Header : Use a concise form title to explain the form’s context. If needed, fol…" at bounding box center [821, 526] width 444 height 29
click at [682, 589] on p "Required fields : Clearly indicate required fields. Don’t rely on asterisks alo…" at bounding box center [821, 594] width 444 height 29
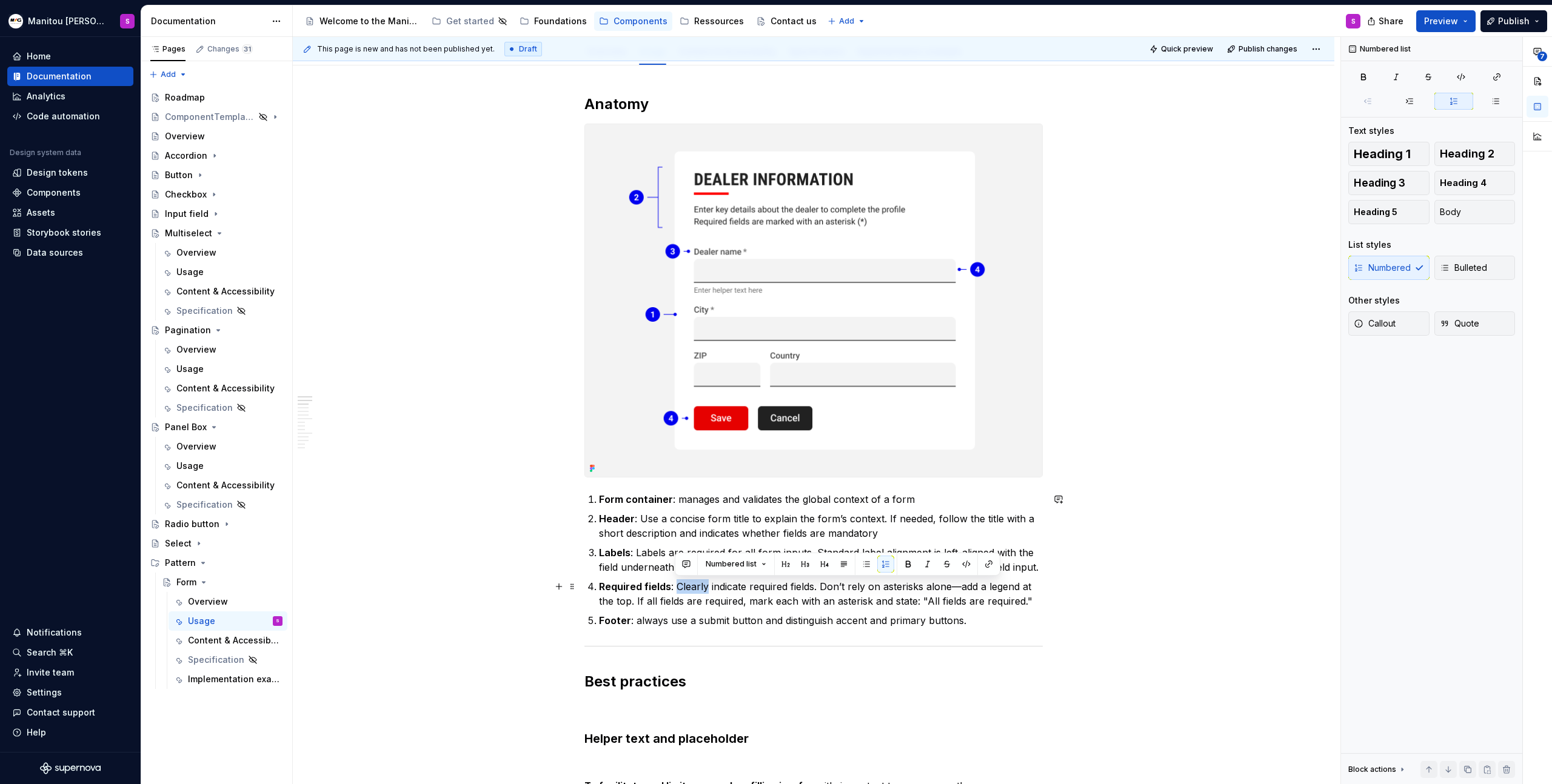
click at [682, 589] on p "Required fields : Clearly indicate required fields. Don’t rely on asterisks alo…" at bounding box center [821, 594] width 444 height 29
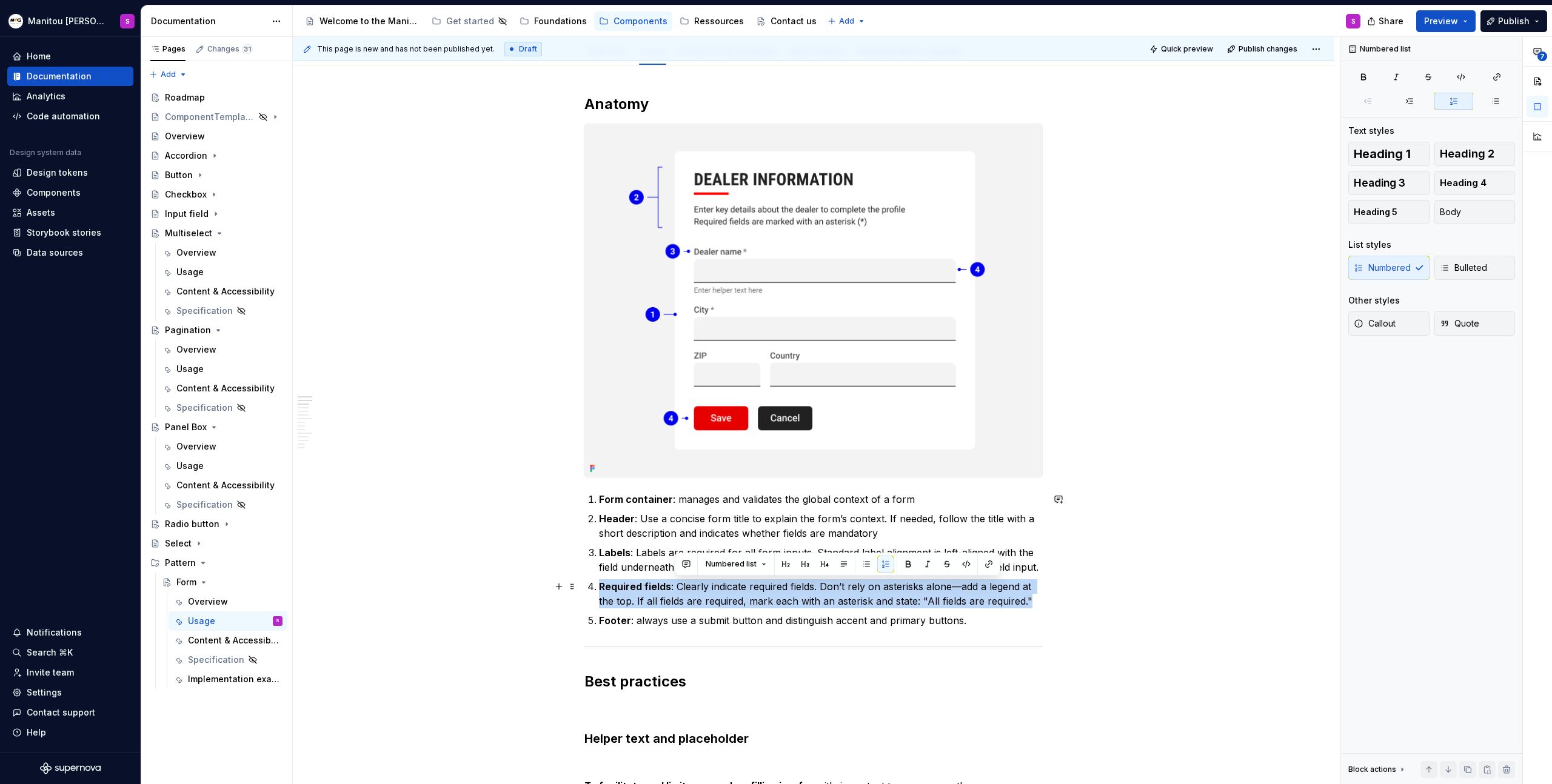
click at [682, 589] on p "Required fields : Clearly indicate required fields. Don’t rely on asterisks alo…" at bounding box center [821, 594] width 444 height 29
click at [901, 595] on p "Required fields : Clearly indicate required fields. Don’t rely on asterisks alo…" at bounding box center [821, 594] width 444 height 29
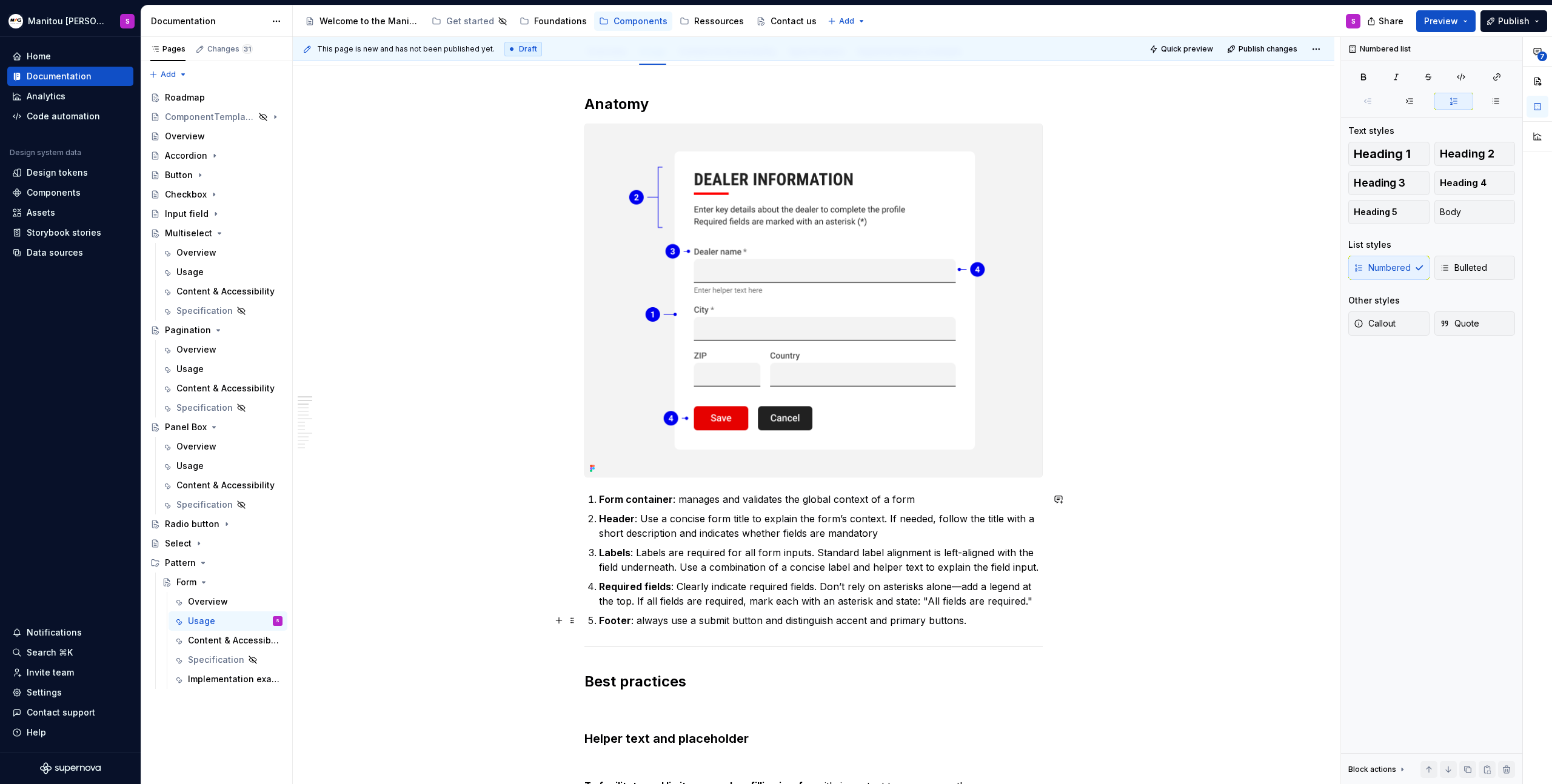
drag, startPoint x: 778, startPoint y: 623, endPoint x: 916, endPoint y: 624, distance: 138.0
click at [778, 623] on p "Footer : always use a submit button and distinguish accent and primary buttons." at bounding box center [821, 620] width 444 height 14
click at [759, 622] on p "Footer : always use a submit button and distinguish accent and primary buttons." at bounding box center [821, 620] width 444 height 14
click at [801, 617] on p "Footer : always use a submit button, use acccent button and distinguish accent …" at bounding box center [821, 628] width 444 height 29
click at [845, 621] on p "Footer : always use a submit button, use accent button and distinguish accent a…" at bounding box center [821, 628] width 444 height 29
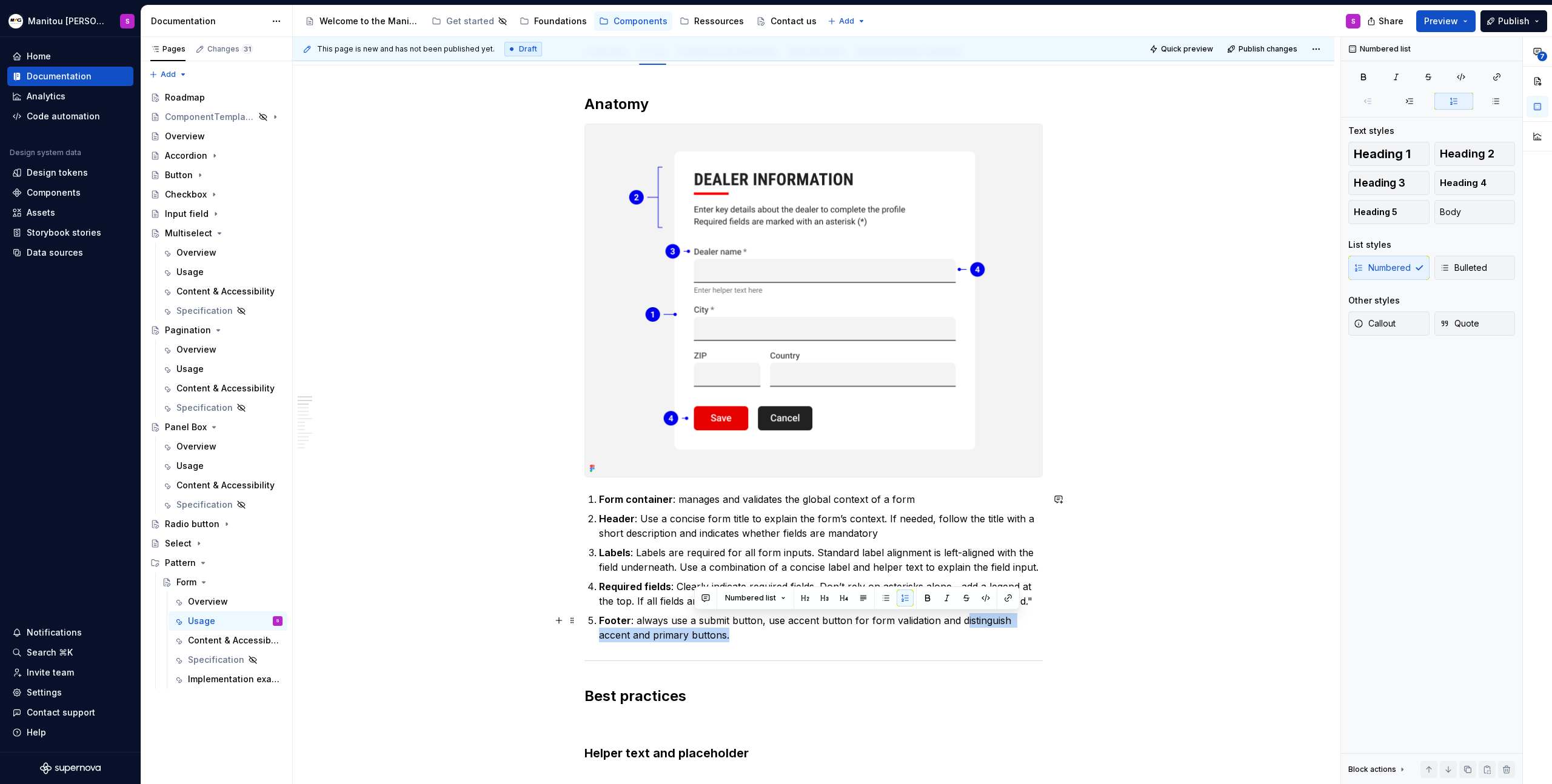
drag, startPoint x: 960, startPoint y: 625, endPoint x: 1041, endPoint y: 628, distance: 81.1
click at [1041, 628] on p "Footer : always use a submit button, use accent button for form validation and …" at bounding box center [821, 628] width 444 height 29
click at [983, 626] on p "Footer : always use a submit button, use accent button for form validation and …" at bounding box center [821, 628] width 444 height 29
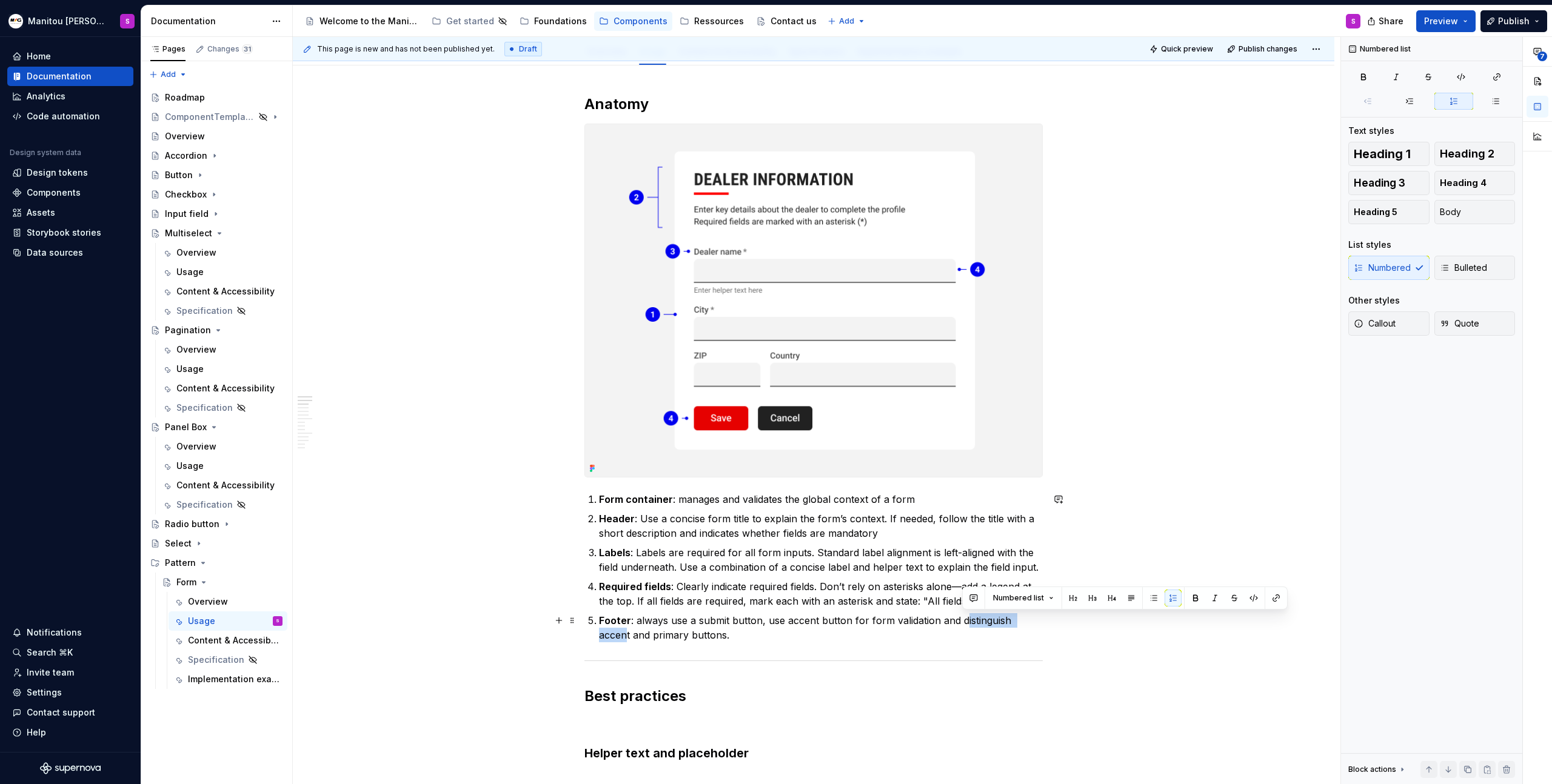
drag, startPoint x: 960, startPoint y: 622, endPoint x: 1051, endPoint y: 628, distance: 91.2
click at [1037, 628] on p "Footer : always use a submit button, use accent button for form validation and …" at bounding box center [821, 628] width 444 height 29
click at [837, 364] on img at bounding box center [813, 300] width 457 height 352
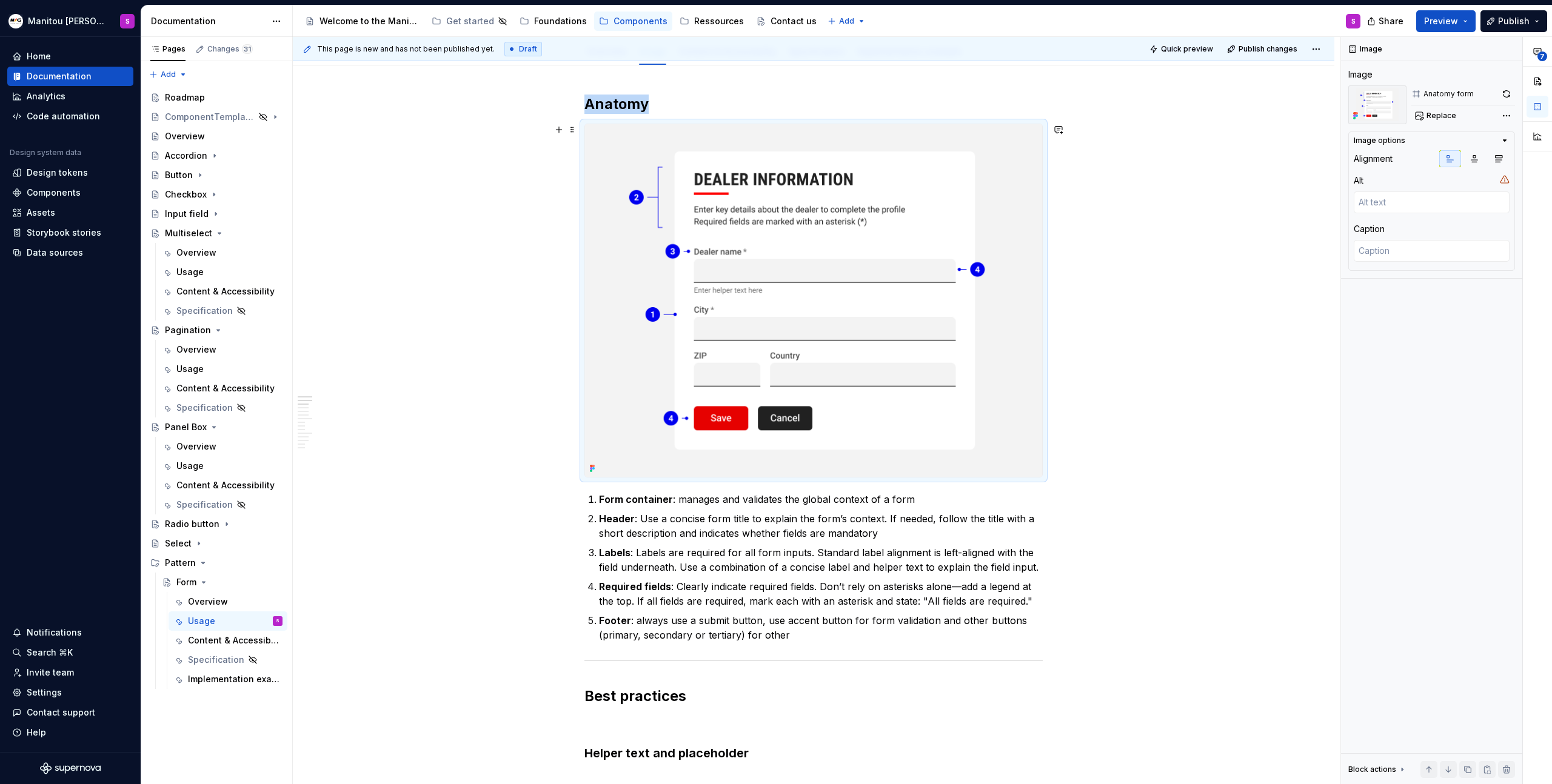
click at [837, 364] on img at bounding box center [813, 300] width 457 height 352
click at [1512, 92] on button "button" at bounding box center [1506, 93] width 17 height 17
click at [782, 634] on p "Footer : always use a submit button, use accent button for form validation and …" at bounding box center [821, 628] width 444 height 29
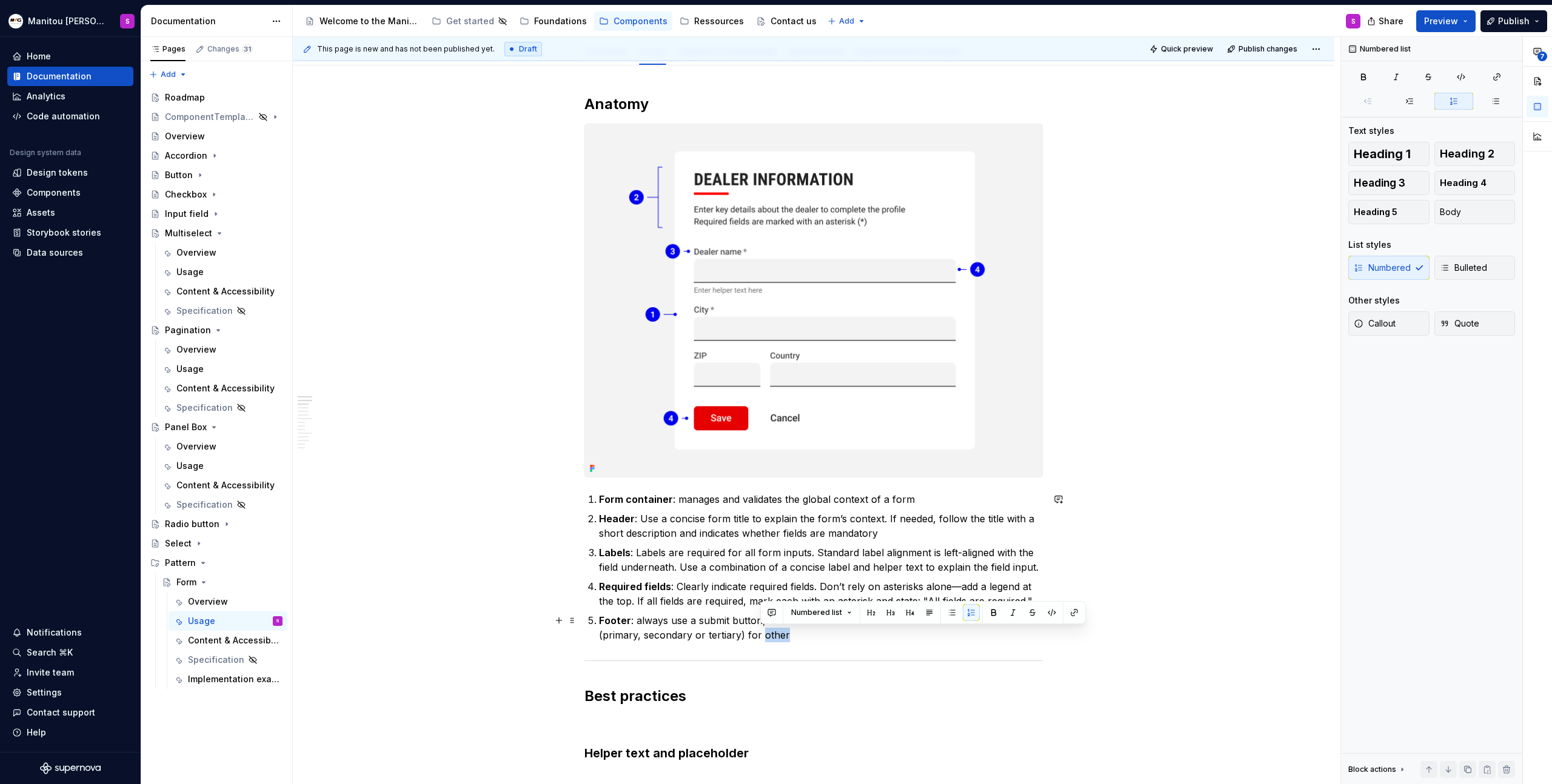
click at [771, 635] on p "Footer : always use a submit button, use accent button for form validation and …" at bounding box center [821, 628] width 444 height 29
click at [756, 635] on p "Footer : always use a submit button, use accent button for form validation and …" at bounding box center [821, 628] width 444 height 29
click at [845, 641] on p "Footer : always use a submit button, use accent button for form validation and …" at bounding box center [821, 628] width 444 height 29
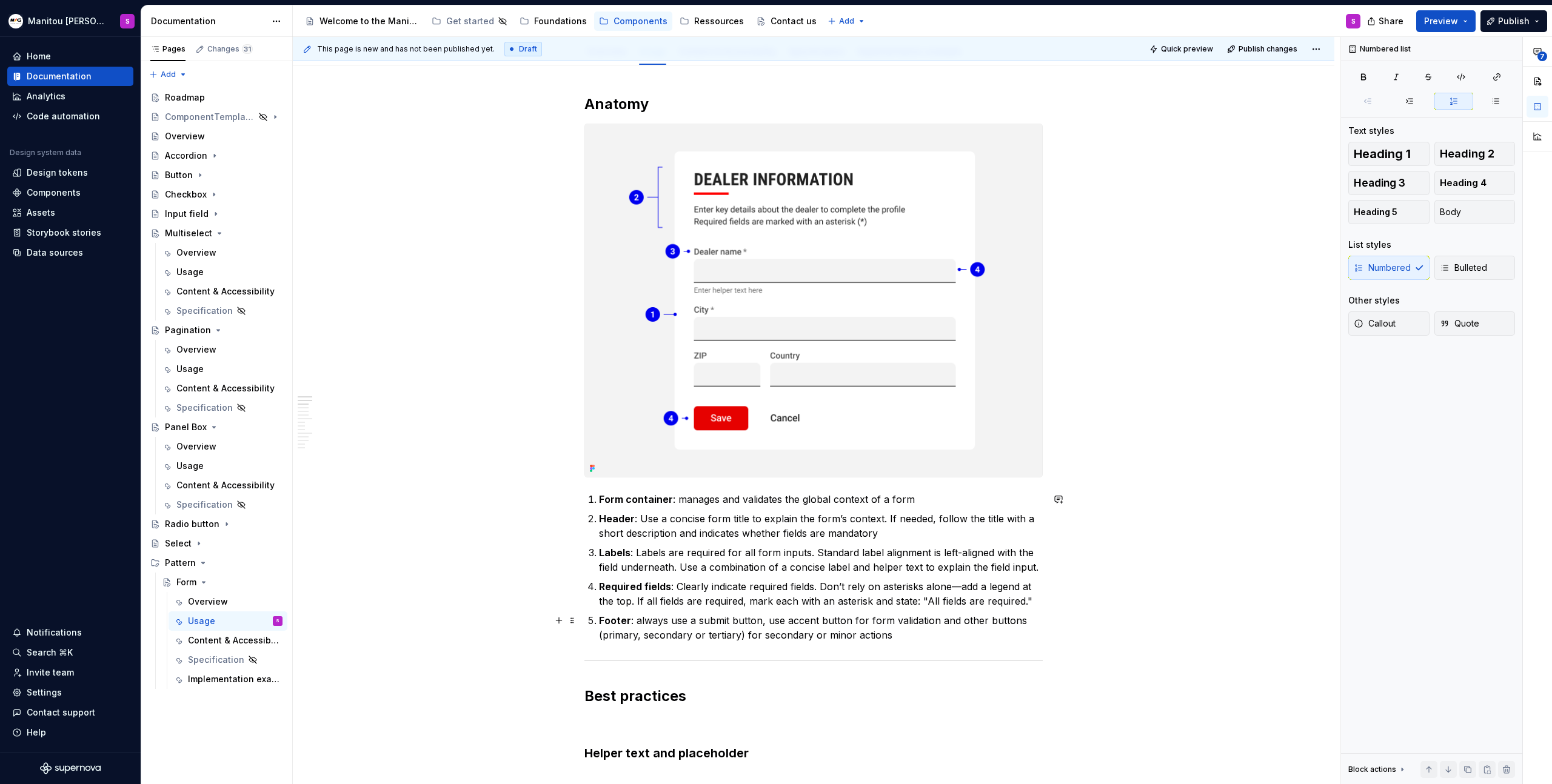
click at [906, 628] on p "Footer : always use a submit button, use accent button for form validation and …" at bounding box center [821, 628] width 444 height 29
click at [800, 636] on p "Footer : always use a submit button, use accent button for form validation and …" at bounding box center [821, 628] width 444 height 29
click at [912, 640] on p "Footer : always use a submit button, use accent button for form validation and …" at bounding box center [821, 628] width 444 height 29
click at [712, 635] on p "Footer : always use a submit button, use accent button for form validation and …" at bounding box center [821, 628] width 444 height 29
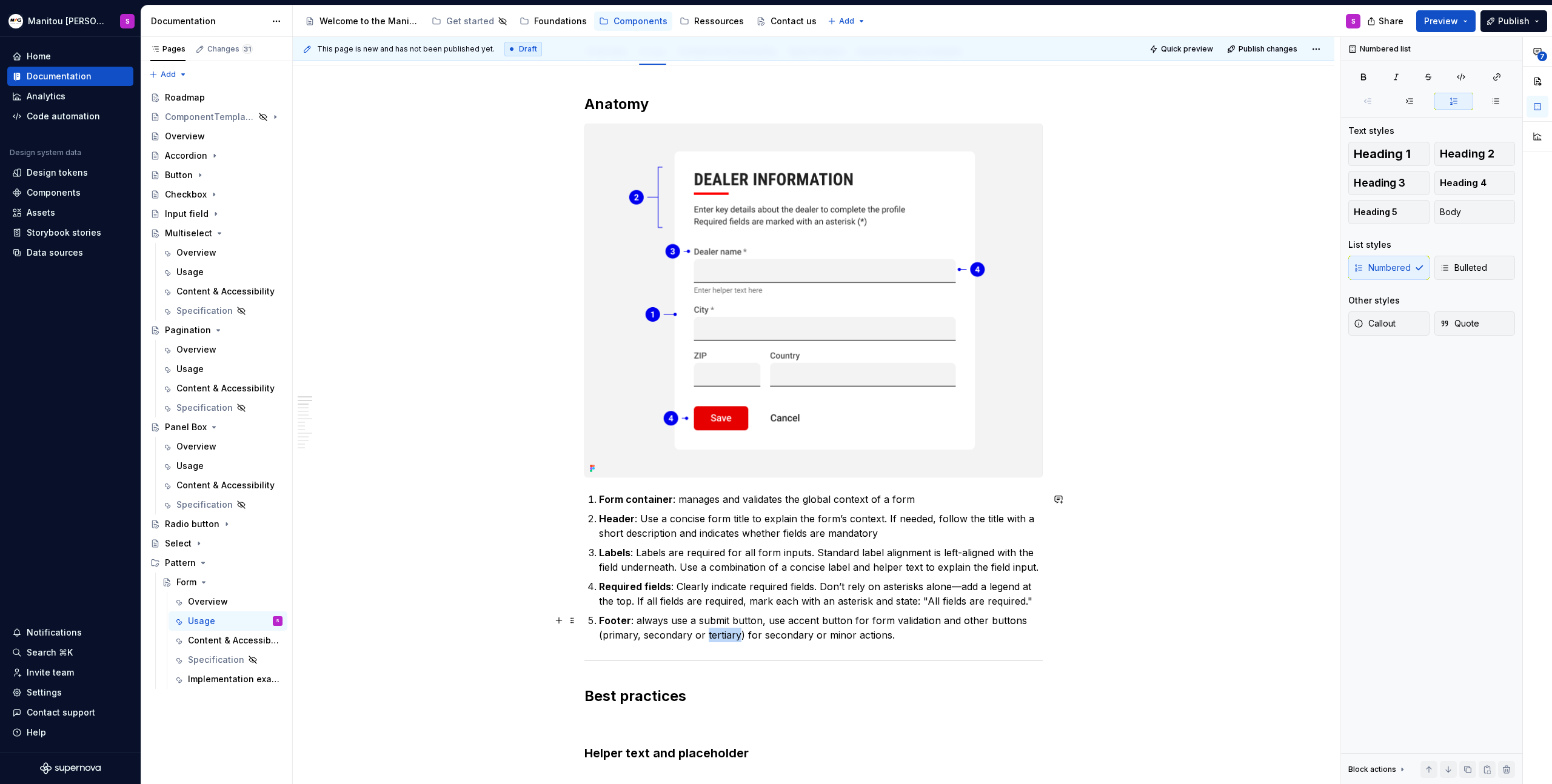
click at [712, 635] on p "Footer : always use a submit button, use accent button for form validation and …" at bounding box center [821, 628] width 444 height 29
click at [910, 628] on p "Footer : always use a submit button, use accent button for form validation and …" at bounding box center [821, 628] width 444 height 29
click at [911, 635] on p "Footer : always use a submit button, use accent button for form validation and …" at bounding box center [821, 635] width 444 height 44
click at [857, 638] on p "Footer : always use a submit button, use accent button for form validation and …" at bounding box center [821, 635] width 444 height 44
click at [734, 655] on p "Footer : always use a submit button, use accent button for form validation and …" at bounding box center [821, 635] width 444 height 44
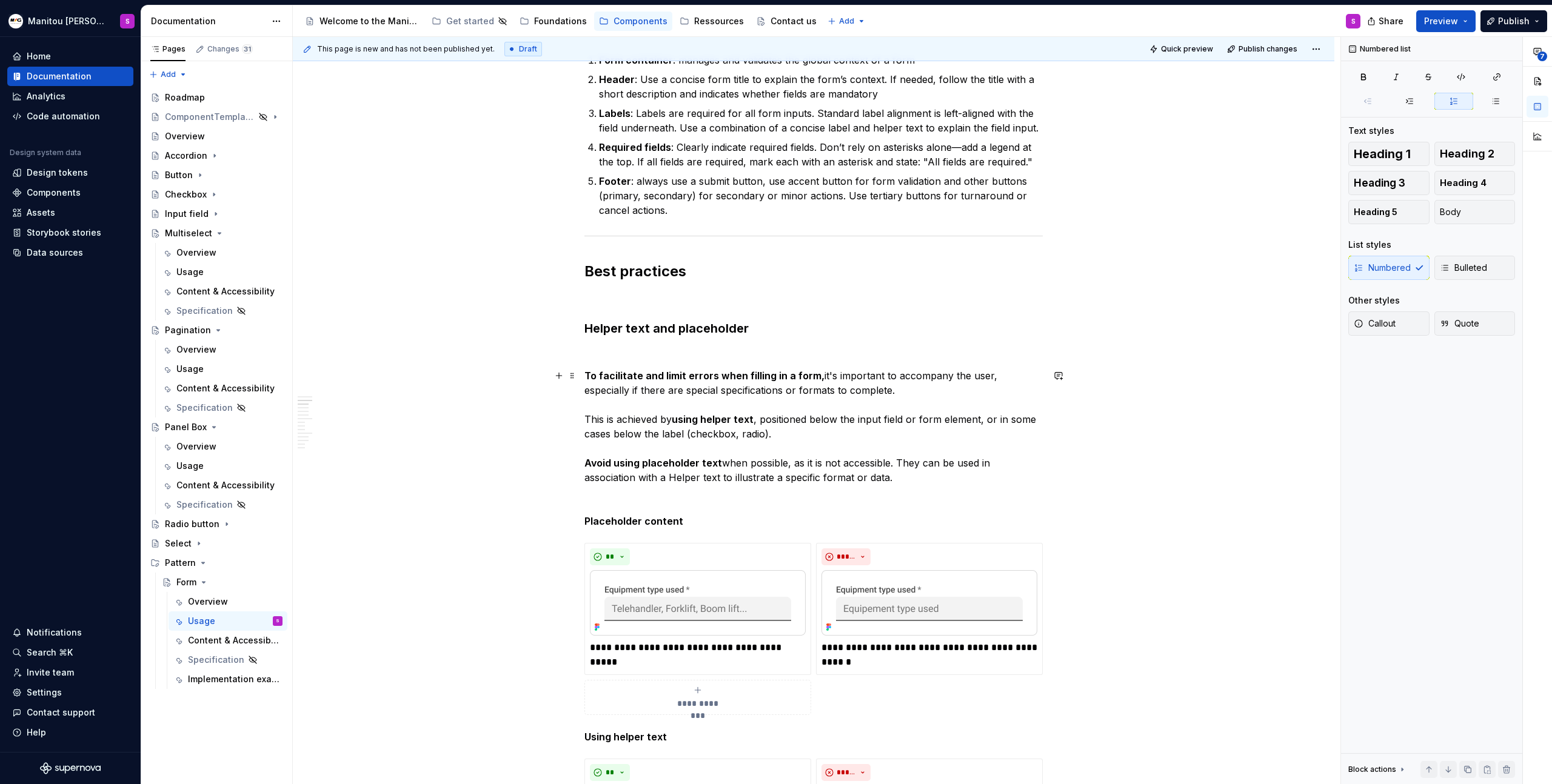
scroll to position [612, 0]
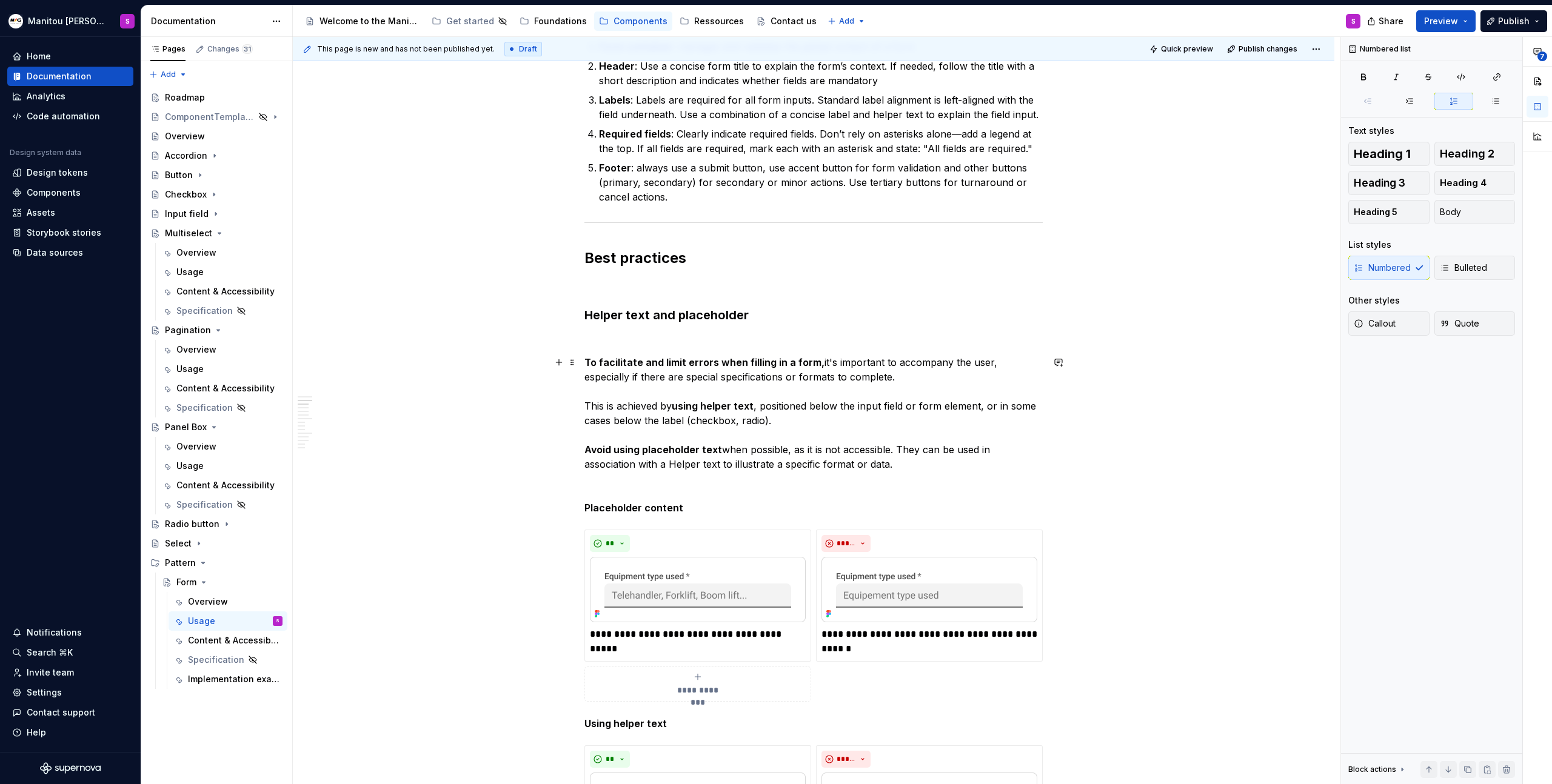
click at [589, 359] on strong "To facilitate and limit errors when filling in a form," at bounding box center [704, 362] width 240 height 12
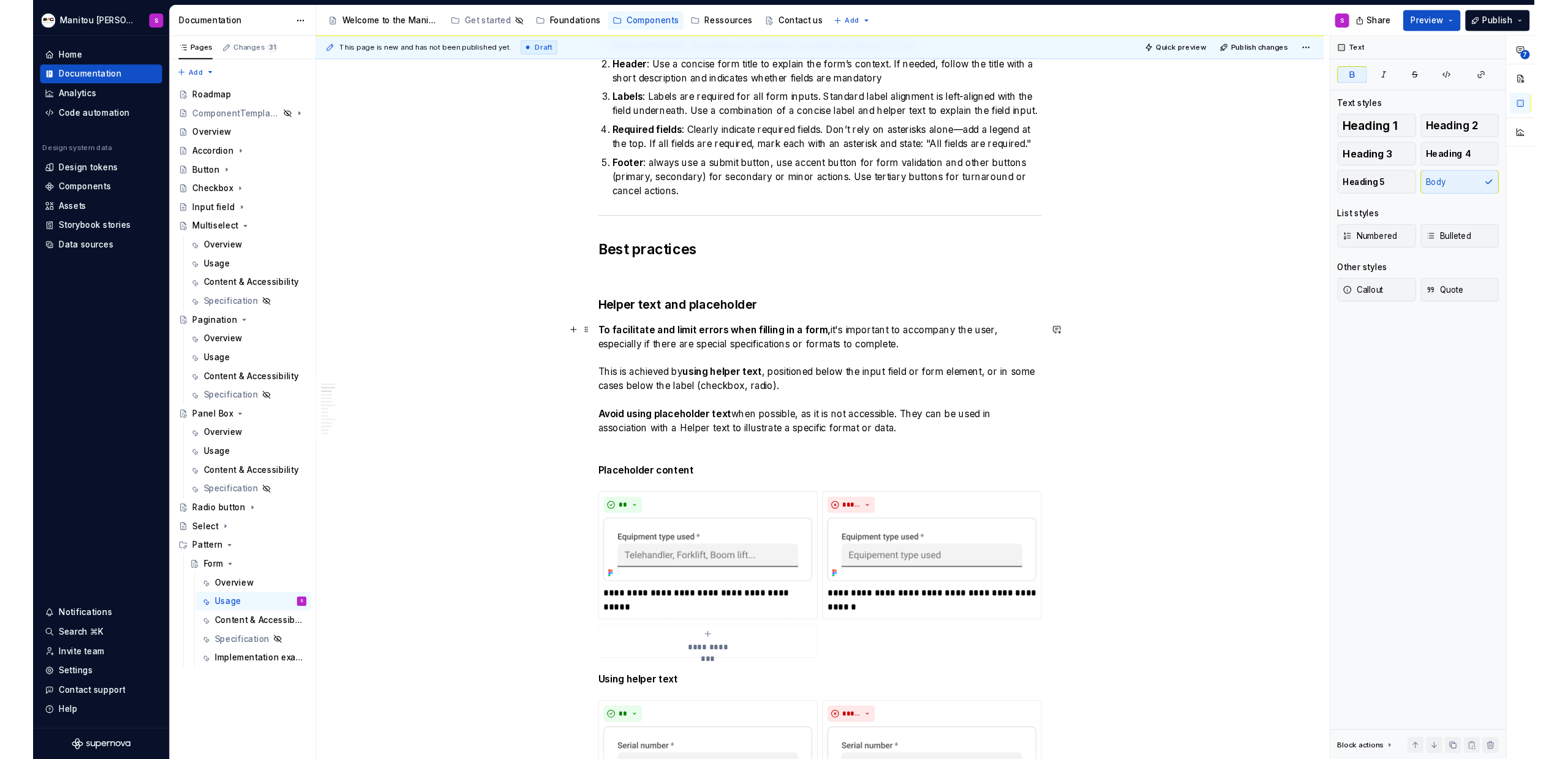
scroll to position [736, 0]
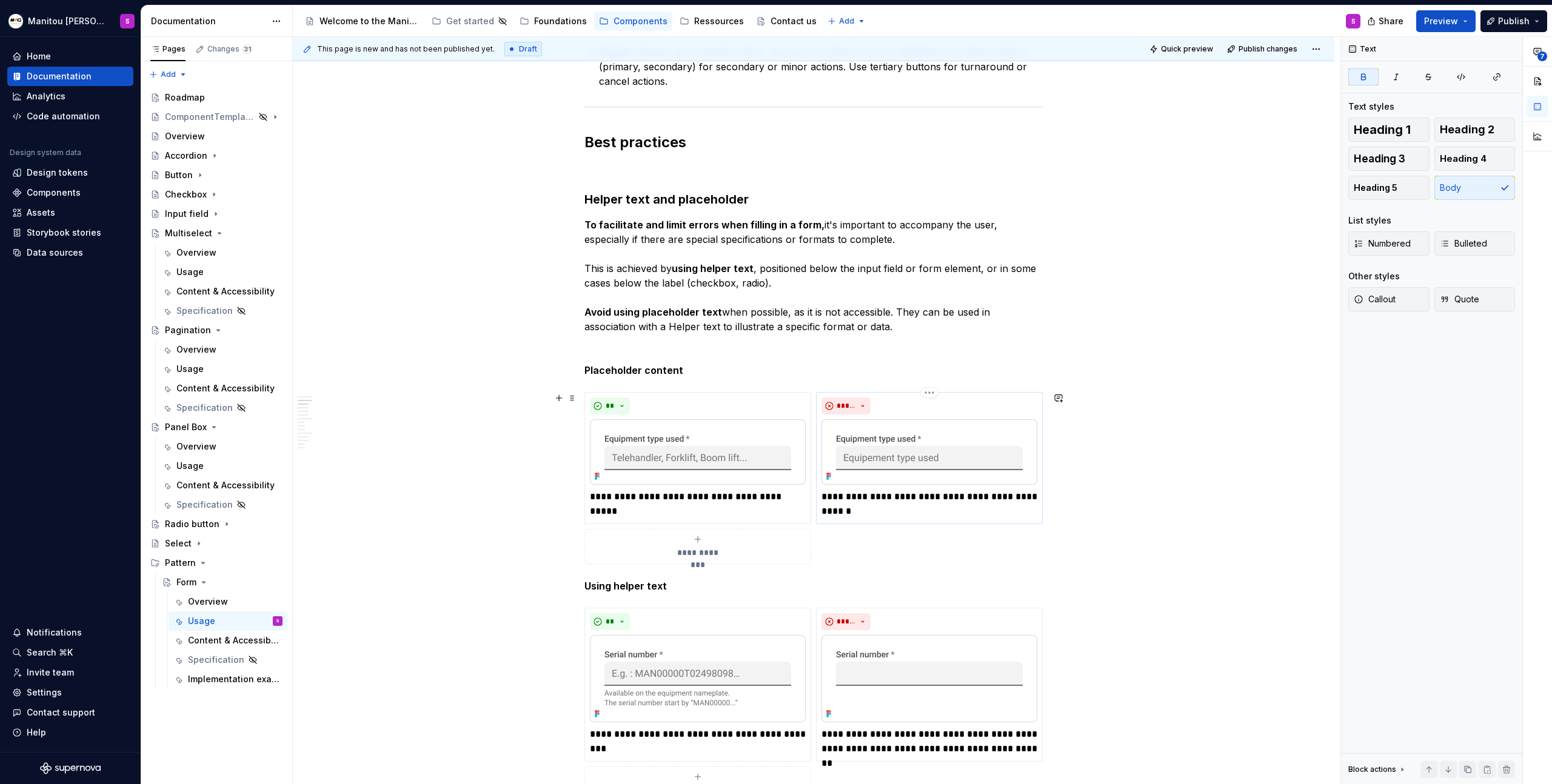
click at [838, 459] on img at bounding box center [929, 452] width 216 height 65
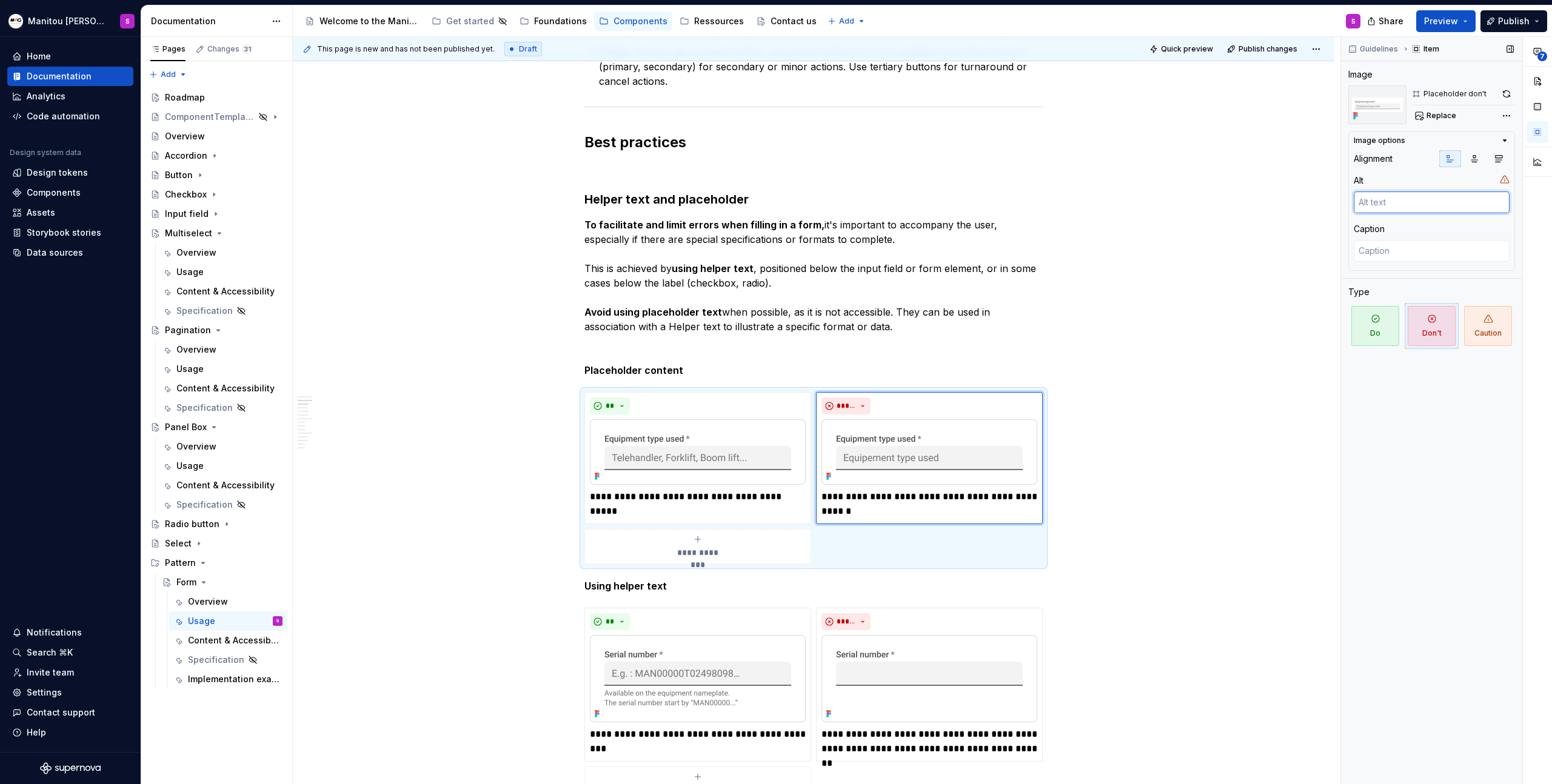
click at [1496, 203] on textarea at bounding box center [1432, 202] width 156 height 22
type textarea "*"
type textarea "D"
type textarea "*"
type textarea "Do"
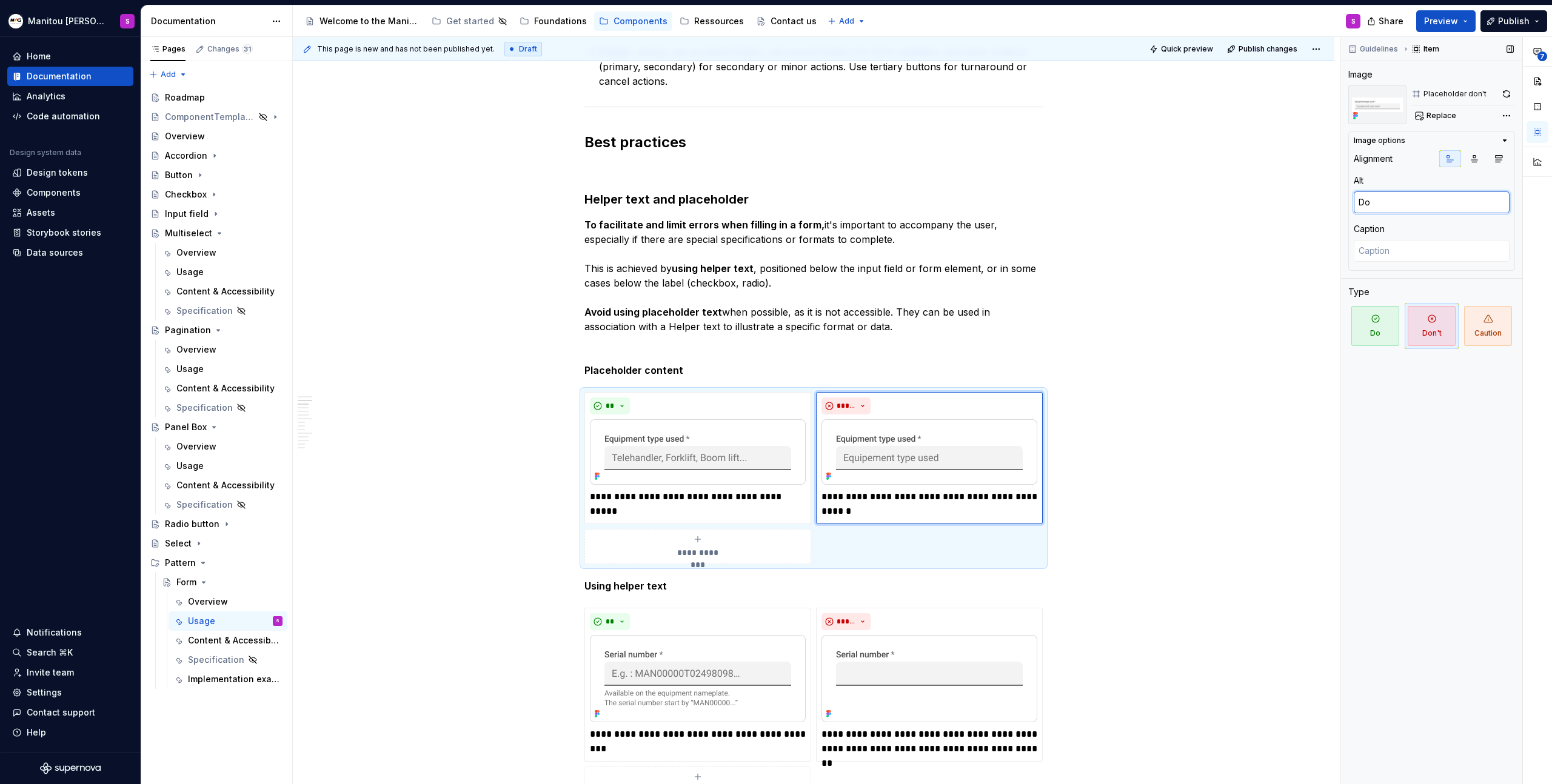
type textarea "*"
type textarea "Do"
type textarea "*"
type textarea "Do -"
type textarea "*"
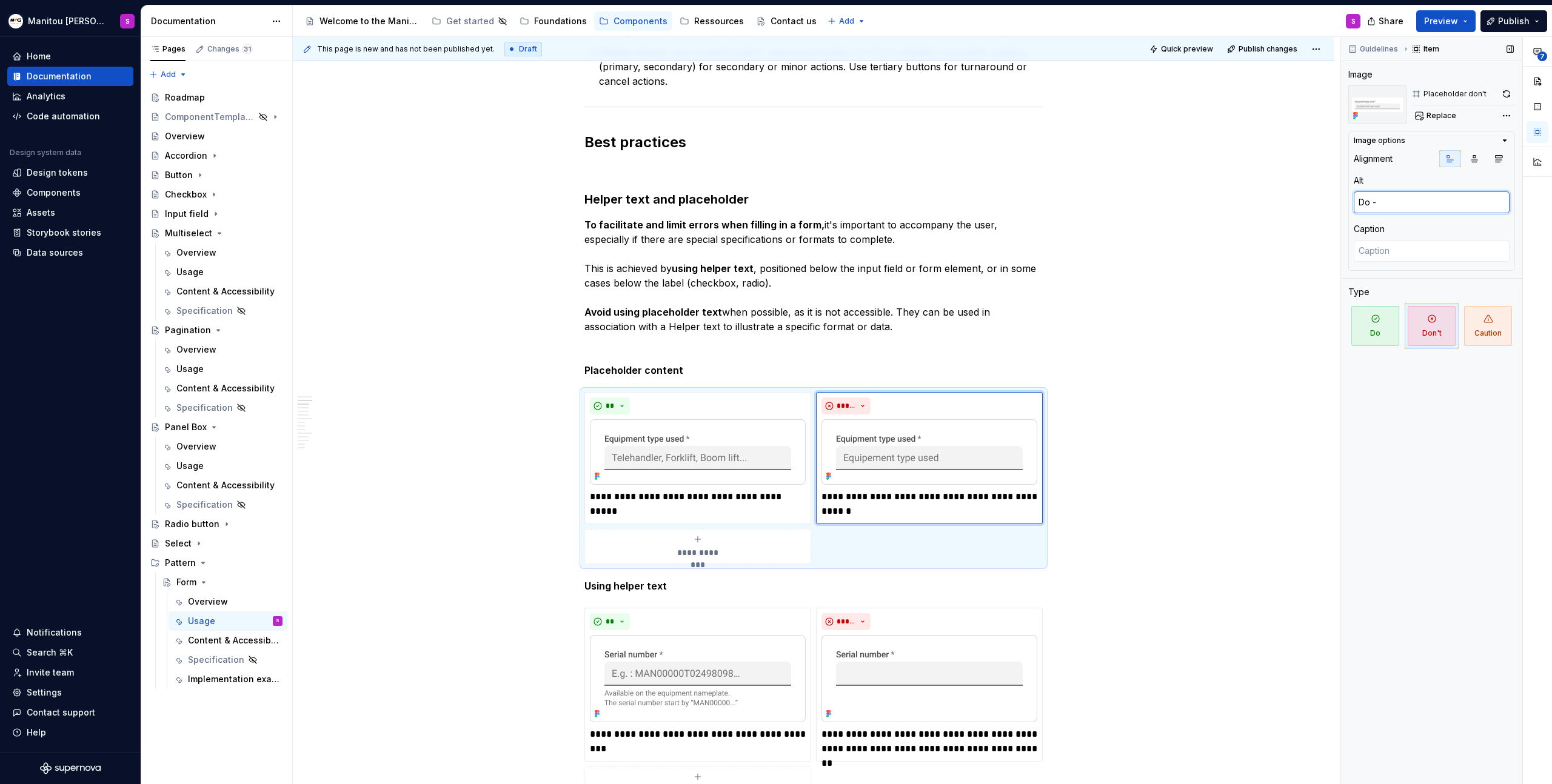
type textarea "Do -"
type textarea "*"
type textarea "Do - Do"
type textarea "*"
type textarea "Do - Don"
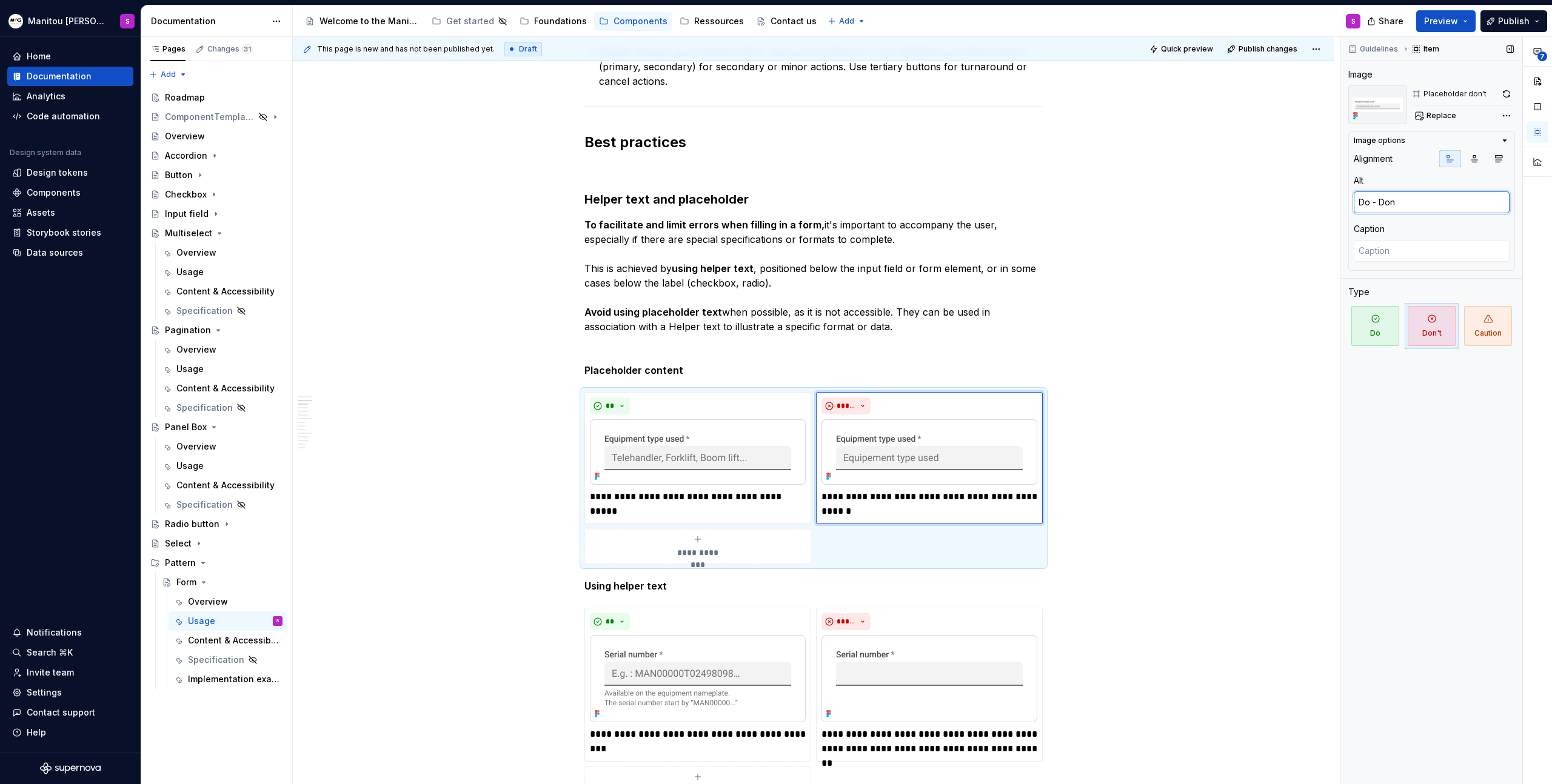
type textarea "*"
type textarea "Do - Don'"
type textarea "*"
type textarea "Do - Don't"
type textarea "*"
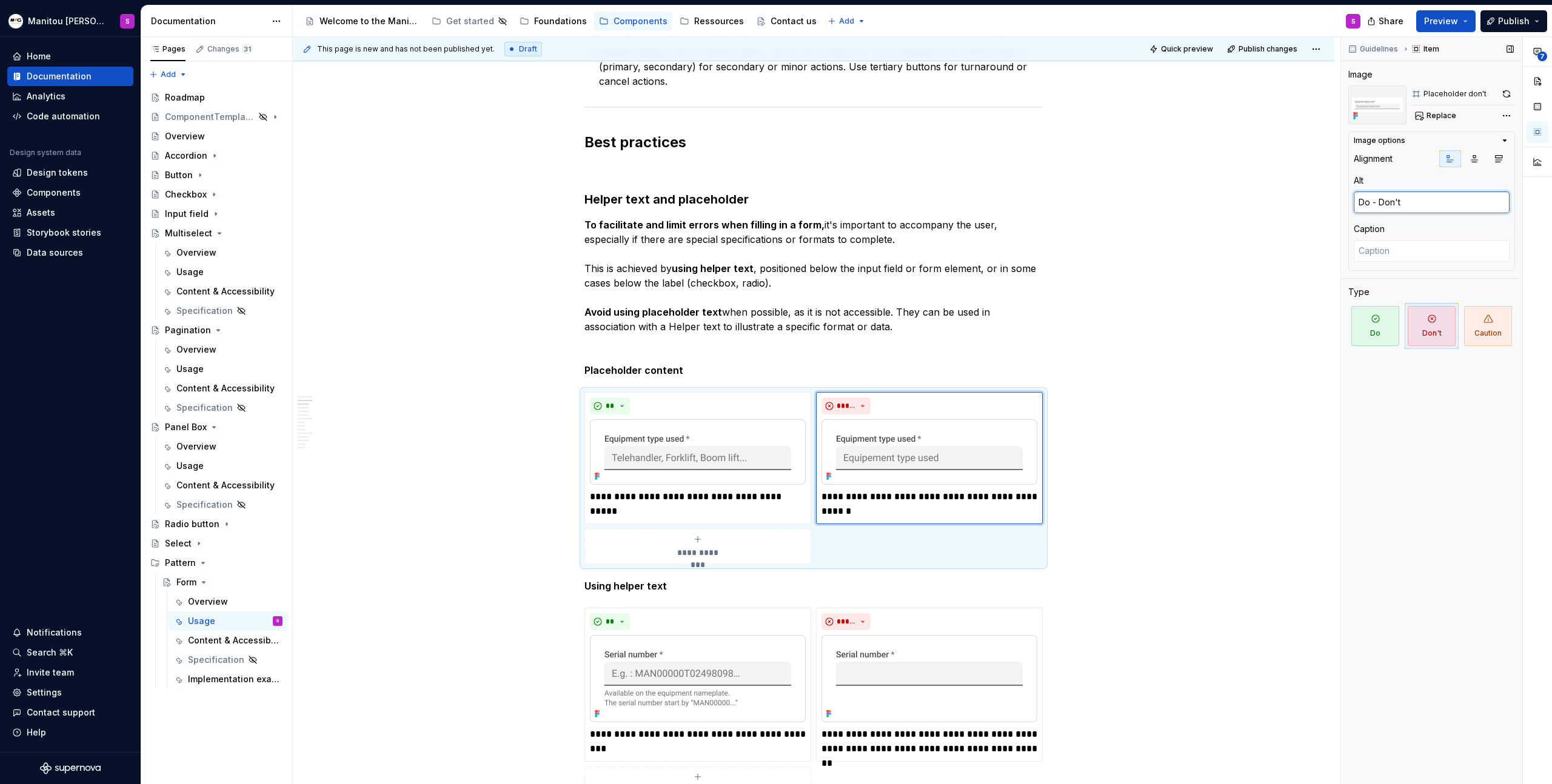
type textarea "Do - Don't"
type textarea "*"
type textarea "Do - Don't f"
type textarea "*"
type textarea "Do - Don't fo"
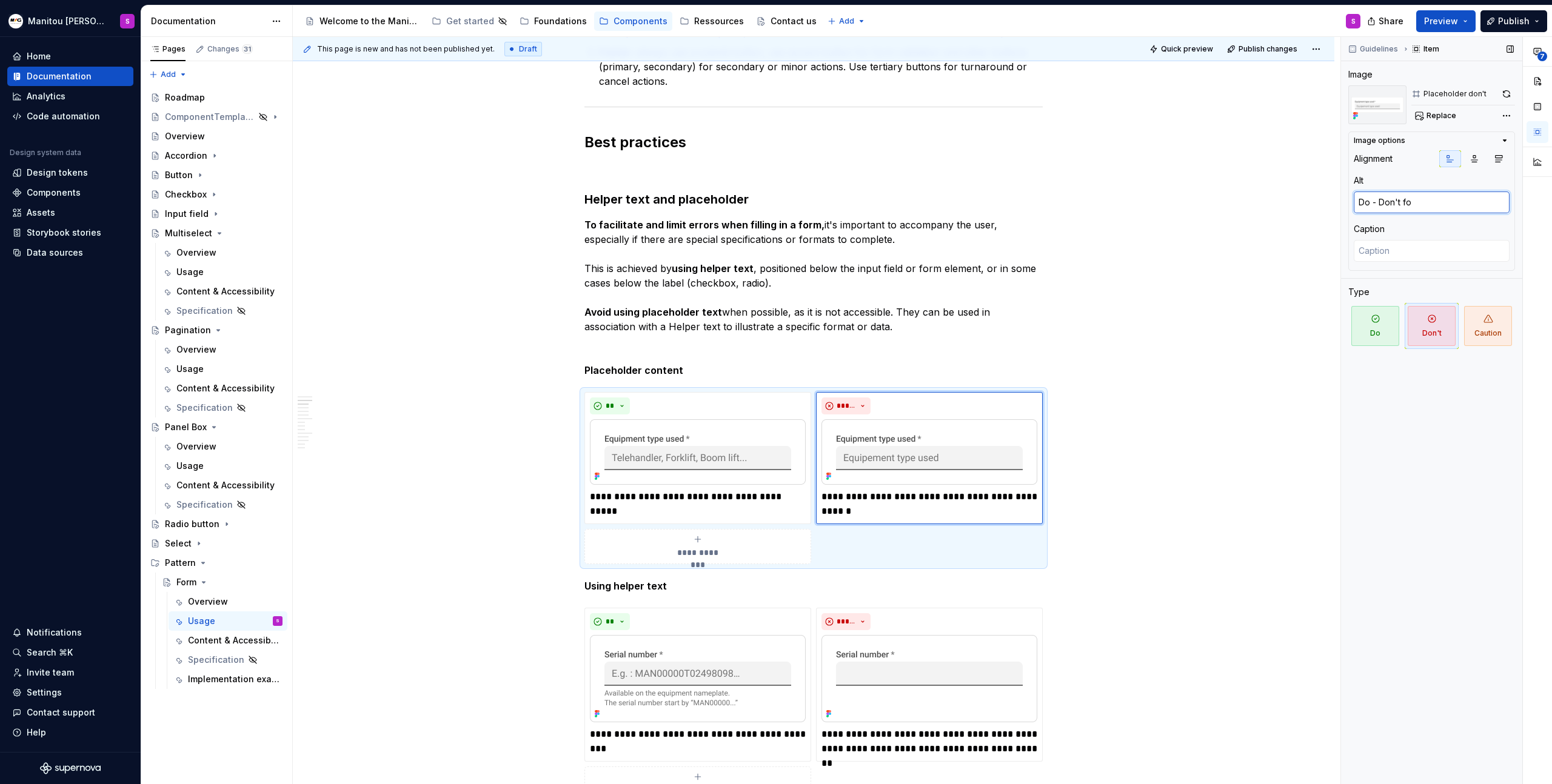
type textarea "*"
type textarea "Do - Don't for"
type textarea "*"
type textarea "Do - Don't for"
type textarea "*"
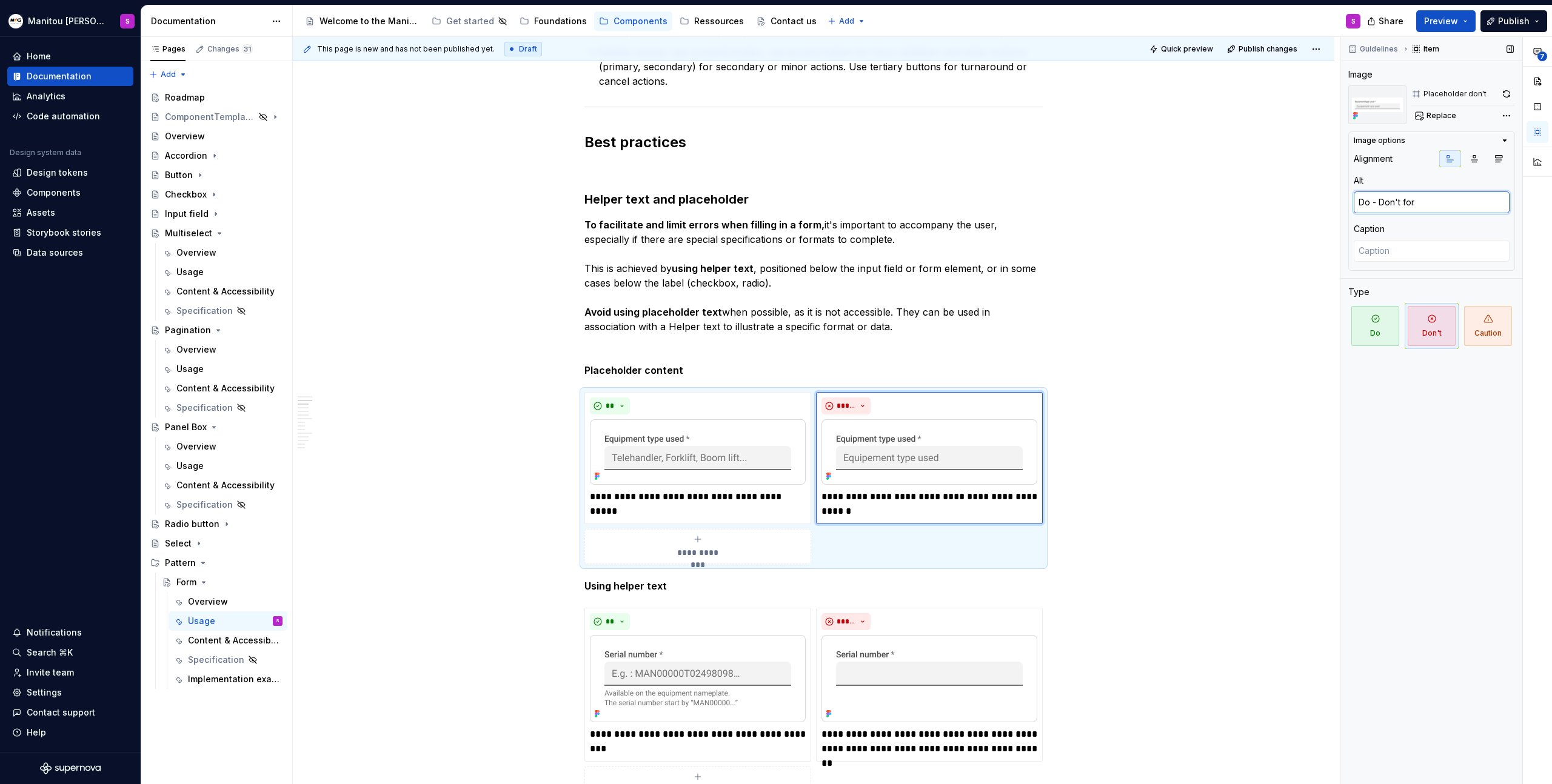
type textarea "Do - Don't for p"
type textarea "*"
type textarea "Do - Don't for pl"
type textarea "*"
type textarea "Do - Don't for pla"
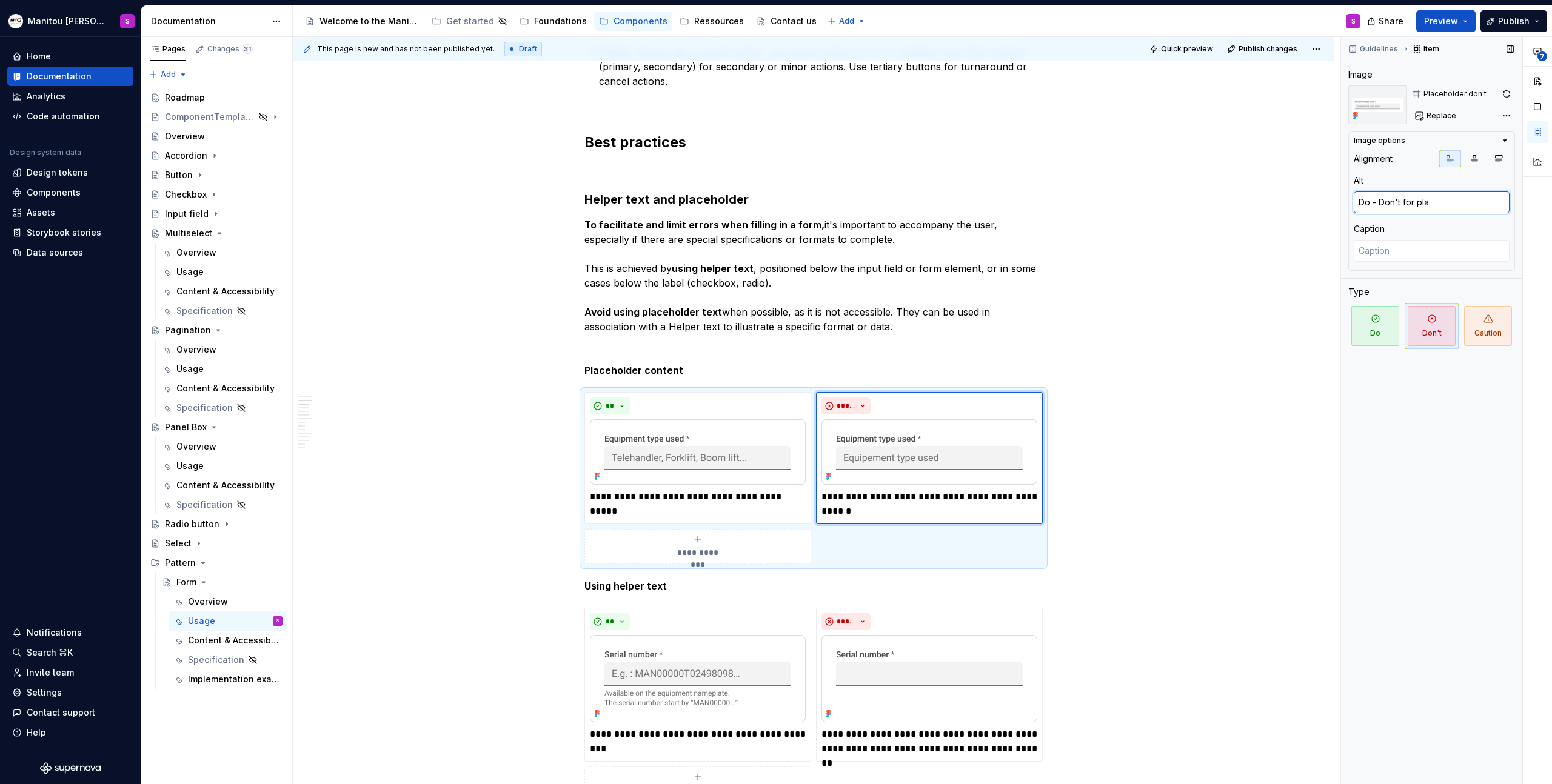
type textarea "*"
type textarea "Do - Don't for plac"
type textarea "*"
type textarea "Do - Don't for place"
type textarea "*"
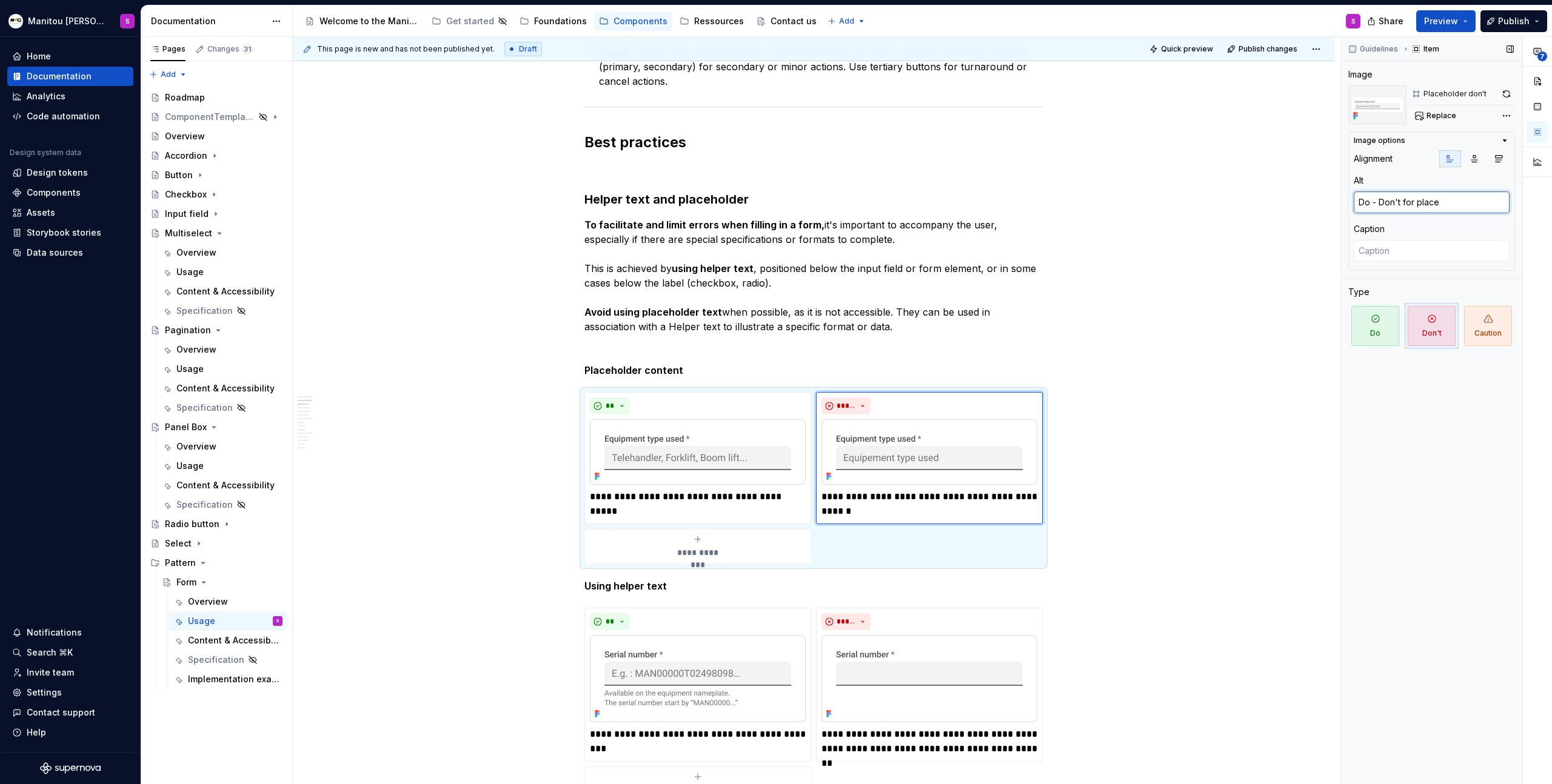
type textarea "Do - Don't for placej"
type textarea "*"
type textarea "Do - Don't for place"
type textarea "*"
type textarea "Do - Don't for placeh"
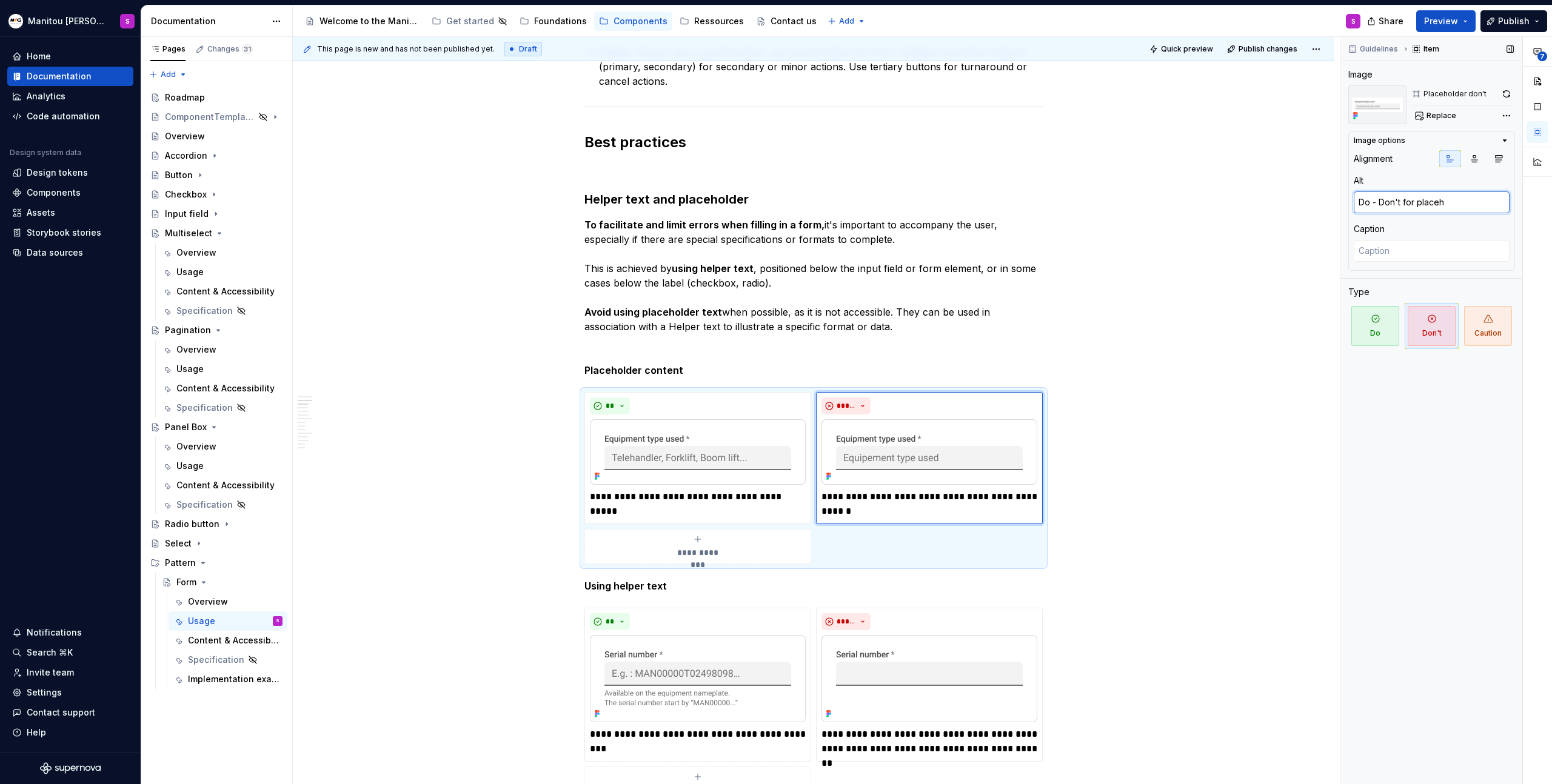
type textarea "*"
type textarea "Do - Don't for placeho"
type textarea "*"
type textarea "Do - Don't for placehol"
type textarea "*"
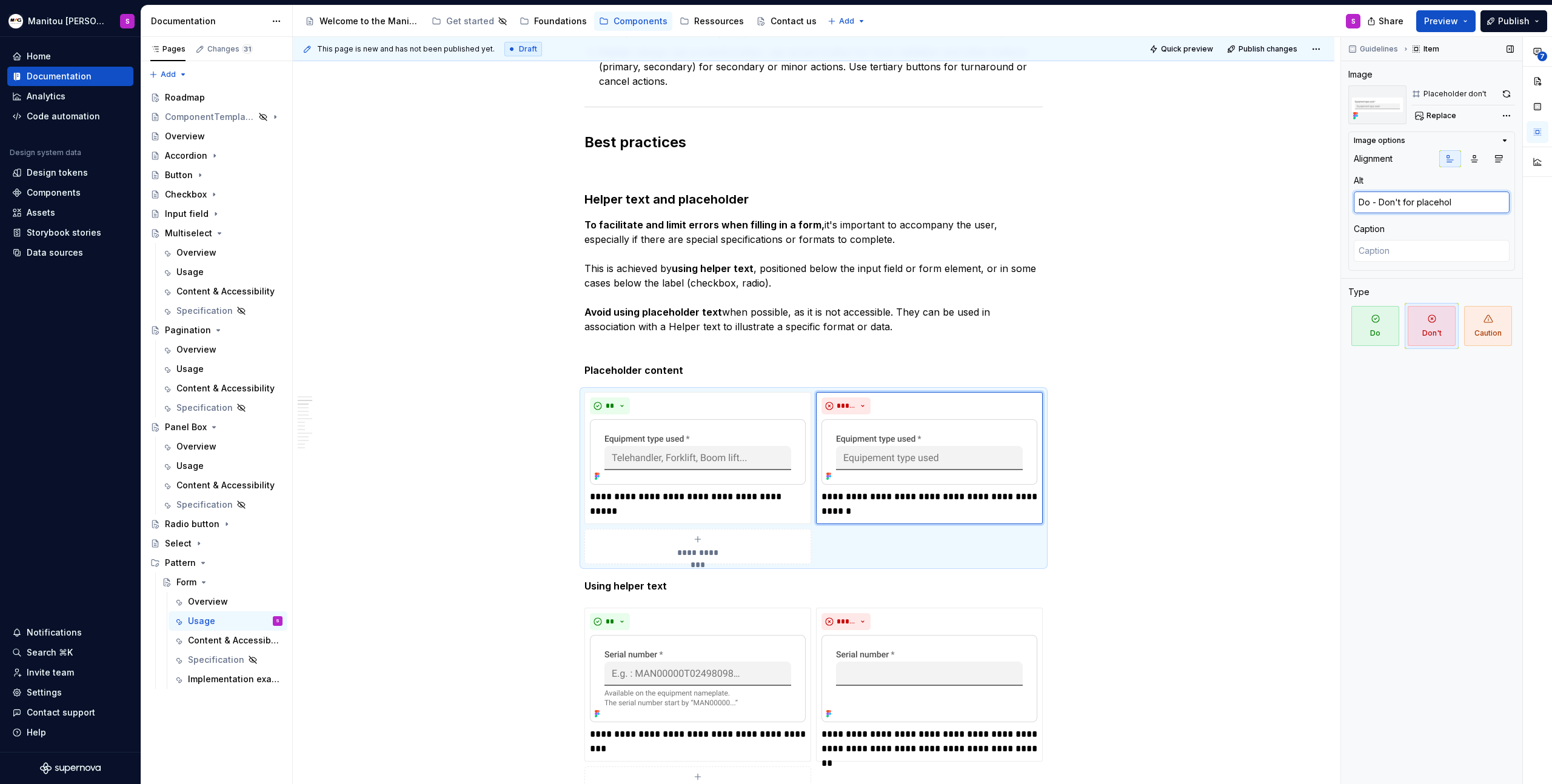
type textarea "Do - Don't for placehold"
type textarea "*"
type textarea "Do - Don't for placeholder"
type textarea "*"
type textarea "Do - Don't for placeholder"
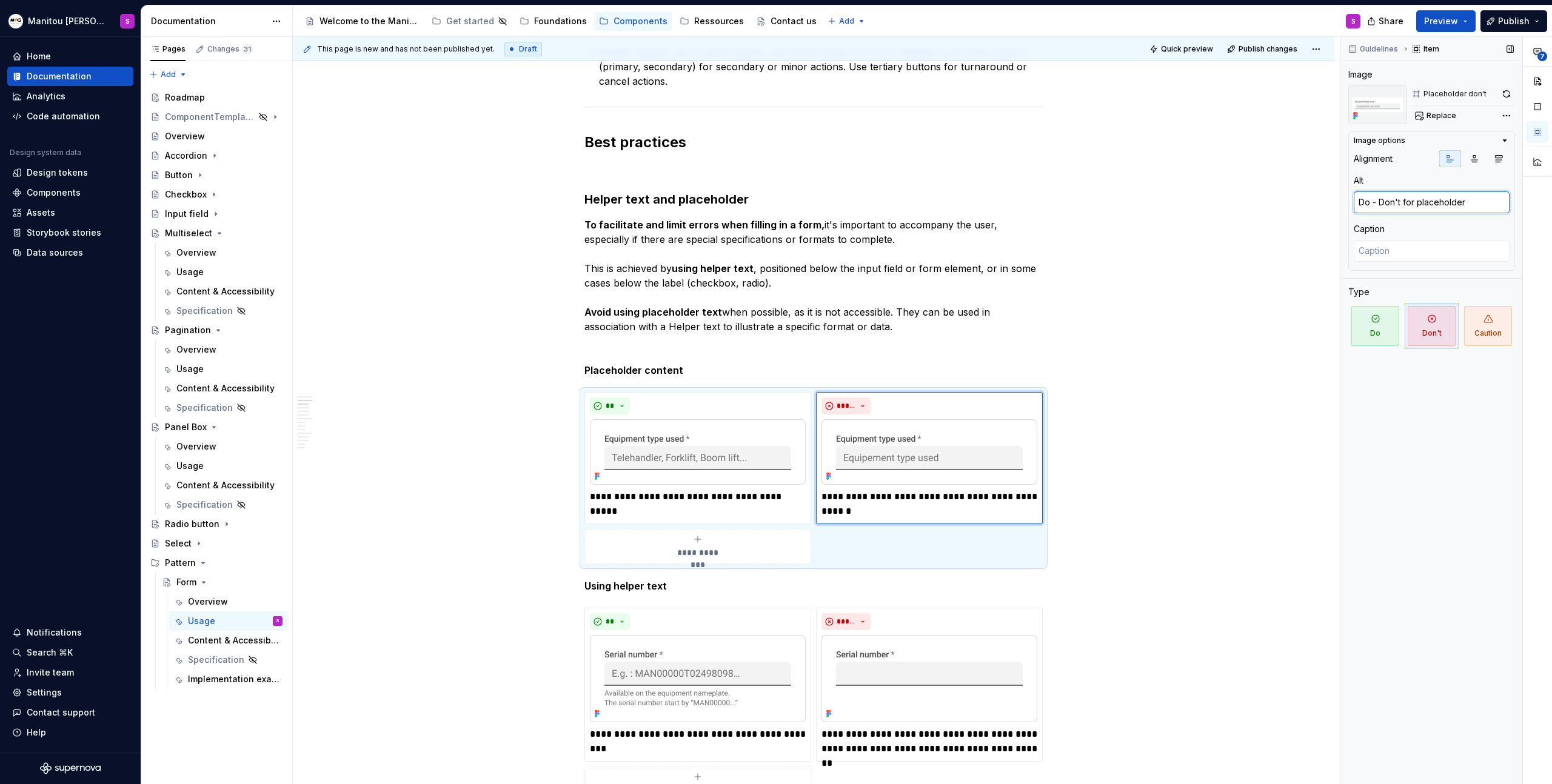
type textarea "*"
type textarea "Do - Don't for placeholder co"
type textarea "*"
type textarea "Do - Don't for placeholder cot"
type textarea "*"
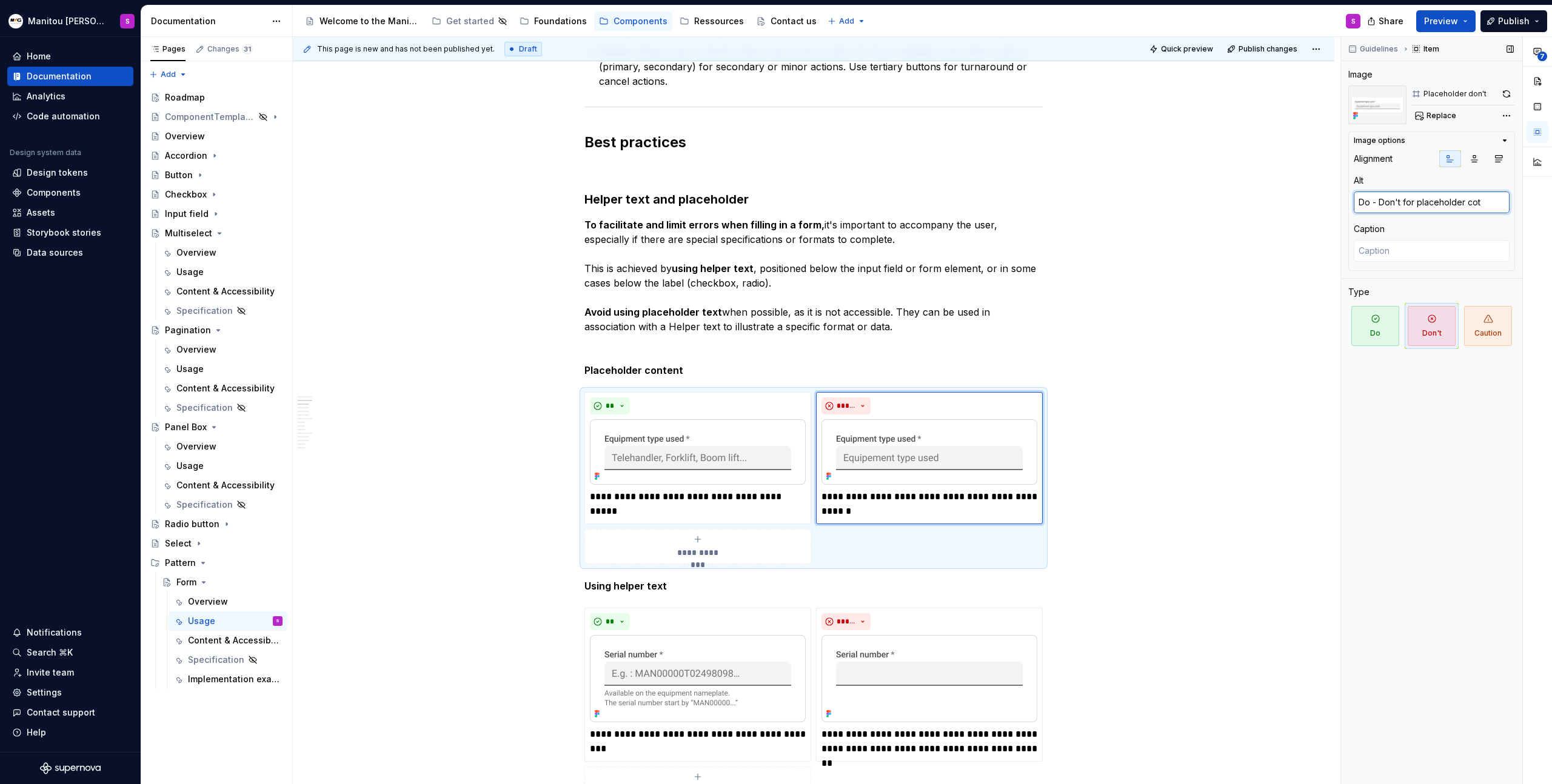
type textarea "Do - Don't for placeholder cotn"
type textarea "*"
type textarea "Do - Don't for placeholder cot"
type textarea "*"
type textarea "Do - Don't for placeholder co"
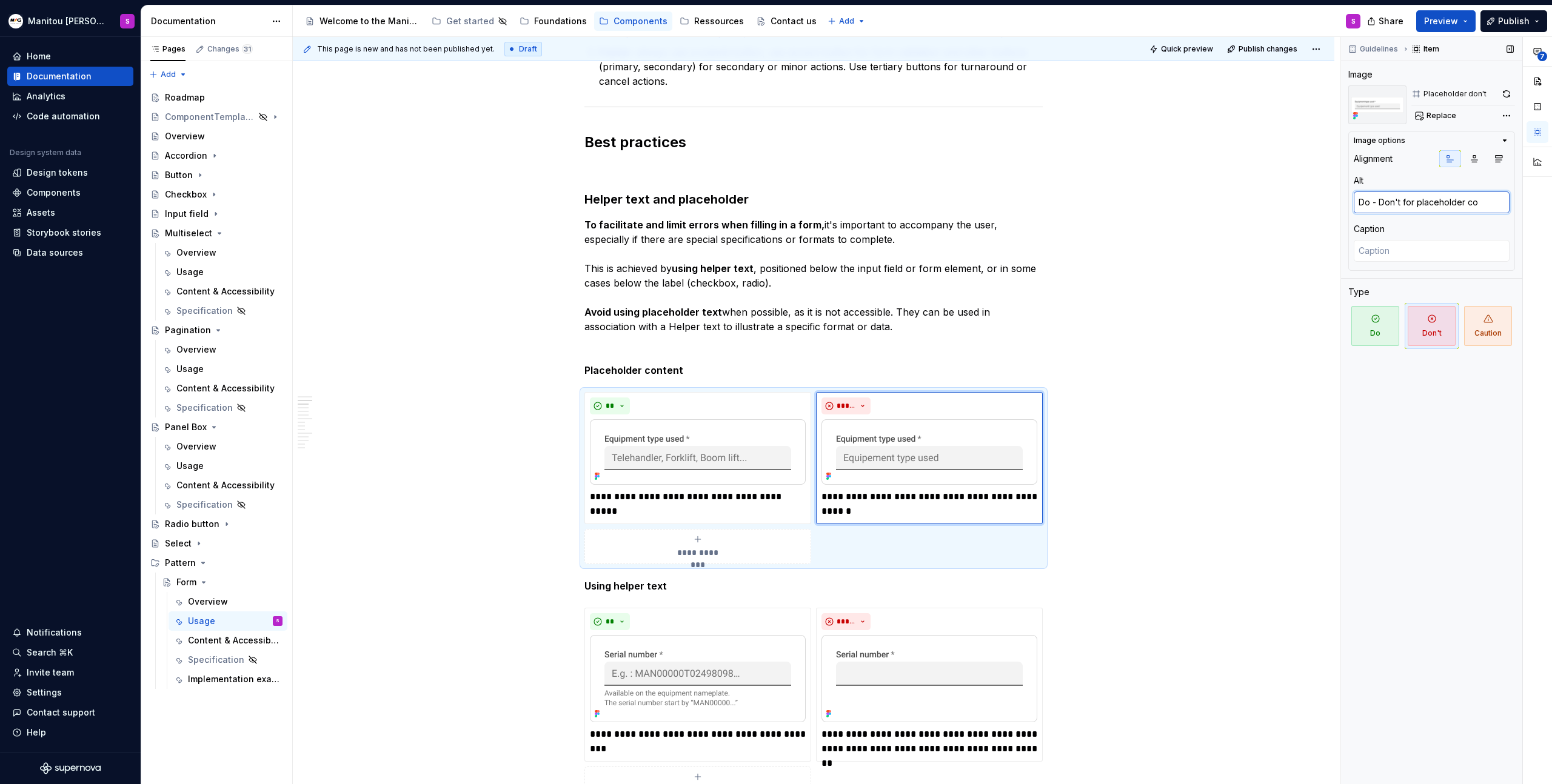
type textarea "*"
type textarea "Do - Don't for placeholder con"
type textarea "*"
type textarea "Do - Don't for placeholder cone"
type textarea "*"
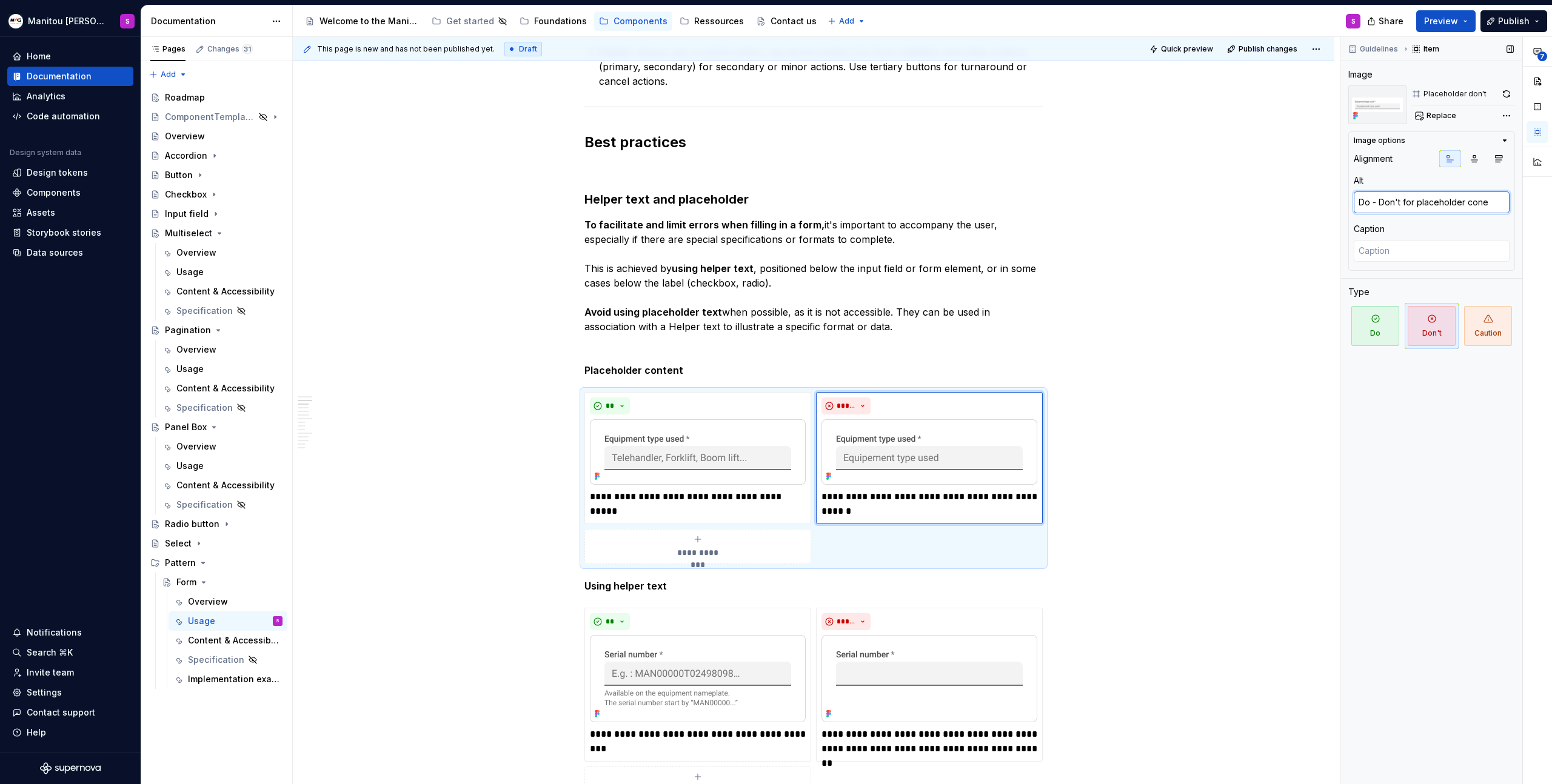
type textarea "Do - Don't for placeholder [PERSON_NAME]"
type textarea "*"
type textarea "Do - Don't for placeholder cone"
type textarea "*"
type textarea "Do - Don't for placeholder con"
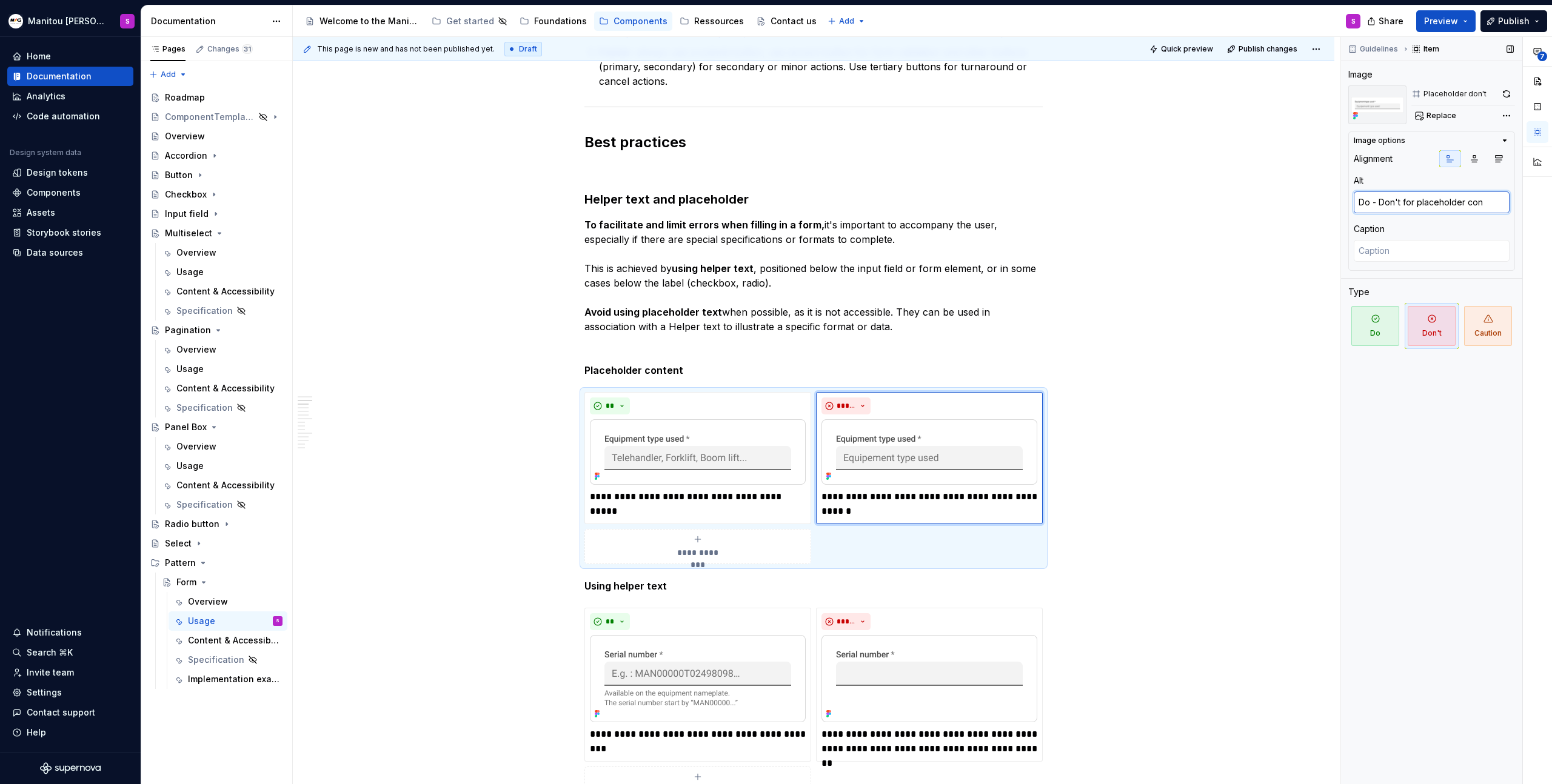
type textarea "*"
type textarea "Do - Don't for placeholder co"
type textarea "*"
type textarea "Do - Don't for placeholder con"
type textarea "*"
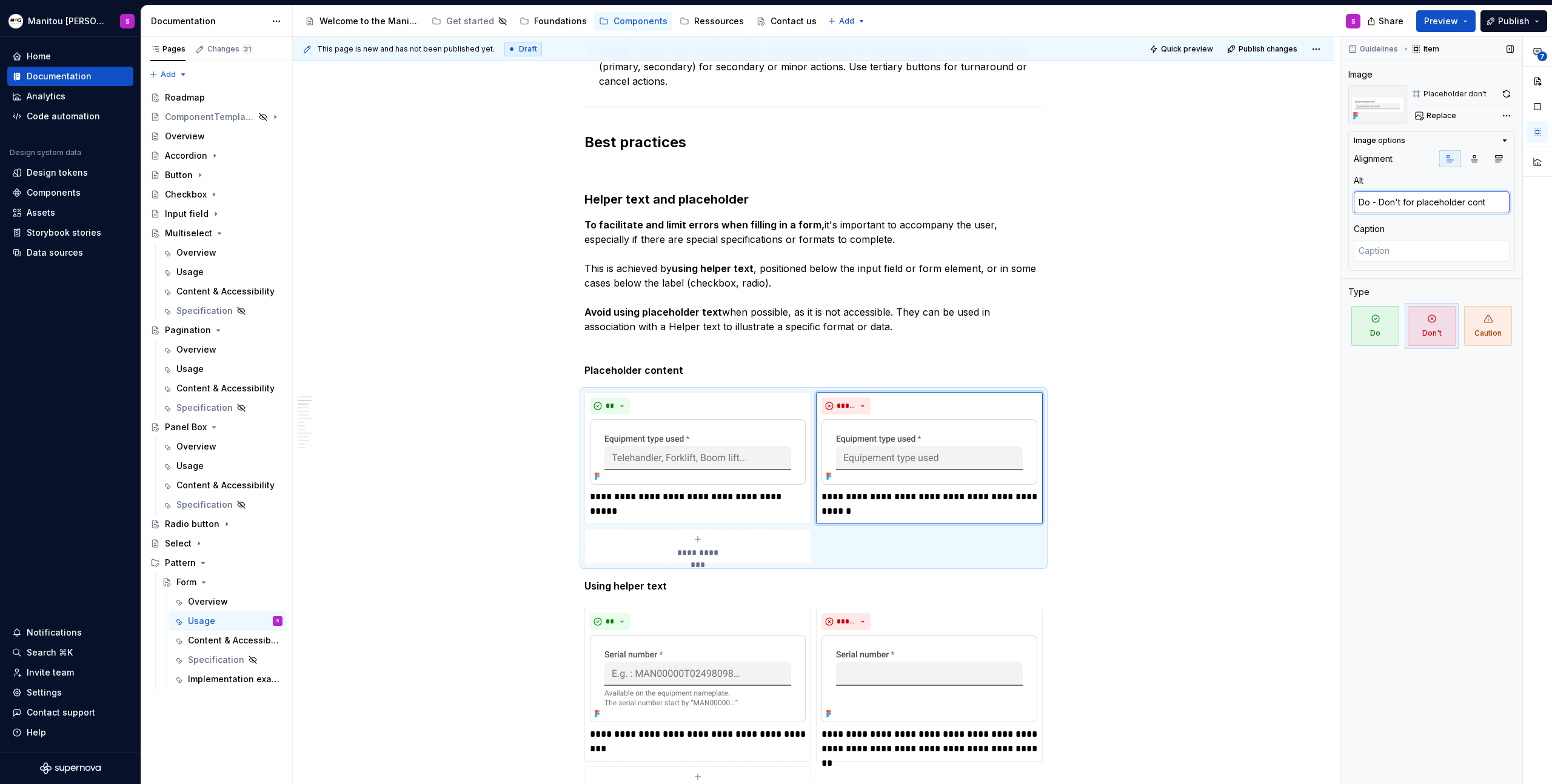
type textarea "Do - Don't for placeholder [PERSON_NAME]"
type textarea "*"
type textarea "Do - Don't for placeholder conten"
type textarea "*"
type textarea "Do - Don't for placeholder content"
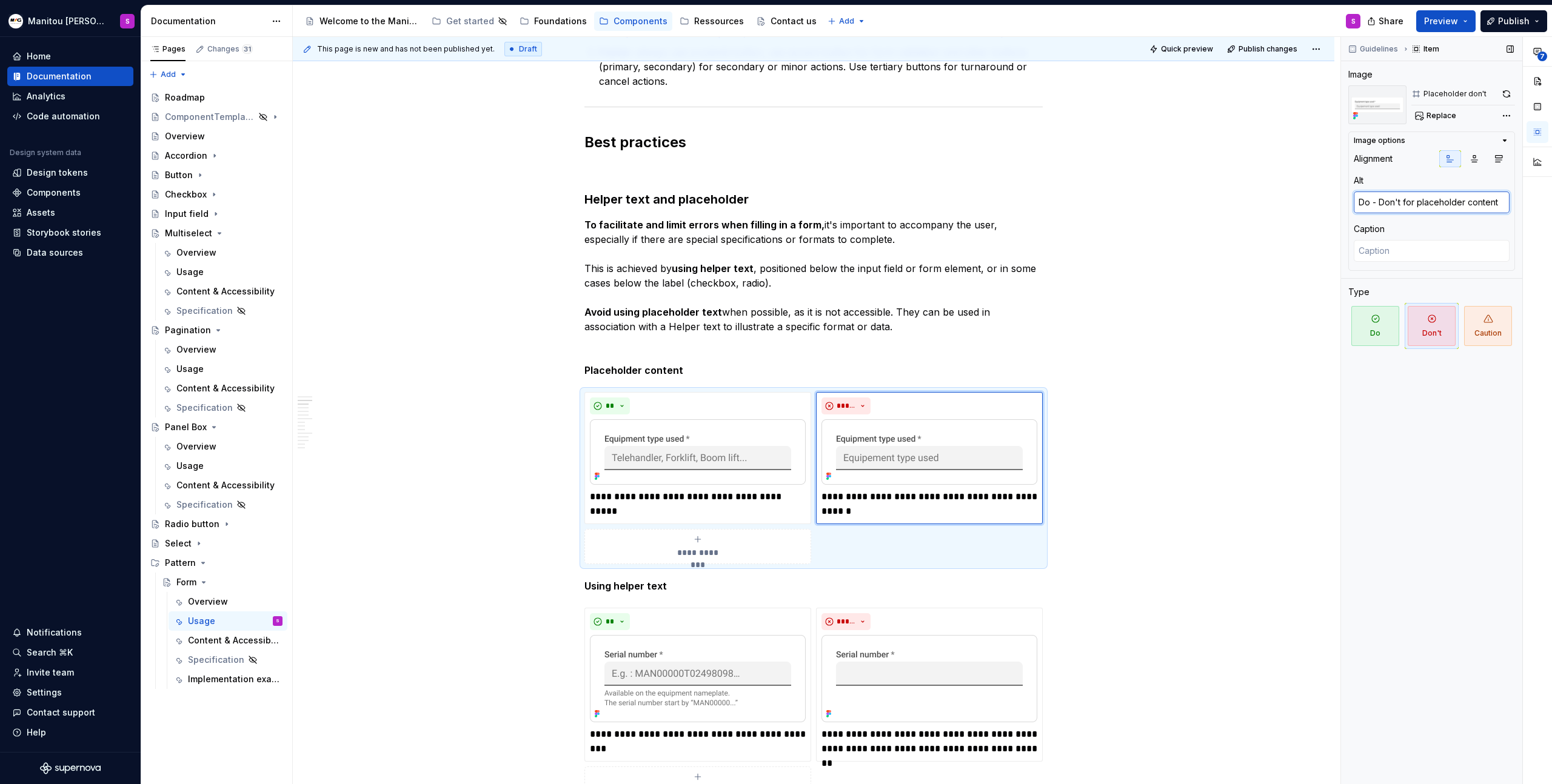
drag, startPoint x: 1379, startPoint y: 201, endPoint x: 1344, endPoint y: 203, distance: 35.1
click at [1344, 203] on div "Guidelines Item Image Placeholder don't Replace Image options Alignment Alt Do …" at bounding box center [1432, 411] width 181 height 748
type textarea "*"
click at [1416, 207] on textarea "Don't for placeholder content" at bounding box center [1432, 202] width 156 height 22
click at [1419, 207] on textarea "Don't for placeholder content" at bounding box center [1432, 202] width 156 height 22
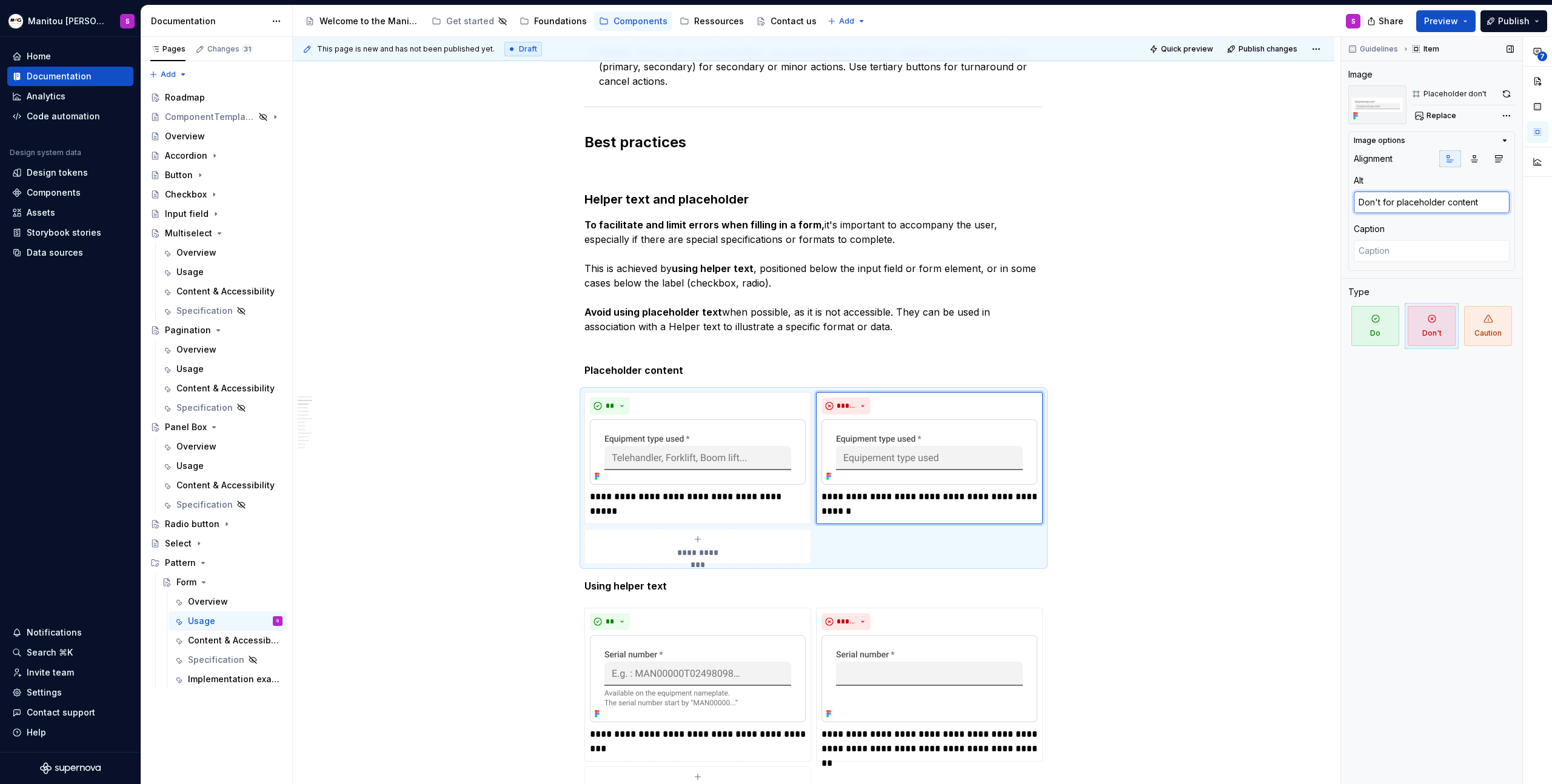
click at [1419, 207] on textarea "Don't for placeholder content" at bounding box center [1432, 202] width 156 height 22
type textarea "Don't for placeholder content"
click at [765, 509] on p "**********" at bounding box center [698, 504] width 216 height 29
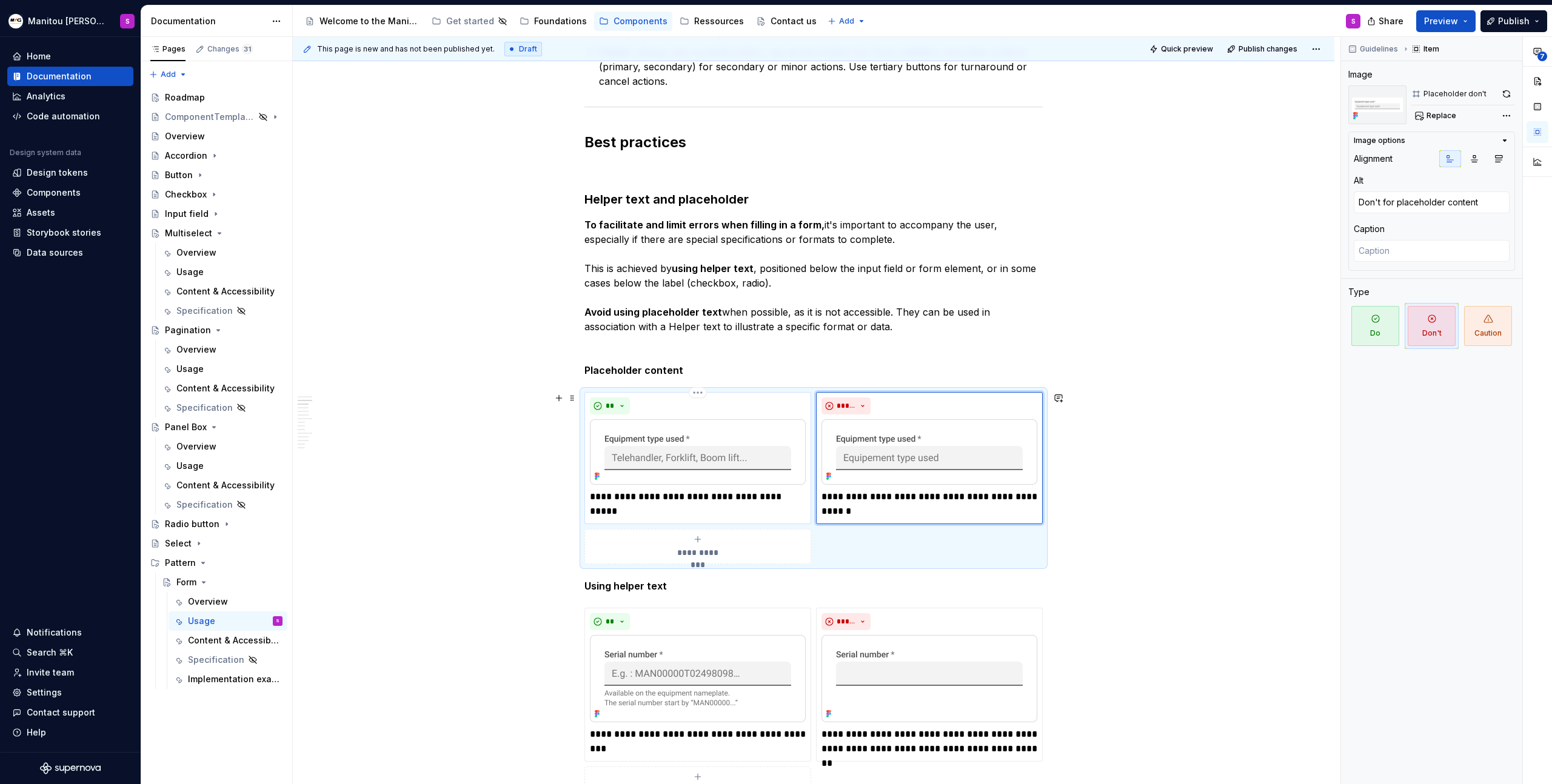
type textarea "*"
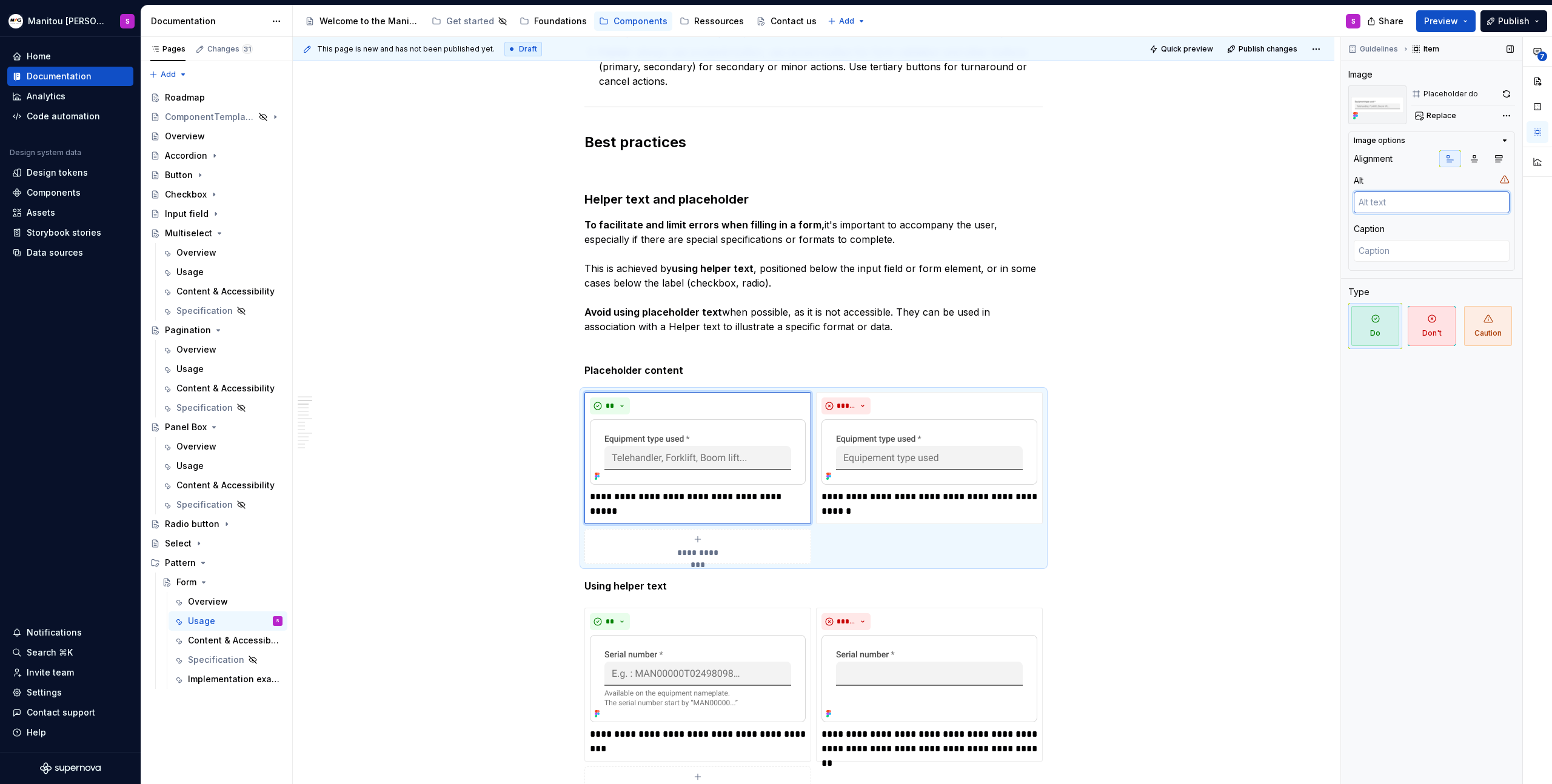
click at [1438, 201] on textarea at bounding box center [1432, 202] width 156 height 22
paste textarea "Don't for placeholder content"
type textarea "*"
click at [1381, 206] on textarea "Don't for placeholder content" at bounding box center [1432, 202] width 156 height 22
type textarea "Don' for placeholder content"
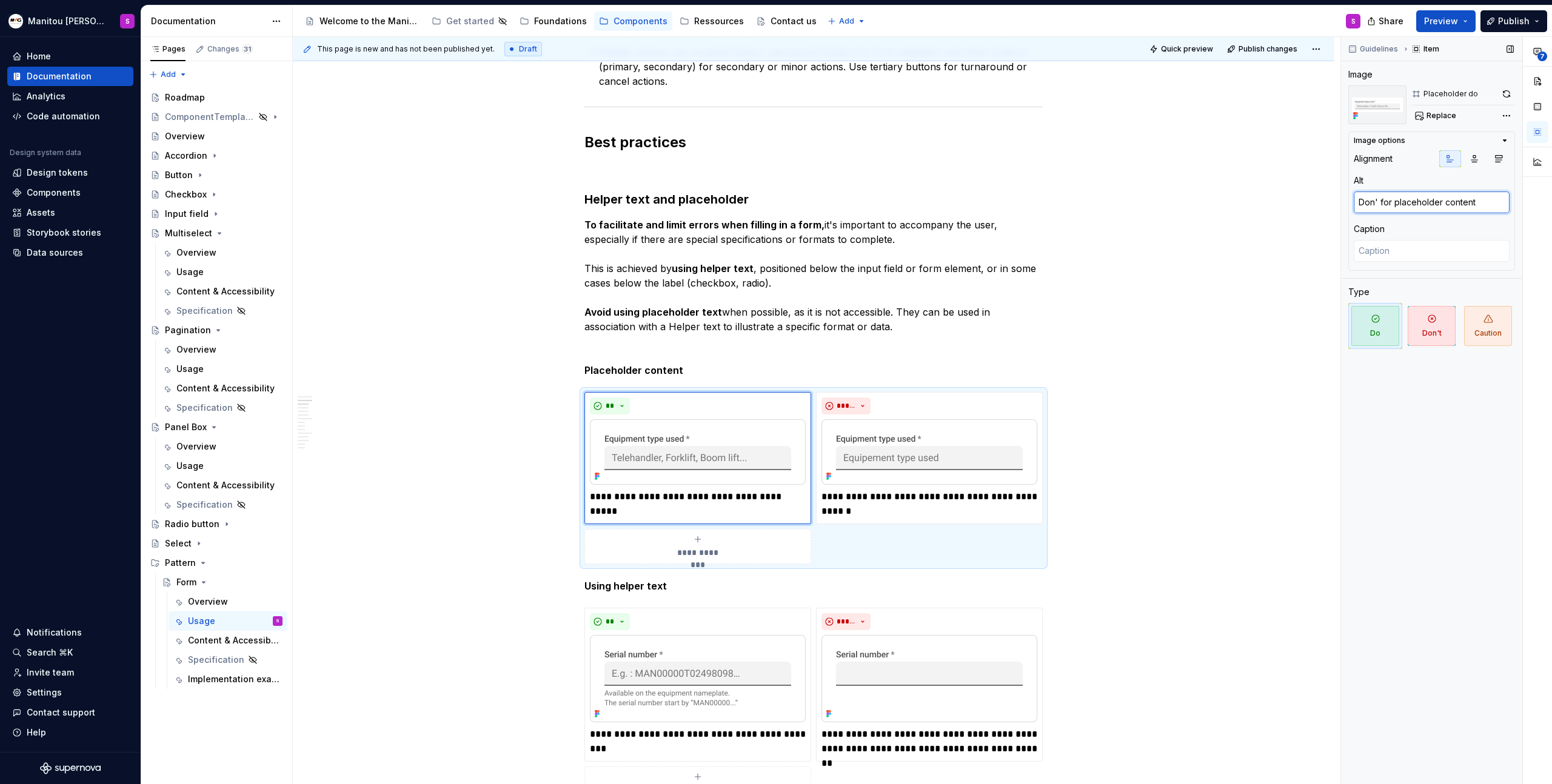
type textarea "*"
type textarea "Don for placeholder content"
type textarea "*"
type textarea "Do for placeholder content"
type textarea "*"
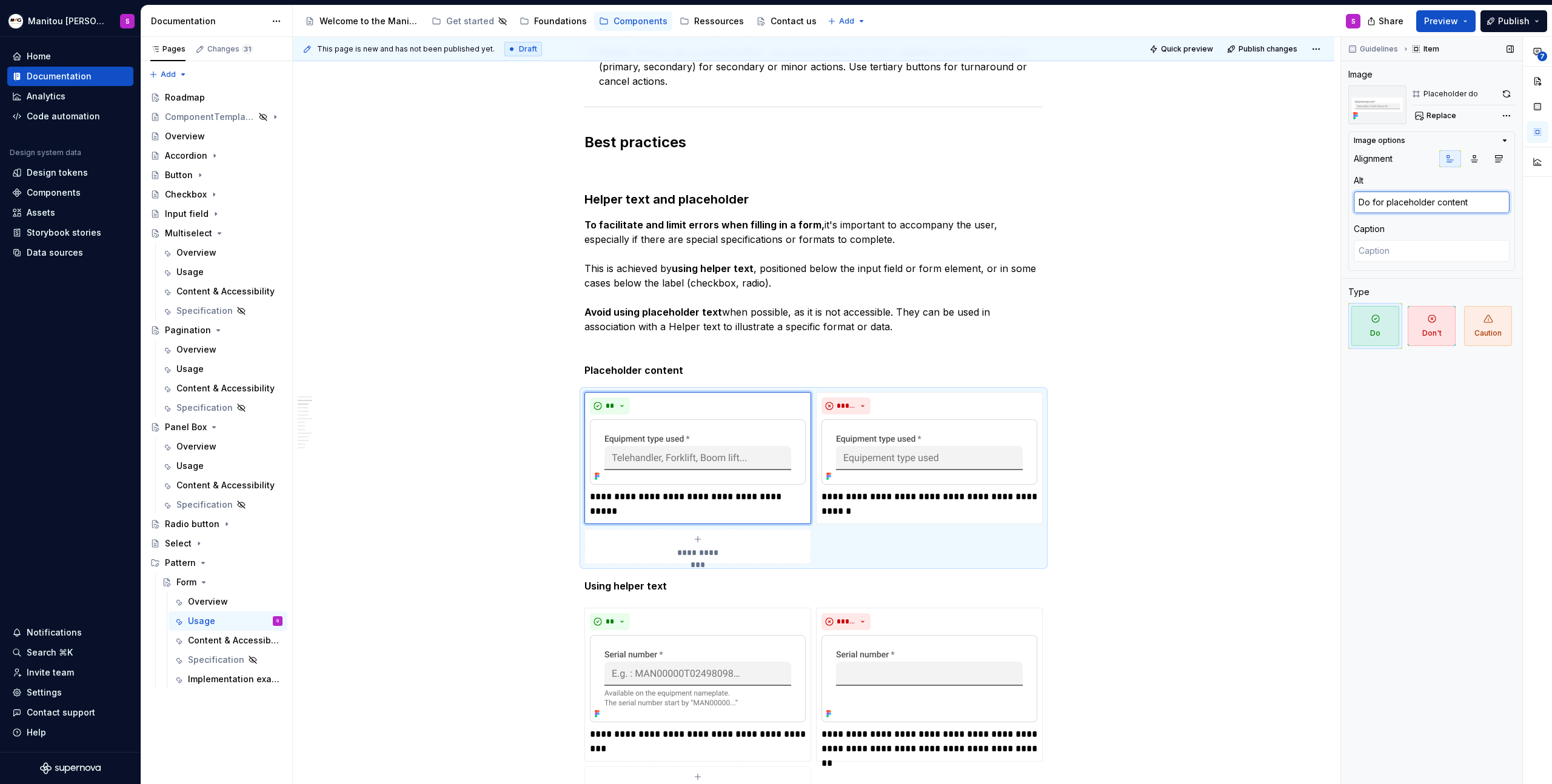
type textarea "Do for placeholder content"
type textarea "*"
type textarea "Do for placeholder content"
click at [569, 398] on span at bounding box center [572, 398] width 9 height 17
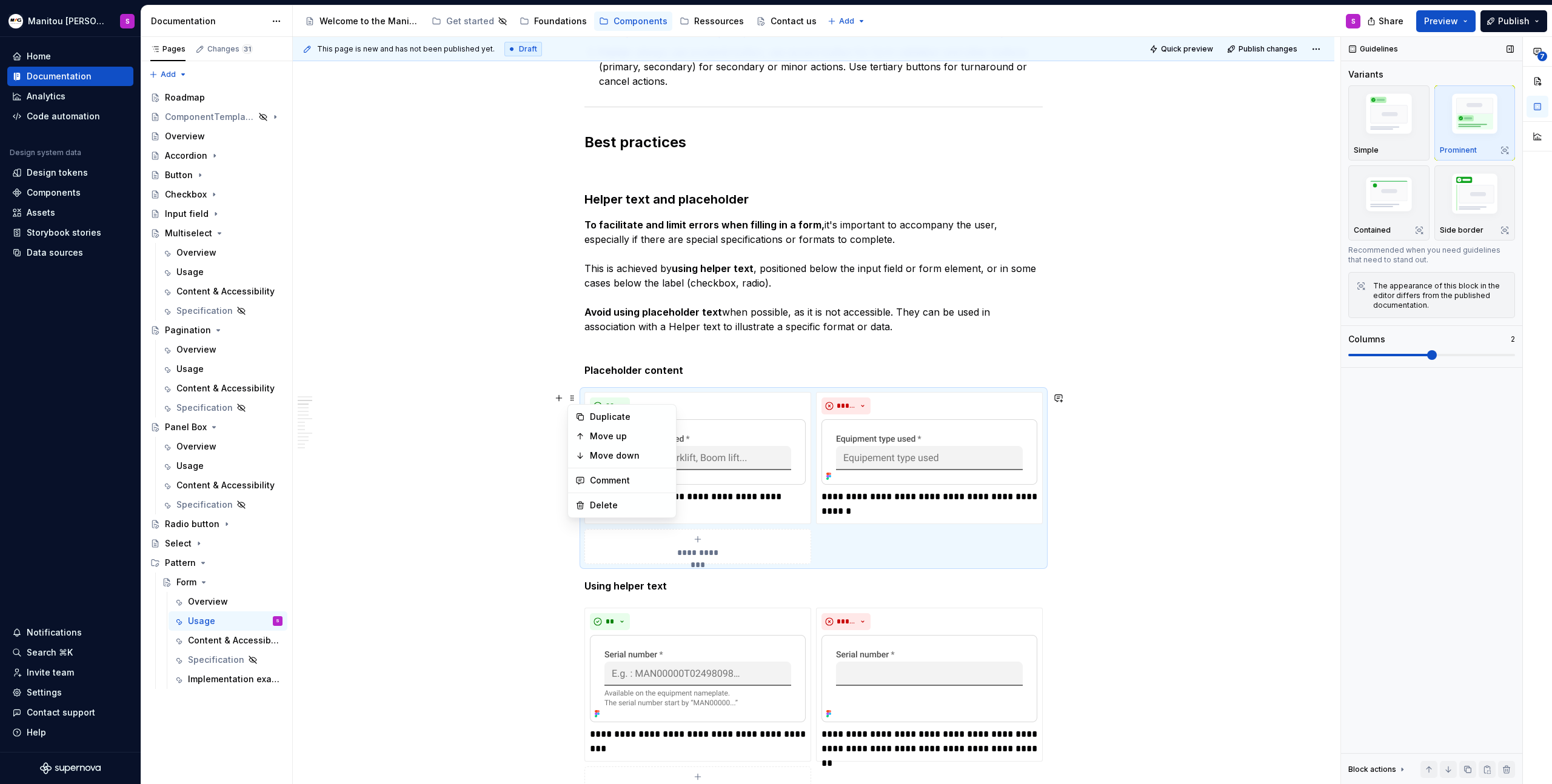
click at [1468, 134] on img "button" at bounding box center [1475, 116] width 70 height 53
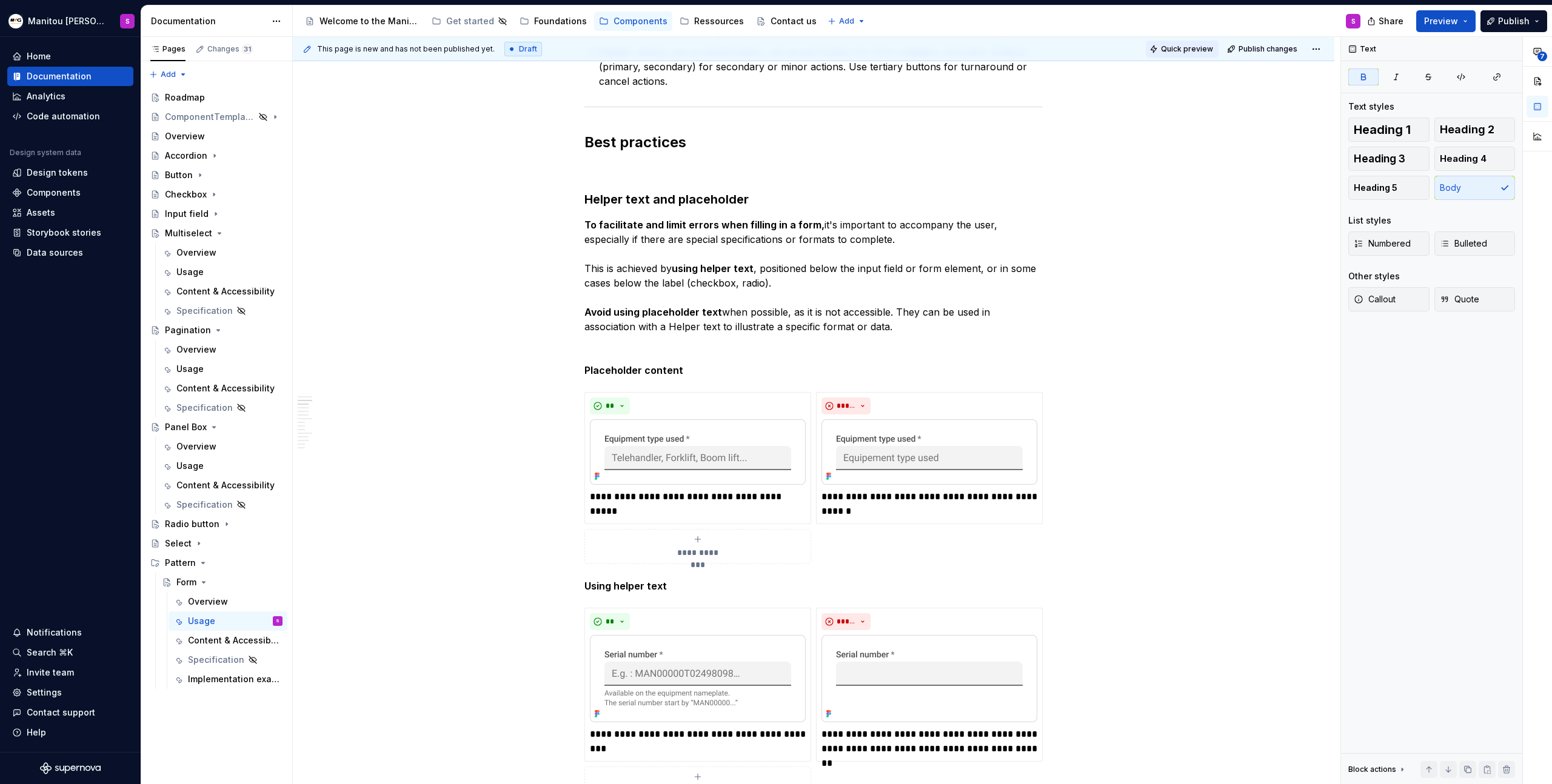
click at [1197, 53] on button "Quick preview" at bounding box center [1182, 49] width 73 height 17
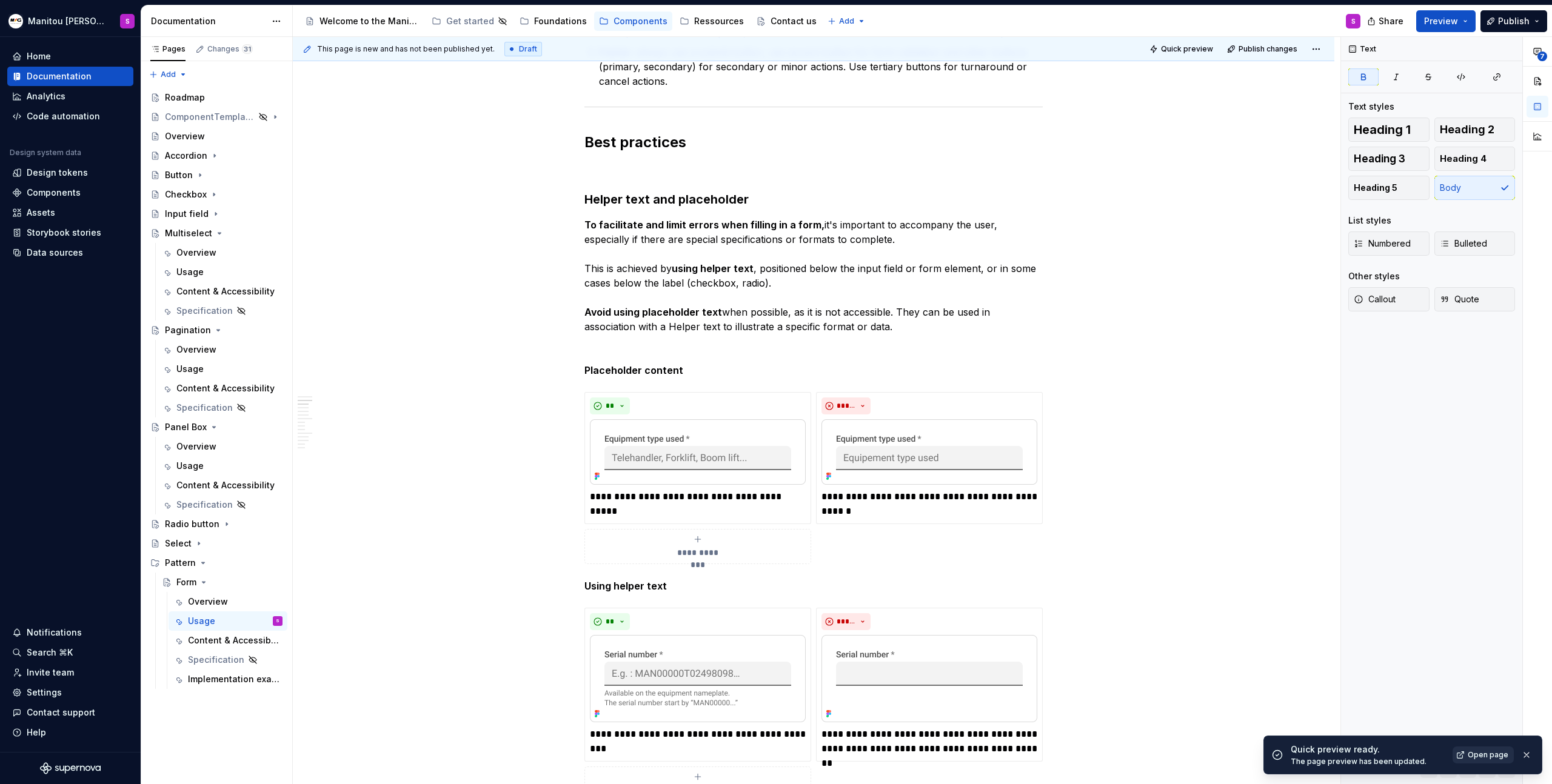
click at [1489, 757] on span "Open page" at bounding box center [1488, 755] width 41 height 9
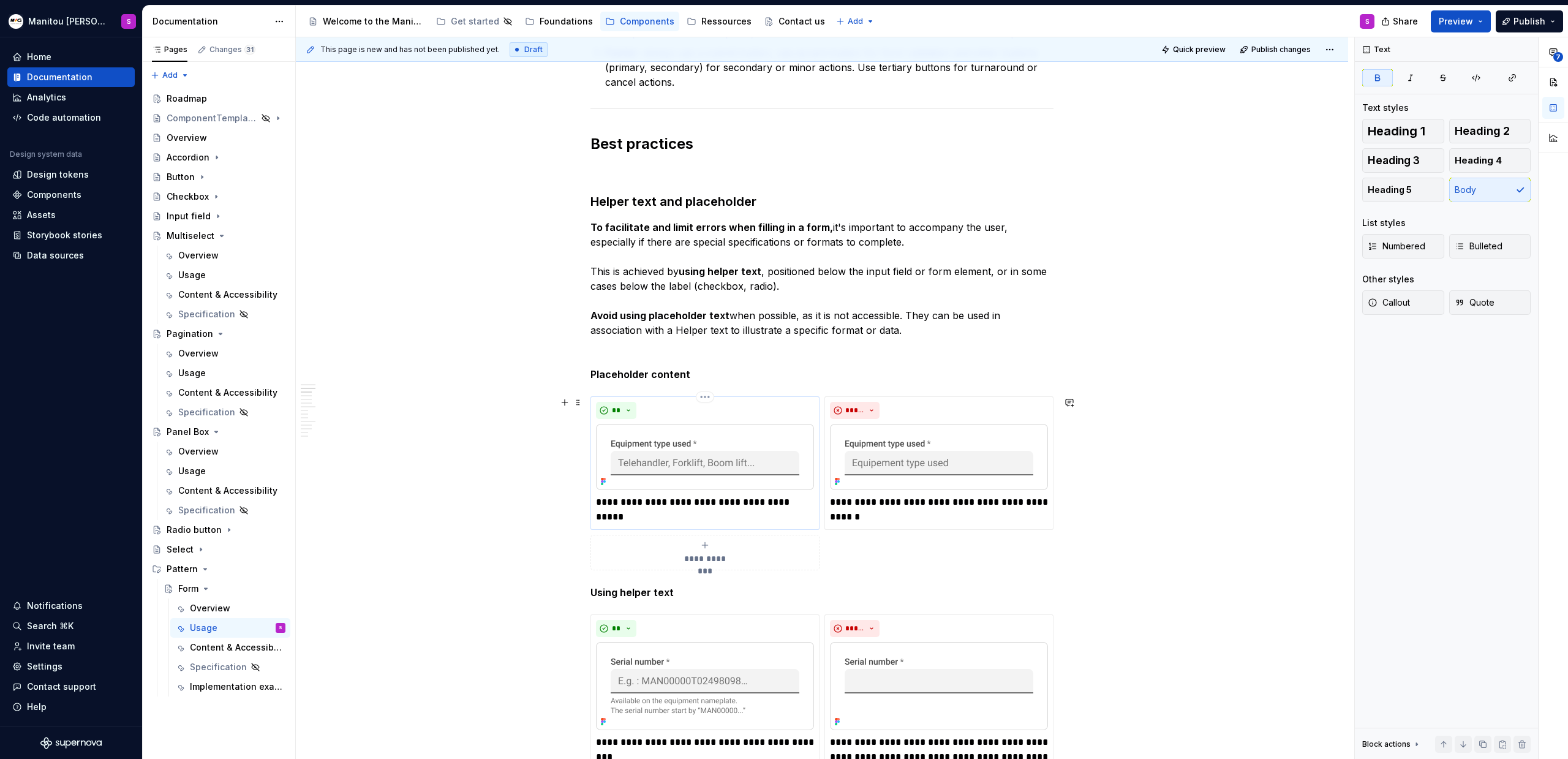
click at [777, 444] on img at bounding box center [705, 457] width 218 height 66
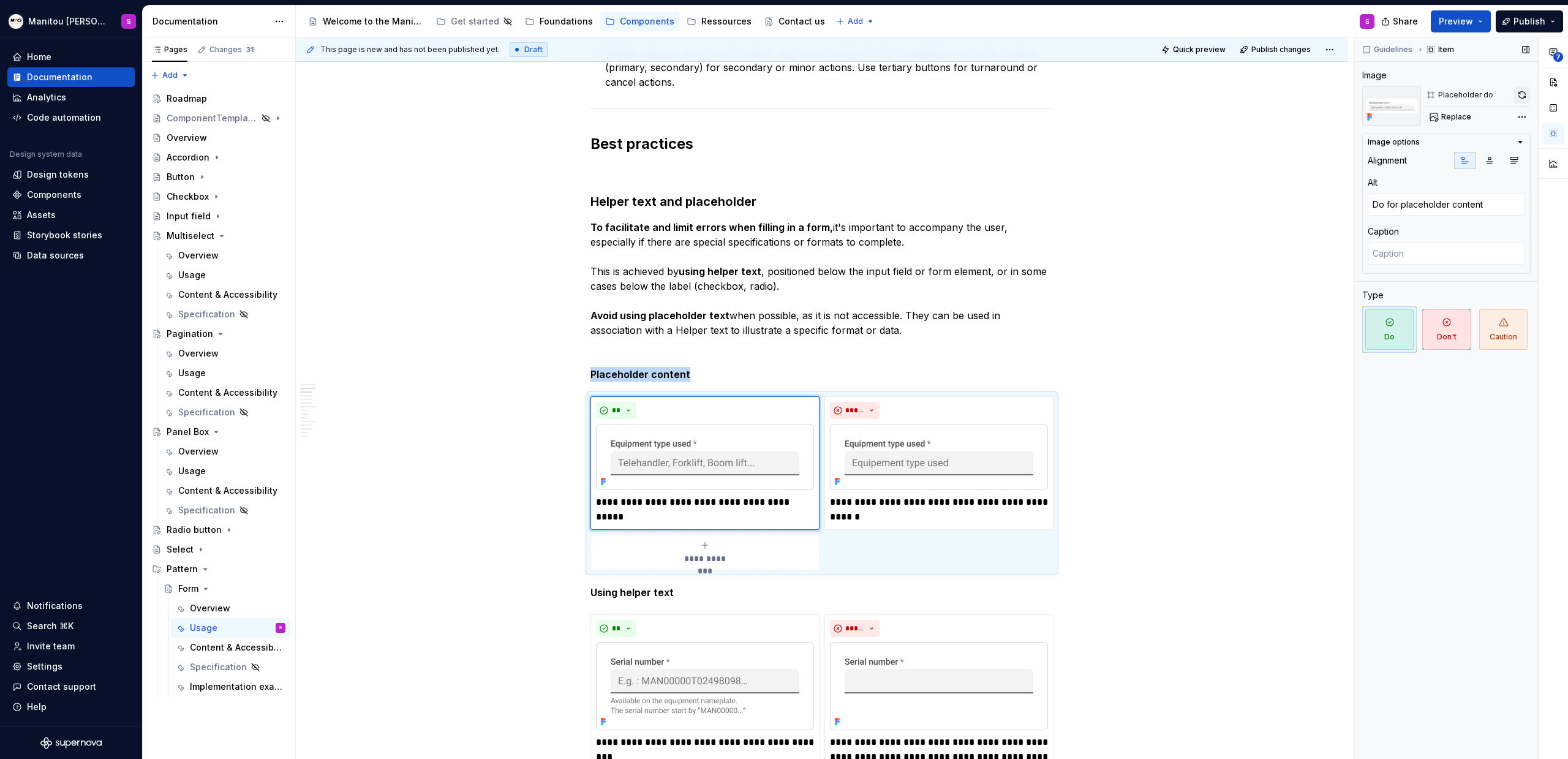
click at [1518, 90] on button "button" at bounding box center [1522, 94] width 17 height 17
click at [955, 470] on img at bounding box center [939, 457] width 218 height 66
type textarea "*"
type textarea "Don't for placeholder content"
click at [952, 472] on img at bounding box center [939, 457] width 218 height 66
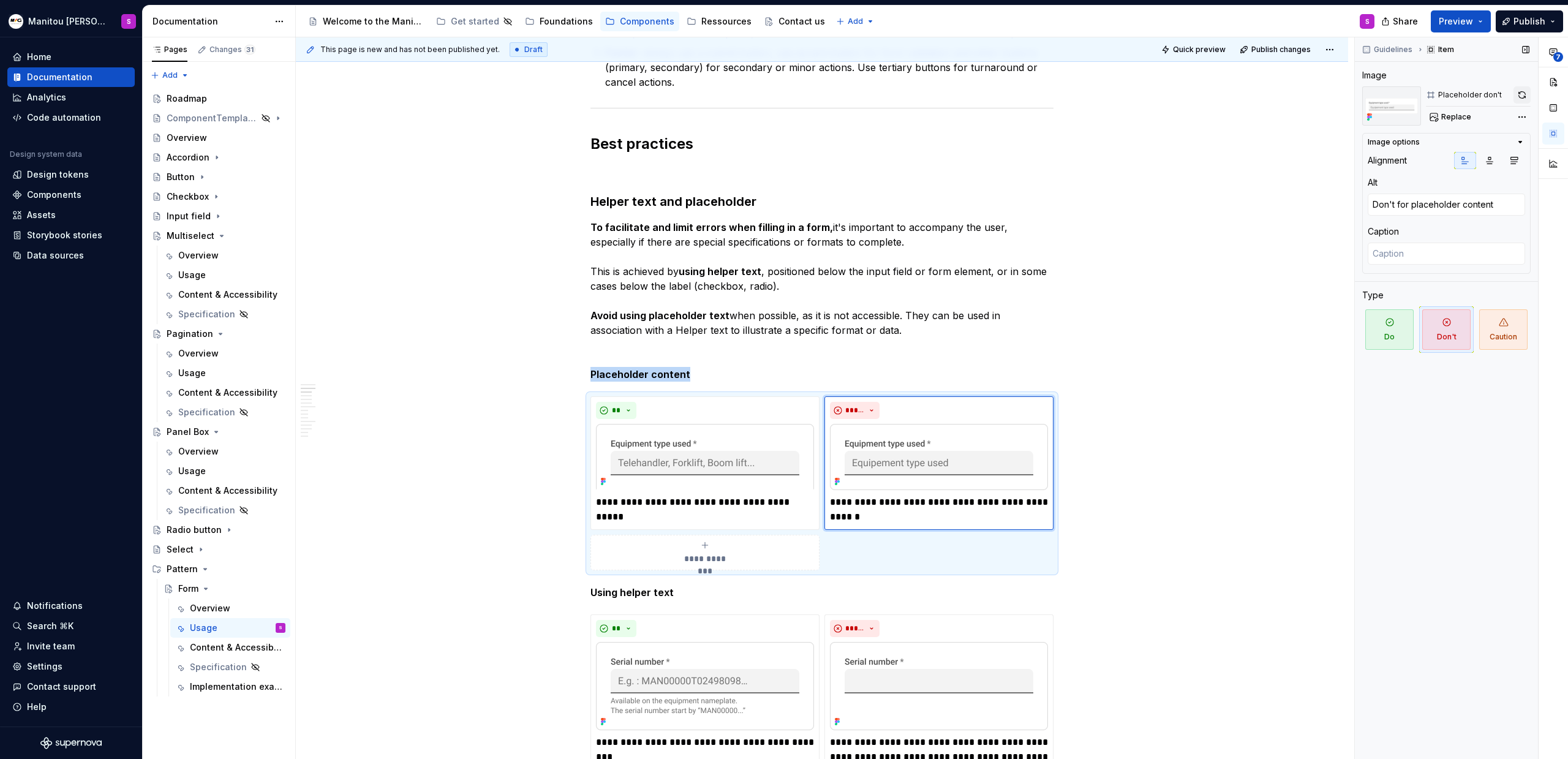
click at [1521, 93] on button "button" at bounding box center [1522, 94] width 17 height 17
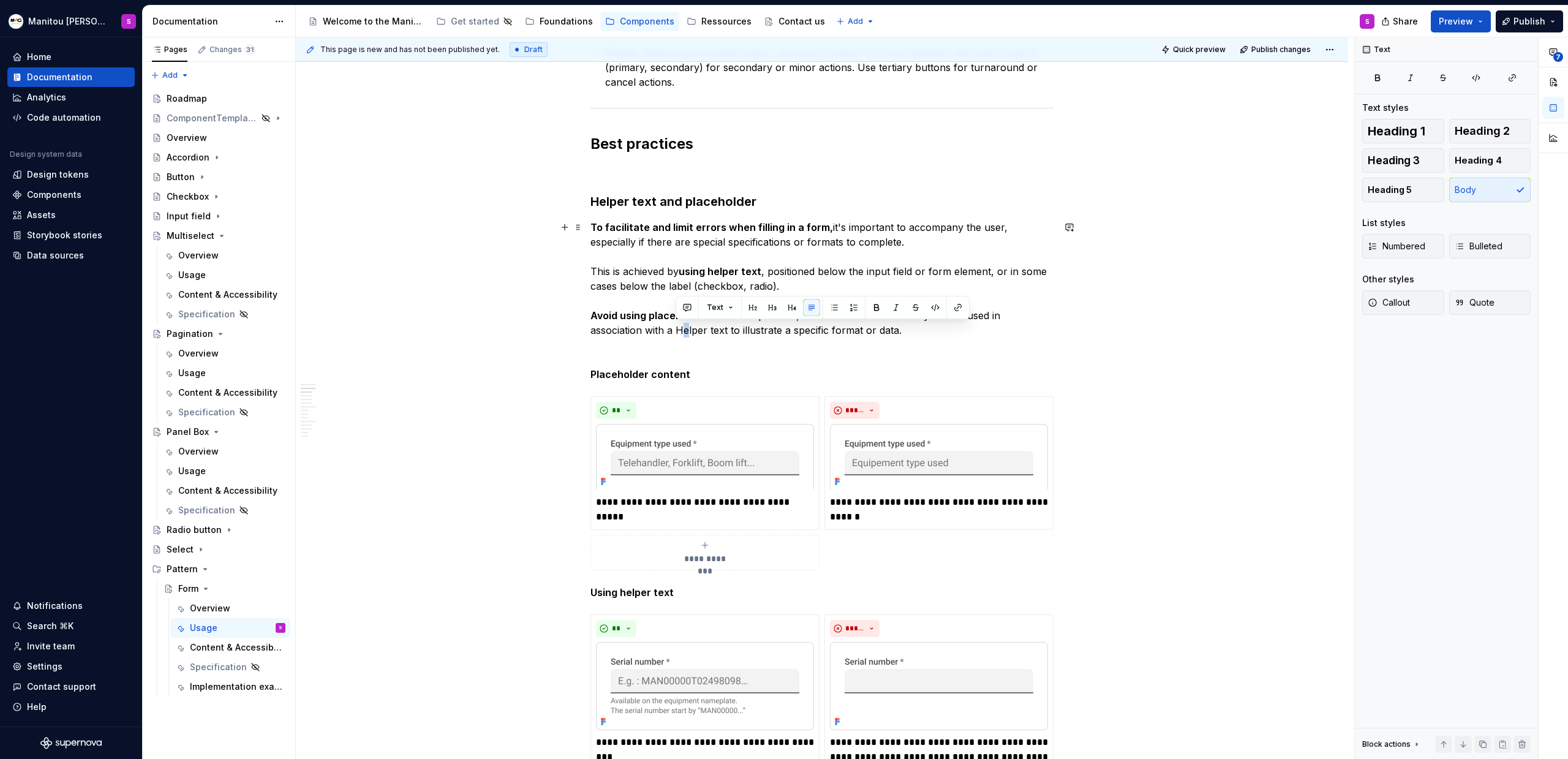
drag, startPoint x: 678, startPoint y: 334, endPoint x: 684, endPoint y: 333, distance: 6.1
click at [684, 333] on p "To facilitate and limit errors when filling in a form, it's important to accomp…" at bounding box center [822, 278] width 463 height 117
click at [678, 332] on p "To facilitate and limit errors when filling in a form, it's important to accomp…" at bounding box center [822, 278] width 463 height 117
drag, startPoint x: 678, startPoint y: 332, endPoint x: 715, endPoint y: 334, distance: 37.1
click at [726, 337] on p "To facilitate and limit errors when filling in a form, it's important to accomp…" at bounding box center [822, 278] width 463 height 117
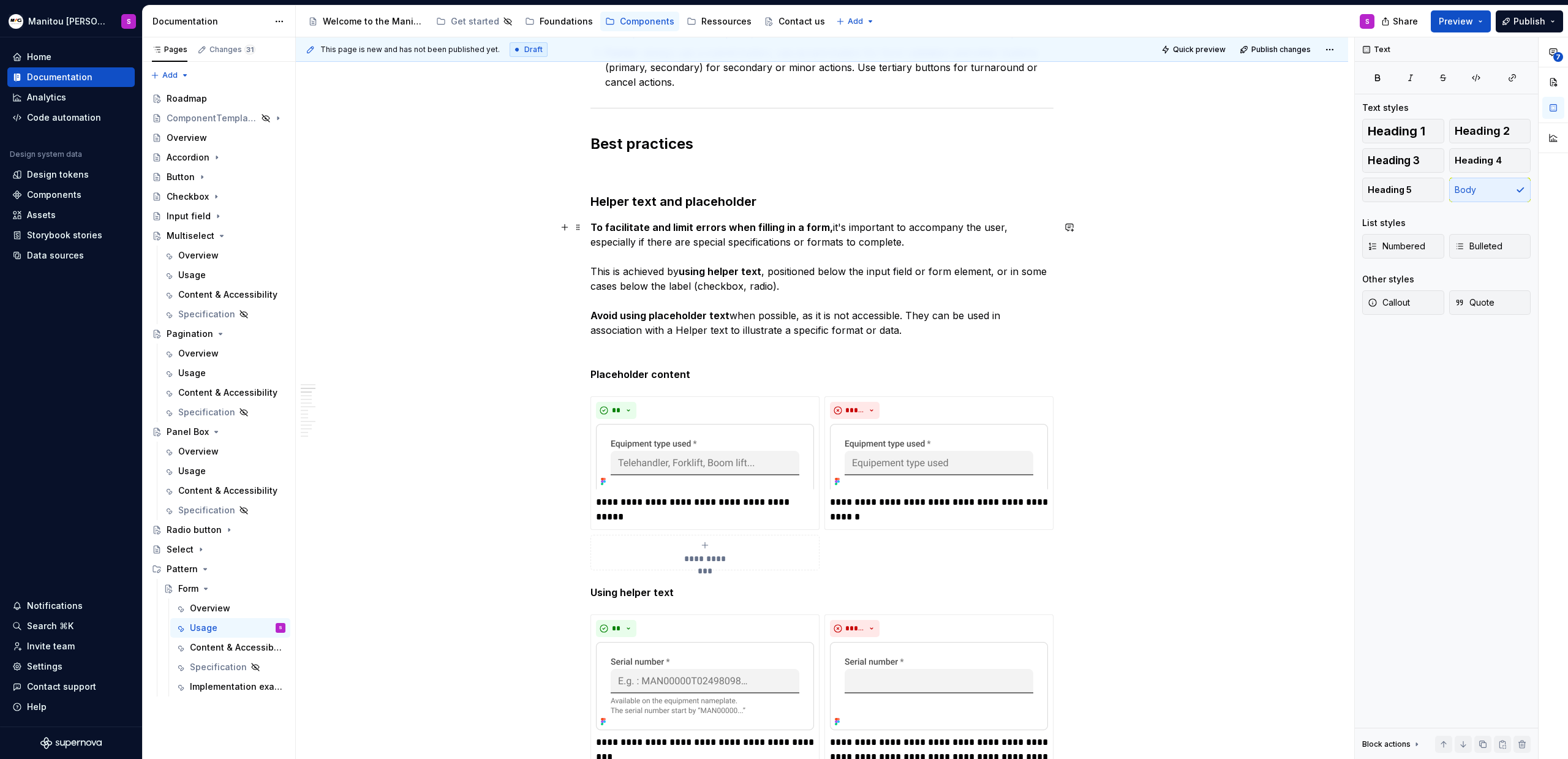
click at [675, 329] on p "To facilitate and limit errors when filling in a form, it's important to accomp…" at bounding box center [822, 278] width 463 height 117
click at [732, 325] on p "To facilitate and limit errors when filling in a form, it's important to accomp…" at bounding box center [822, 278] width 463 height 117
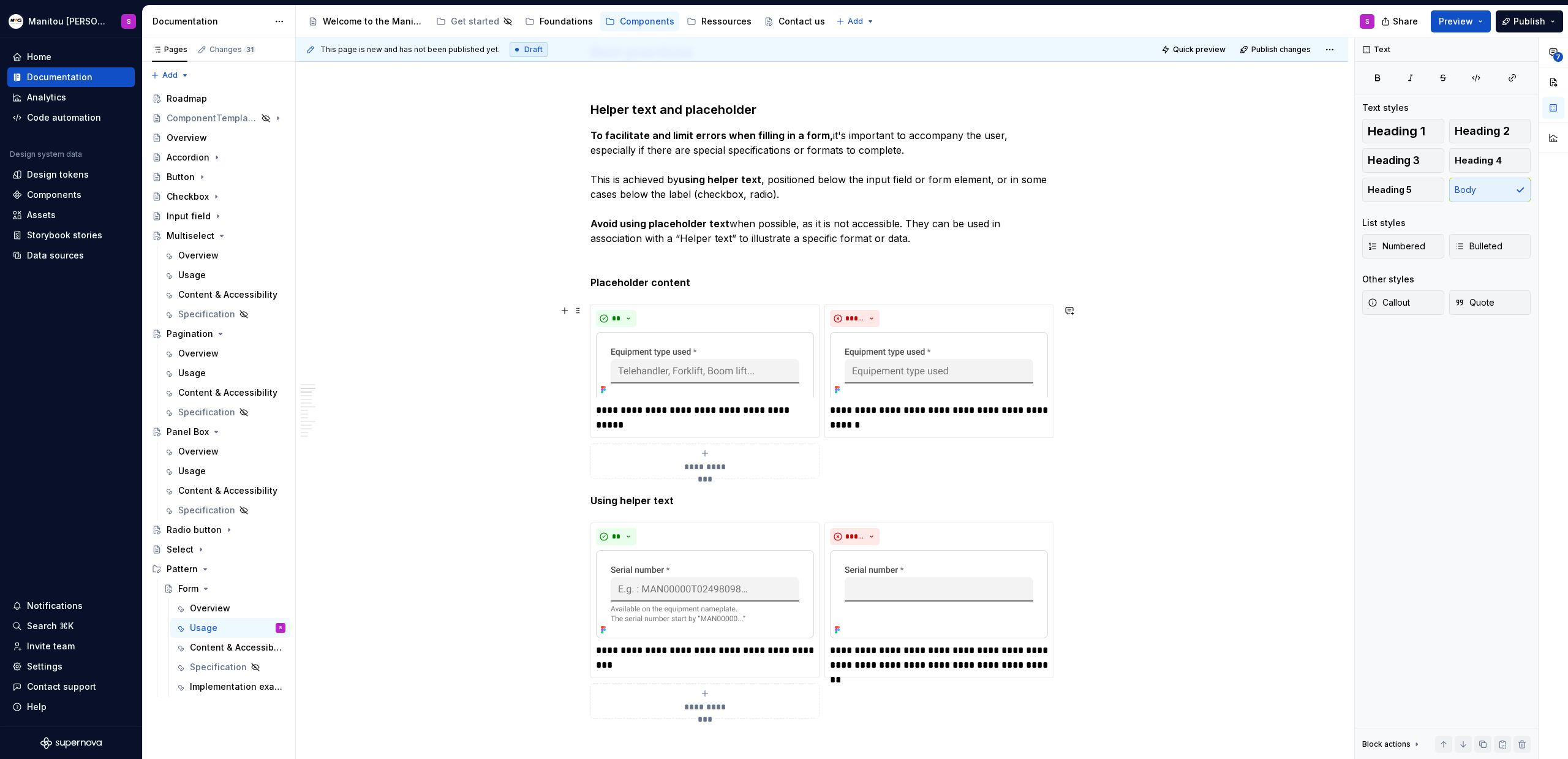
scroll to position [830, 0]
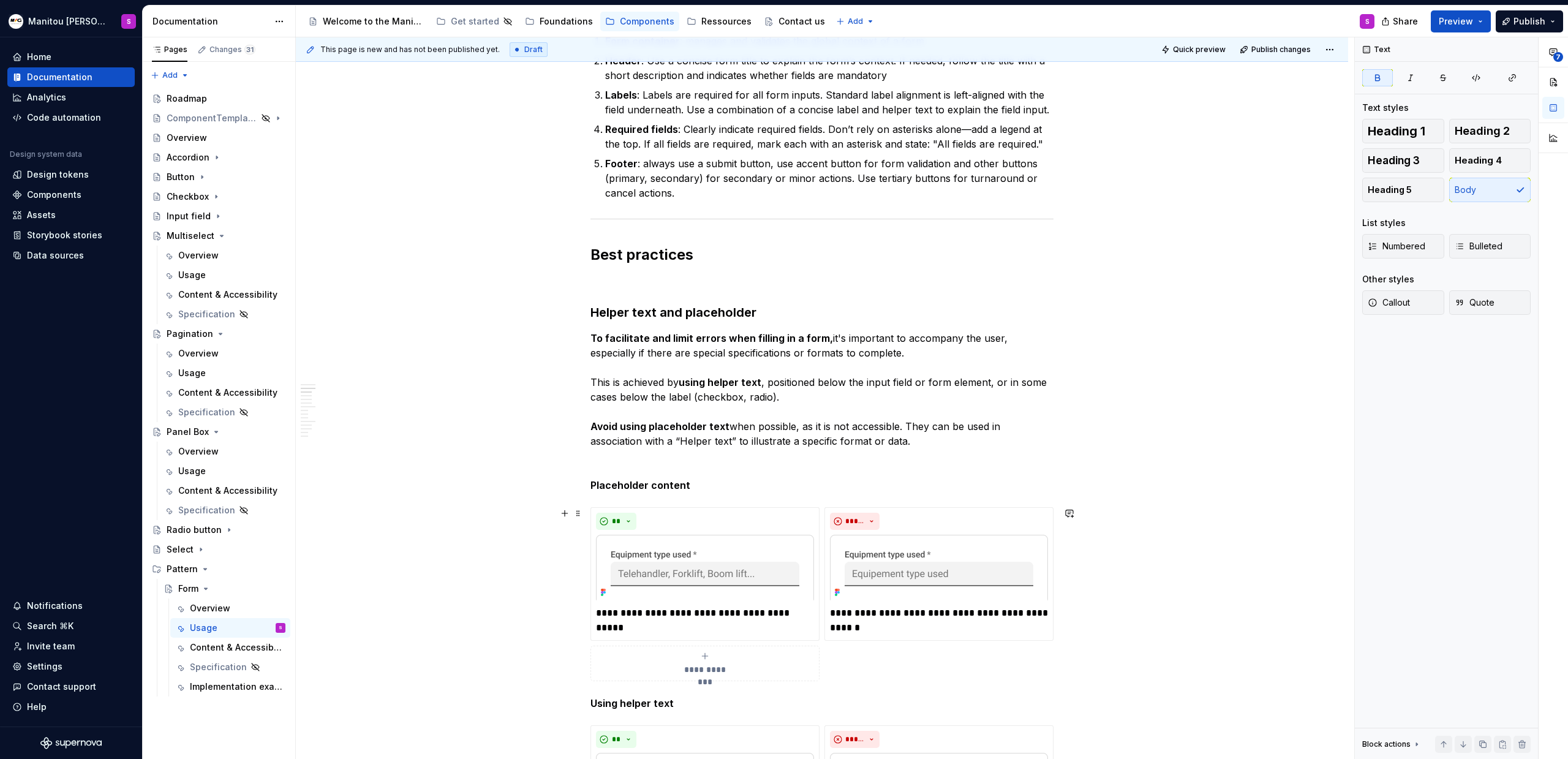
scroll to position [505, 0]
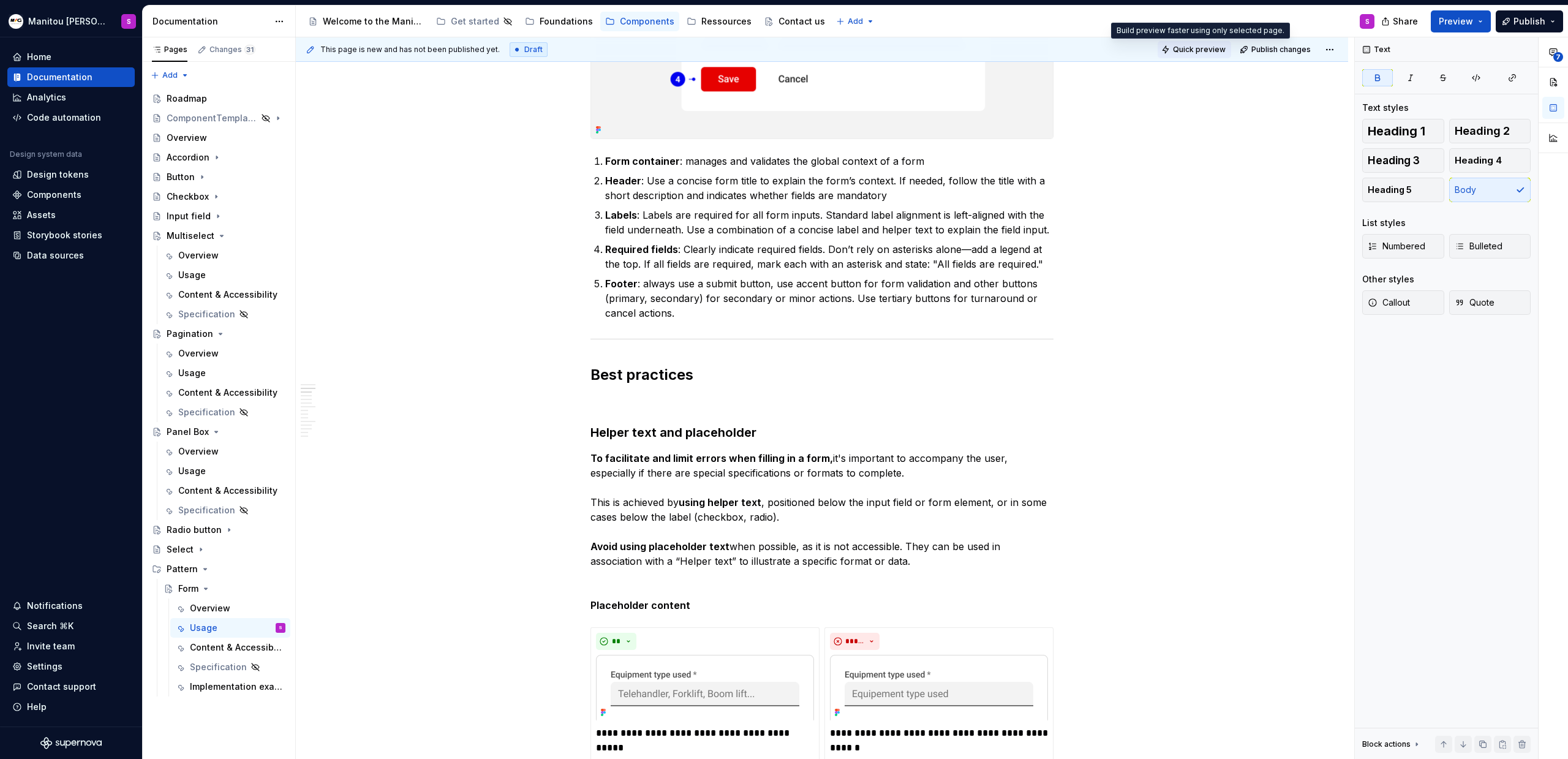
click at [1176, 56] on button "Quick preview" at bounding box center [1195, 49] width 74 height 17
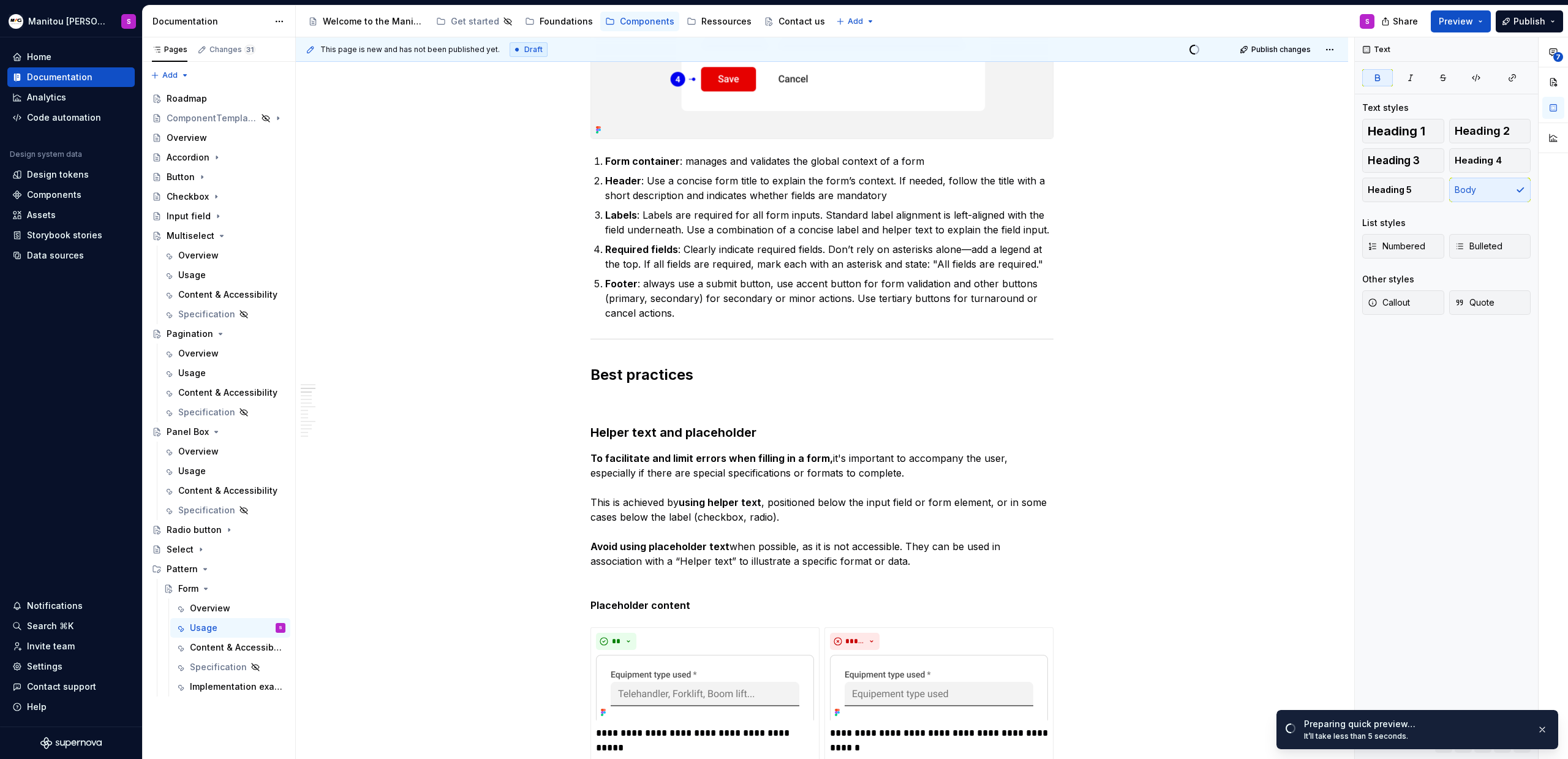
click at [1489, 746] on div "Preparing quick preview… It’ll take less than 5 seconds." at bounding box center [1417, 730] width 282 height 39
click at [1513, 734] on span "Open page" at bounding box center [1503, 729] width 41 height 10
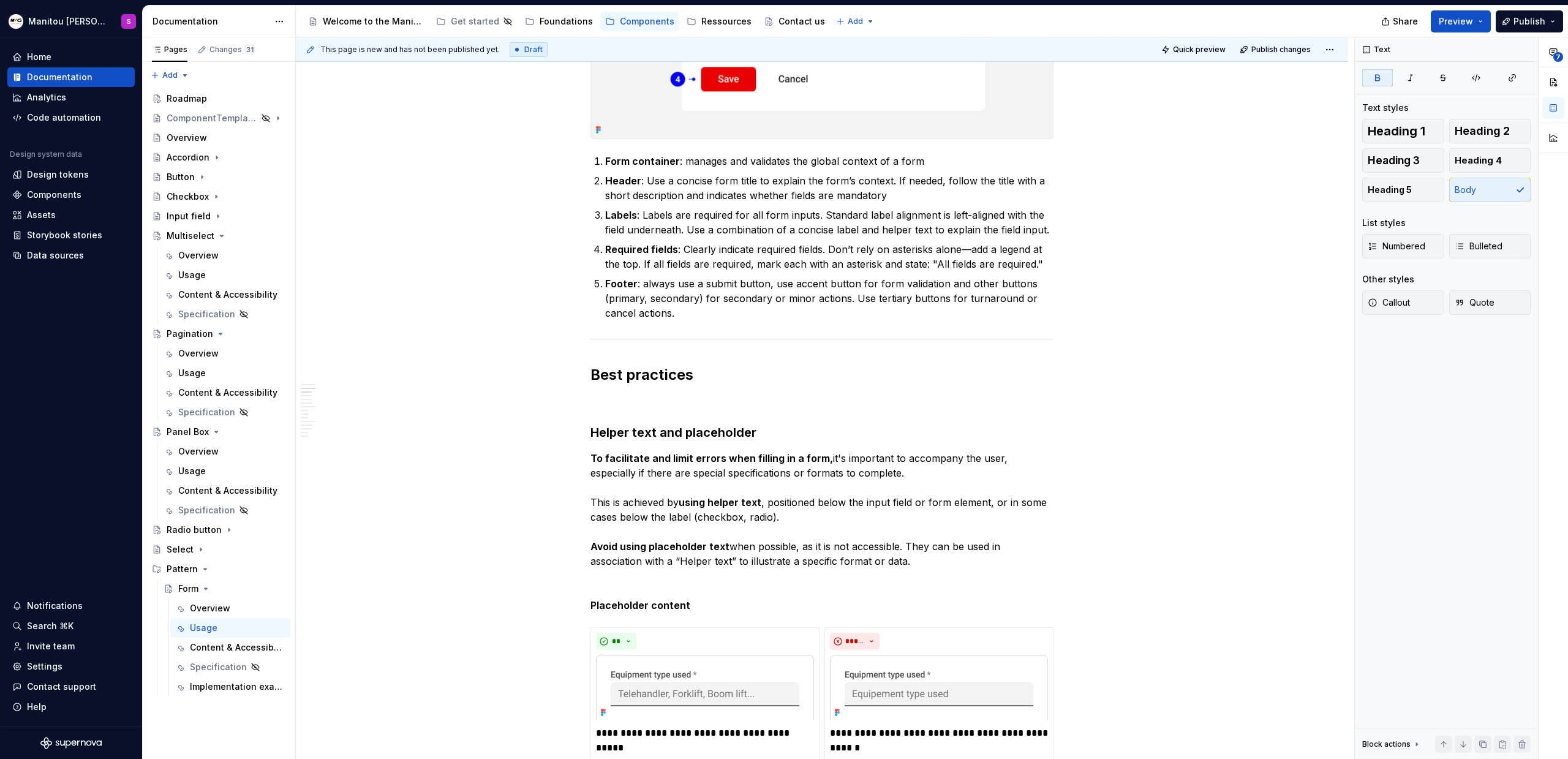
type textarea "*"
